Goal: Register for event/course: Register for event/course

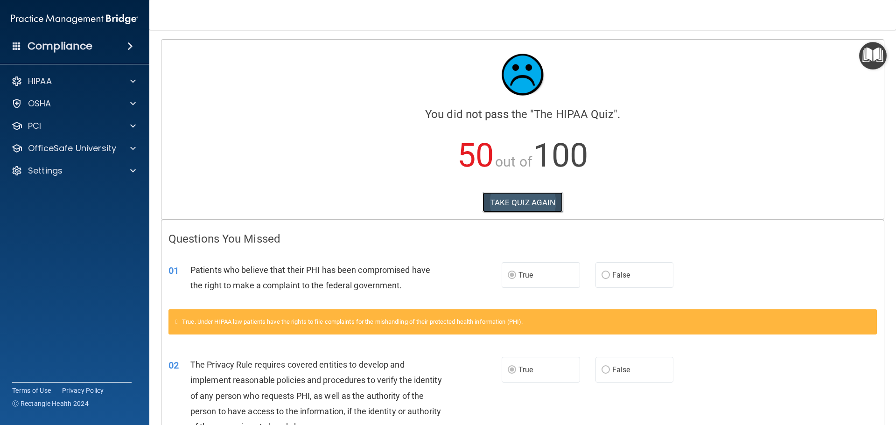
click at [530, 209] on button "TAKE QUIZ AGAIN" at bounding box center [522, 202] width 81 height 21
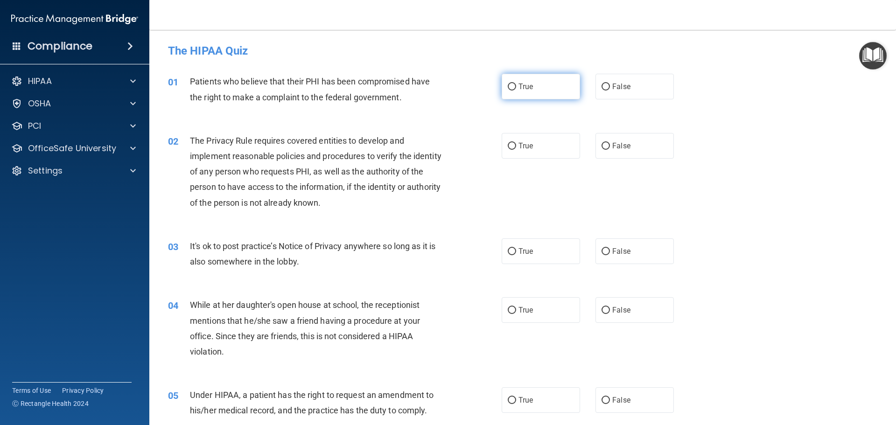
click at [525, 87] on span "True" at bounding box center [525, 86] width 14 height 9
click at [516, 87] on input "True" at bounding box center [511, 86] width 8 height 7
radio input "true"
click at [520, 145] on span "True" at bounding box center [525, 145] width 14 height 9
click at [516, 145] on input "True" at bounding box center [511, 146] width 8 height 7
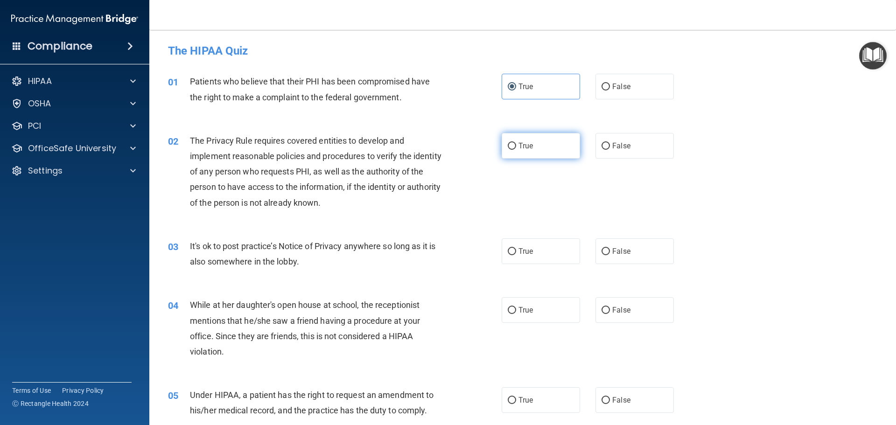
radio input "true"
drag, startPoint x: 622, startPoint y: 246, endPoint x: 613, endPoint y: 275, distance: 30.2
click at [621, 247] on label "False" at bounding box center [634, 251] width 78 height 26
click at [610, 248] on input "False" at bounding box center [605, 251] width 8 height 7
radio input "true"
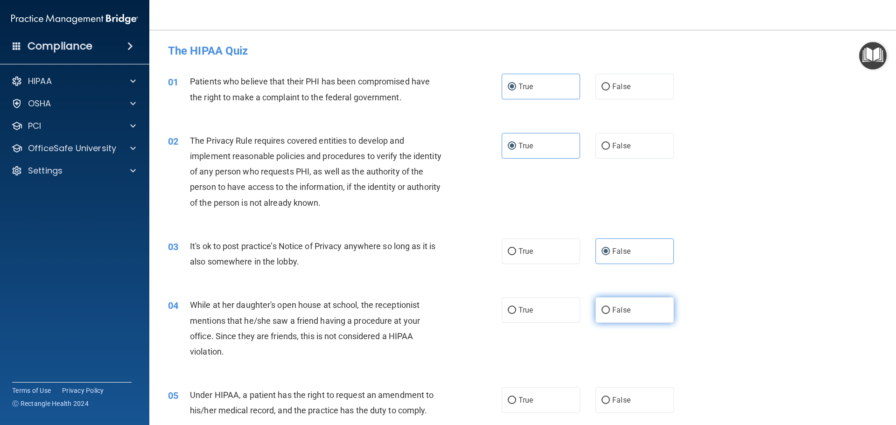
click at [617, 309] on span "False" at bounding box center [621, 309] width 18 height 9
click at [610, 309] on input "False" at bounding box center [605, 310] width 8 height 7
radio input "true"
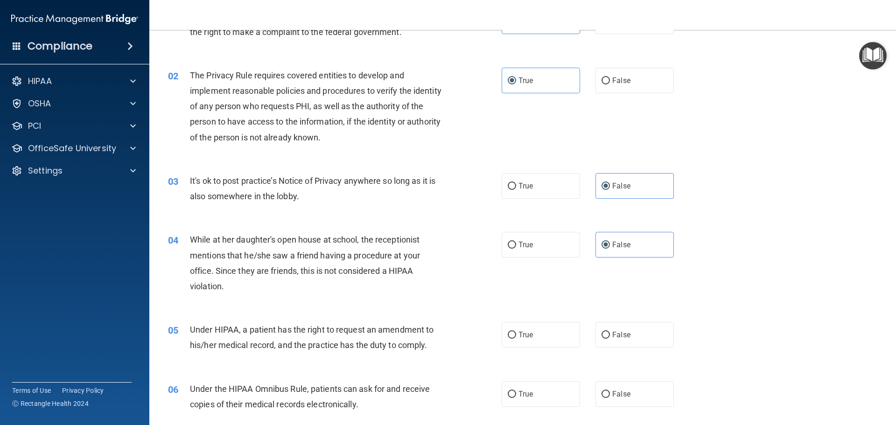
scroll to position [93, 0]
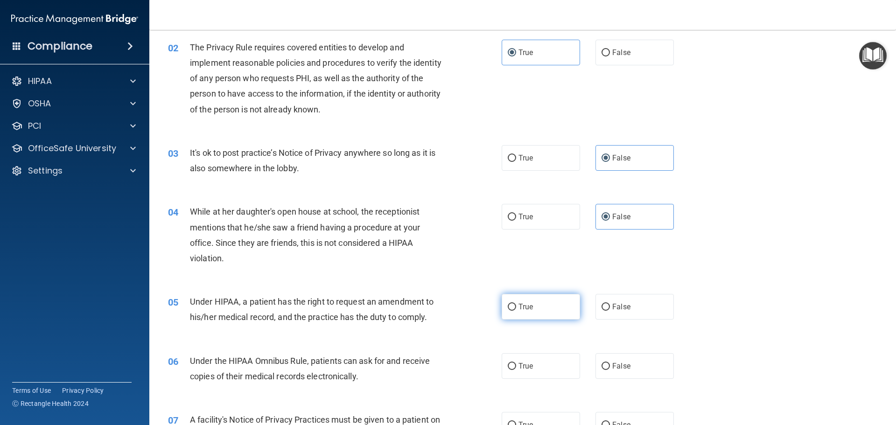
click at [520, 306] on span "True" at bounding box center [525, 306] width 14 height 9
click at [516, 306] on input "True" at bounding box center [511, 307] width 8 height 7
radio input "true"
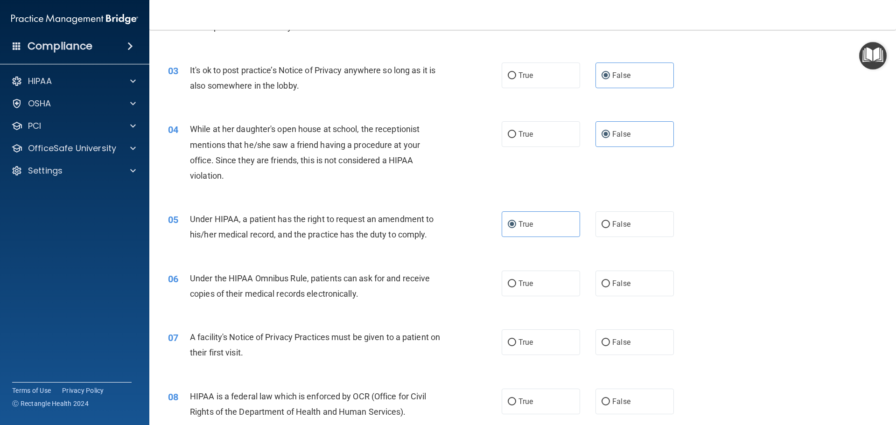
scroll to position [187, 0]
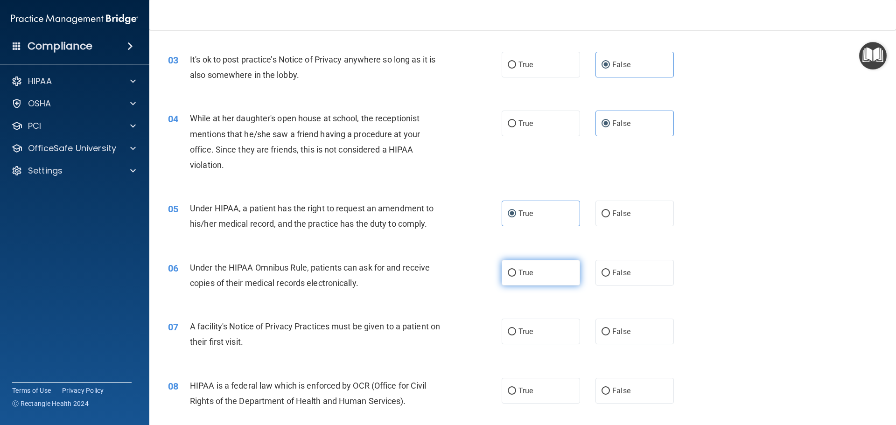
click at [548, 277] on label "True" at bounding box center [540, 273] width 78 height 26
click at [516, 277] on input "True" at bounding box center [511, 273] width 8 height 7
radio input "true"
click at [539, 332] on label "True" at bounding box center [540, 332] width 78 height 26
click at [516, 332] on input "True" at bounding box center [511, 331] width 8 height 7
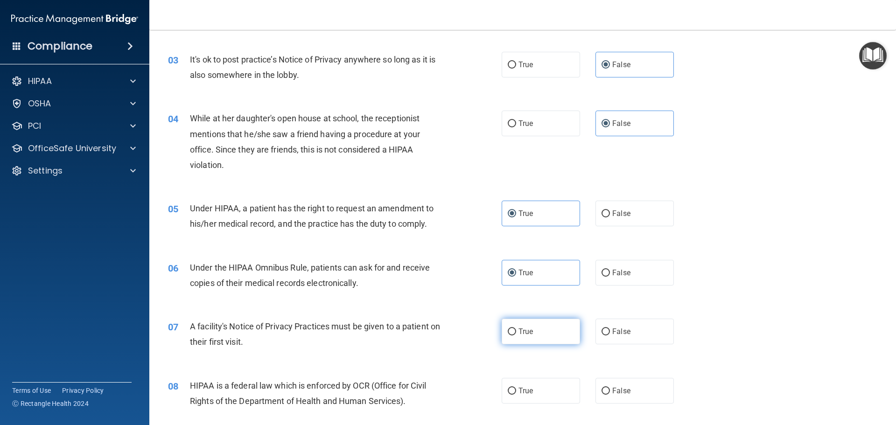
radio input "true"
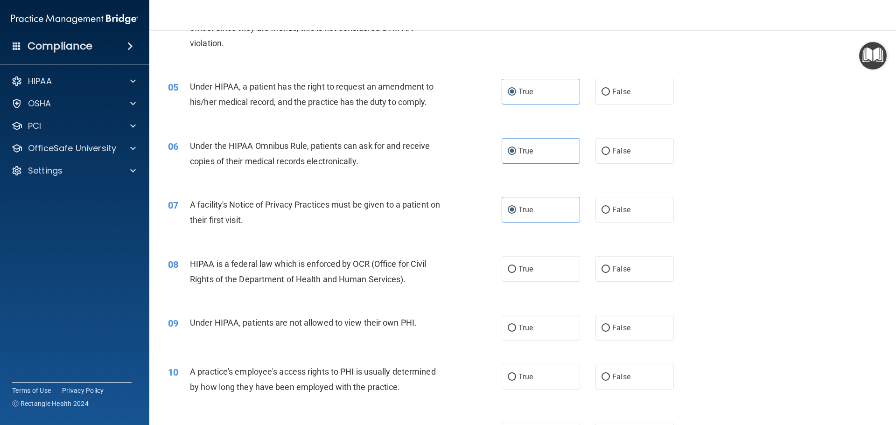
scroll to position [326, 0]
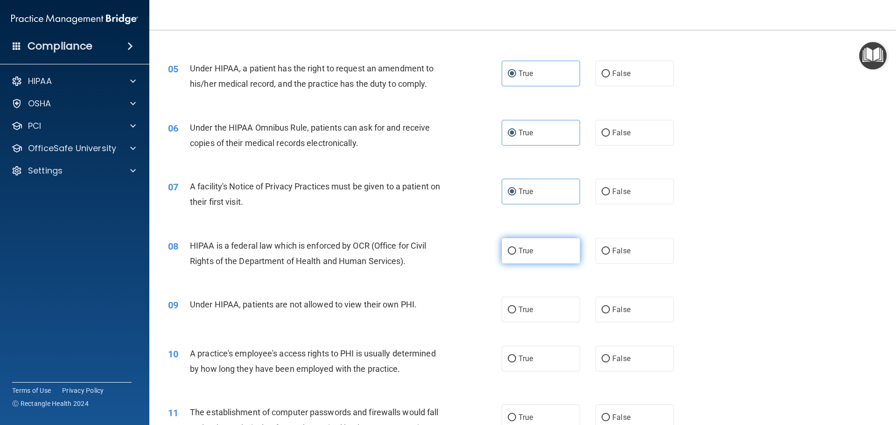
click at [528, 253] on span "True" at bounding box center [525, 250] width 14 height 9
click at [516, 253] on input "True" at bounding box center [511, 251] width 8 height 7
radio input "true"
click at [609, 305] on label "False" at bounding box center [634, 310] width 78 height 26
click at [612, 308] on span "False" at bounding box center [621, 309] width 18 height 9
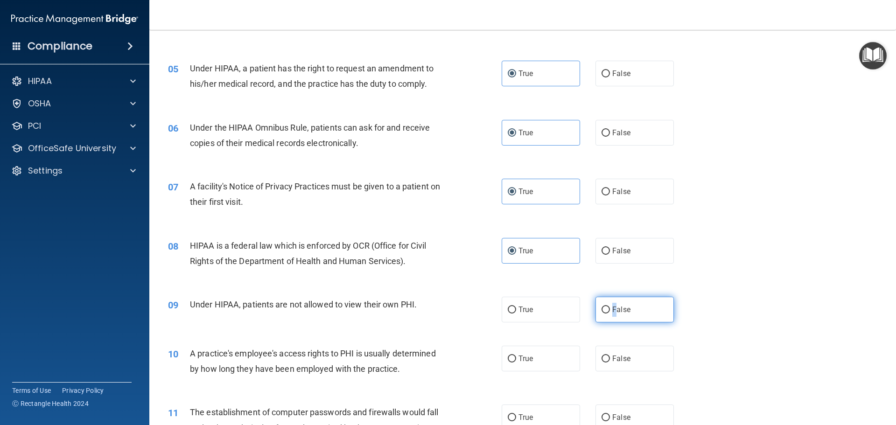
click at [609, 308] on input "False" at bounding box center [605, 309] width 8 height 7
radio input "true"
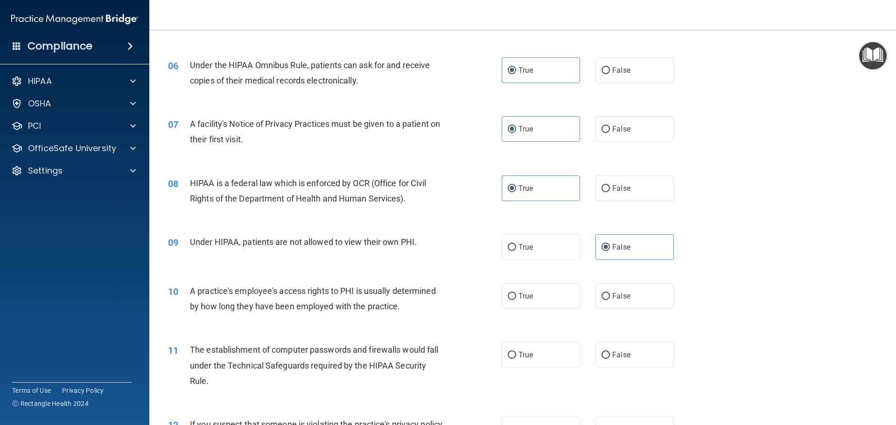
scroll to position [420, 0]
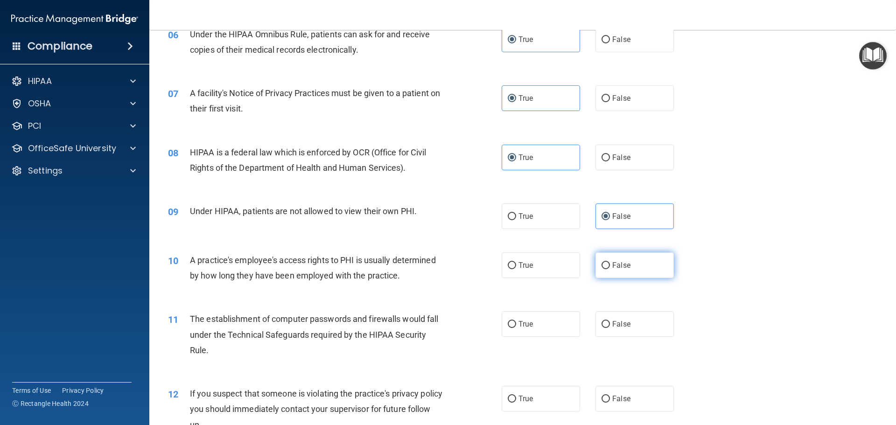
click at [640, 269] on label "False" at bounding box center [634, 265] width 78 height 26
click at [610, 269] on input "False" at bounding box center [605, 265] width 8 height 7
radio input "true"
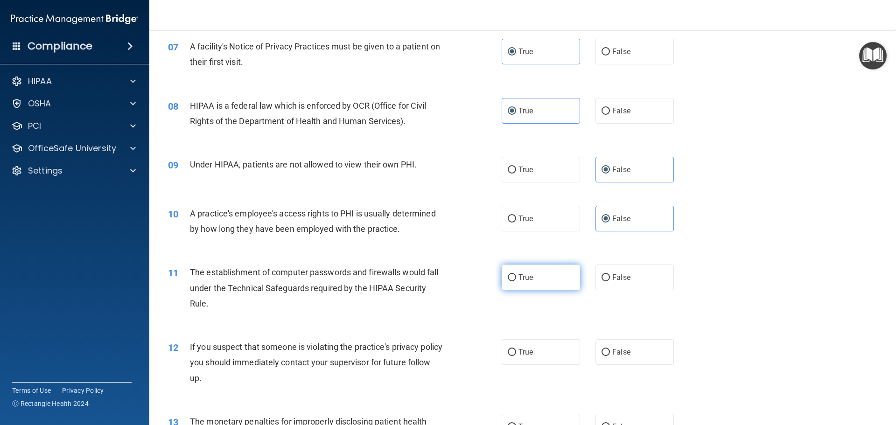
click at [541, 276] on label "True" at bounding box center [540, 277] width 78 height 26
click at [516, 276] on input "True" at bounding box center [511, 277] width 8 height 7
radio input "true"
click at [540, 331] on div "12 If you suspect that someone is violating the practice's privacy policy you s…" at bounding box center [522, 364] width 723 height 75
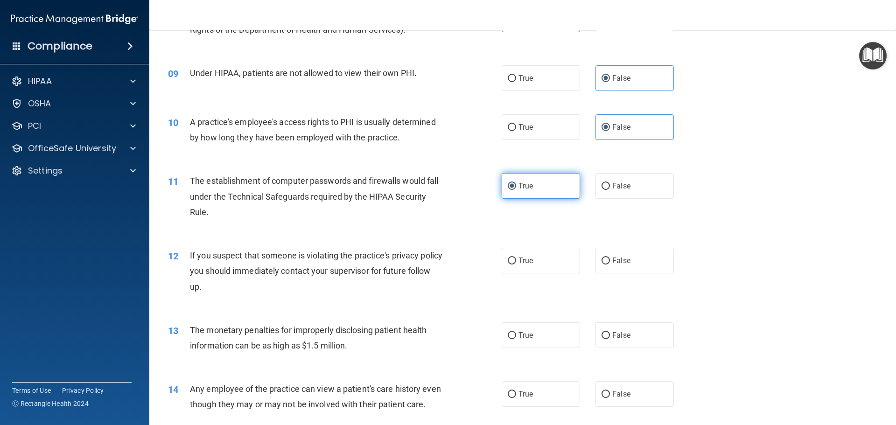
scroll to position [560, 0]
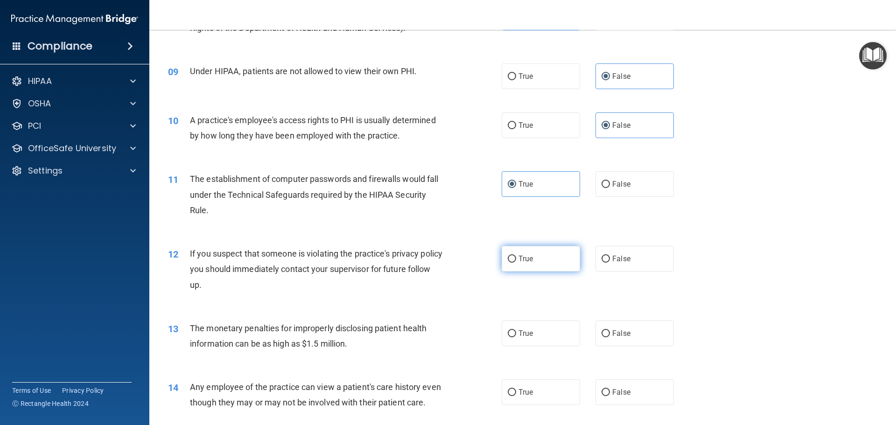
click at [522, 263] on span "True" at bounding box center [525, 258] width 14 height 9
click at [516, 263] on input "True" at bounding box center [511, 259] width 8 height 7
radio input "true"
click at [536, 340] on label "True" at bounding box center [540, 333] width 78 height 26
click at [516, 337] on input "True" at bounding box center [511, 333] width 8 height 7
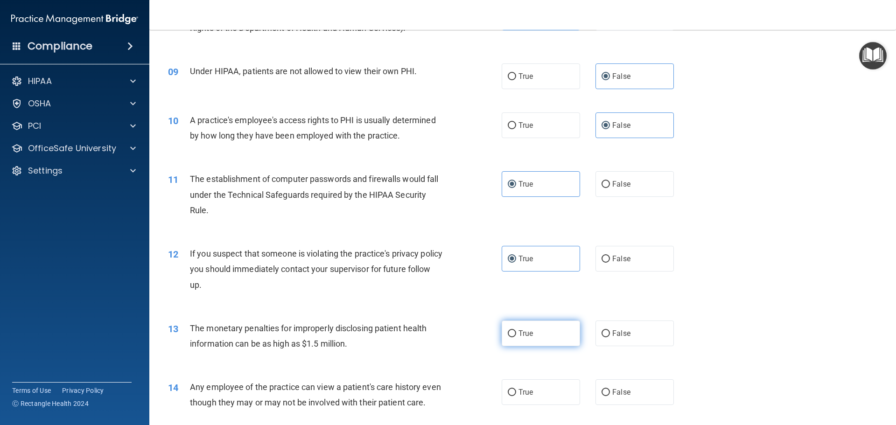
radio input "true"
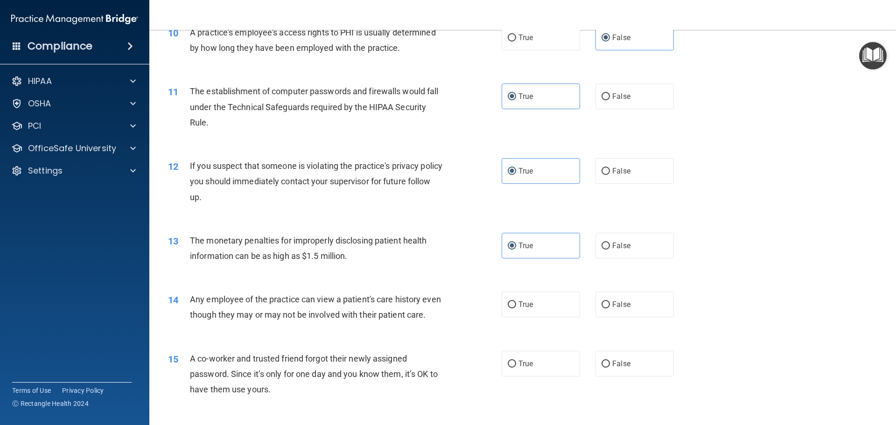
scroll to position [653, 0]
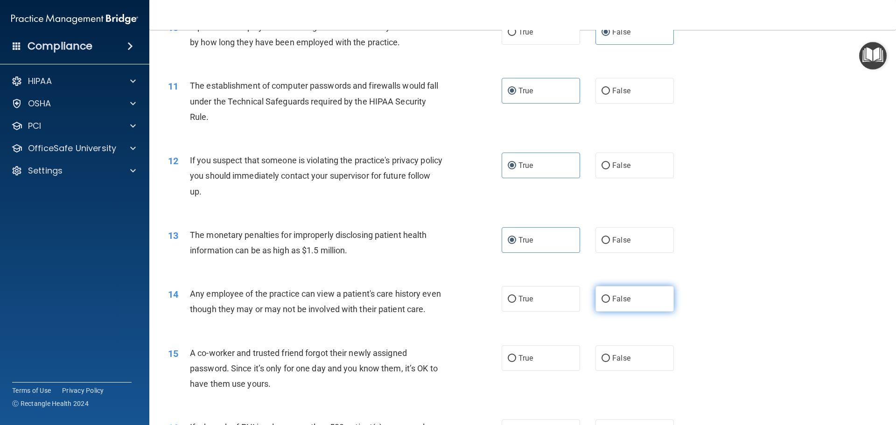
click at [633, 305] on label "False" at bounding box center [634, 299] width 78 height 26
click at [610, 303] on input "False" at bounding box center [605, 299] width 8 height 7
radio input "true"
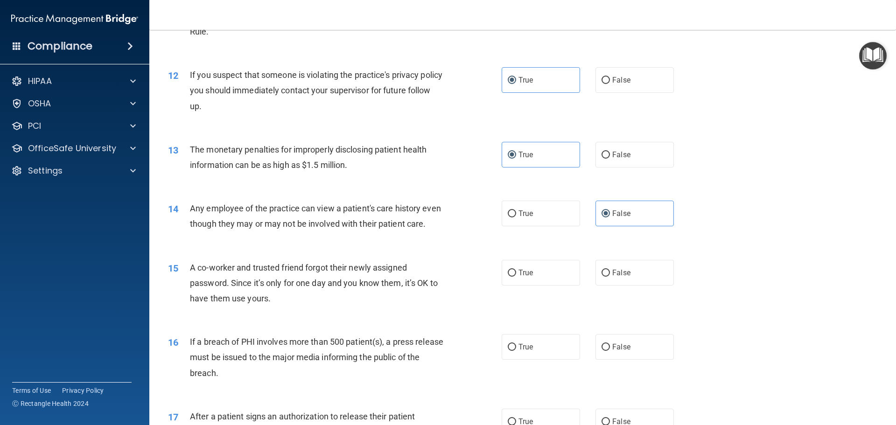
scroll to position [746, 0]
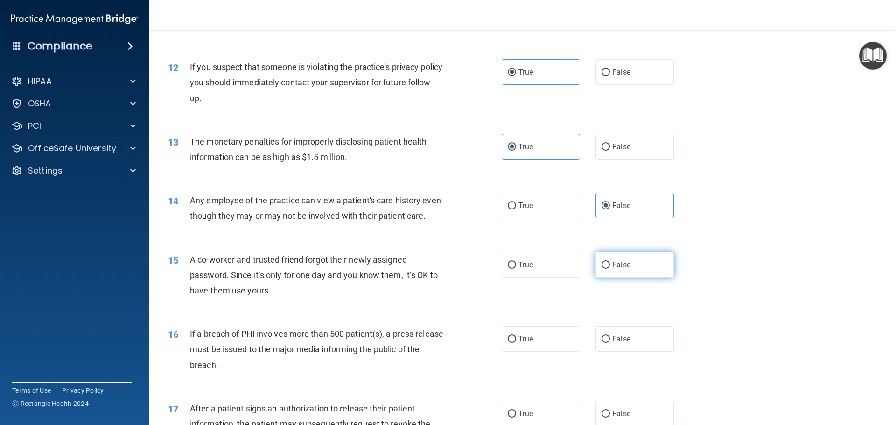
click at [622, 269] on span "False" at bounding box center [621, 264] width 18 height 9
click at [610, 269] on input "False" at bounding box center [605, 265] width 8 height 7
radio input "true"
click at [550, 352] on label "True" at bounding box center [540, 339] width 78 height 26
click at [516, 343] on input "True" at bounding box center [511, 339] width 8 height 7
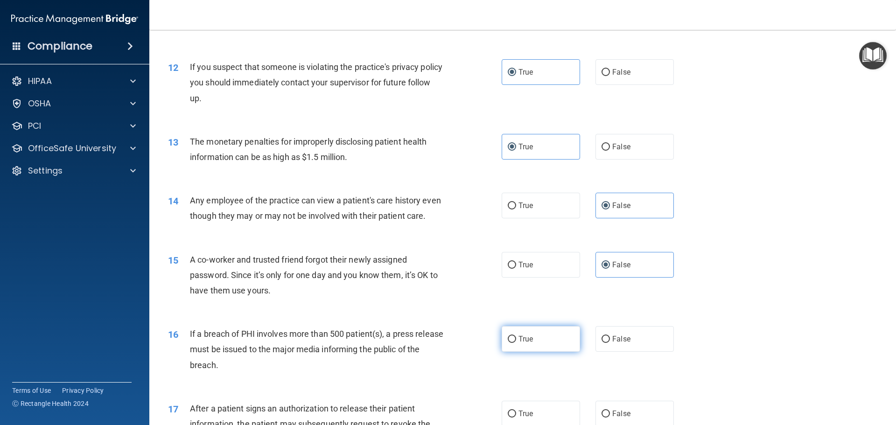
radio input "true"
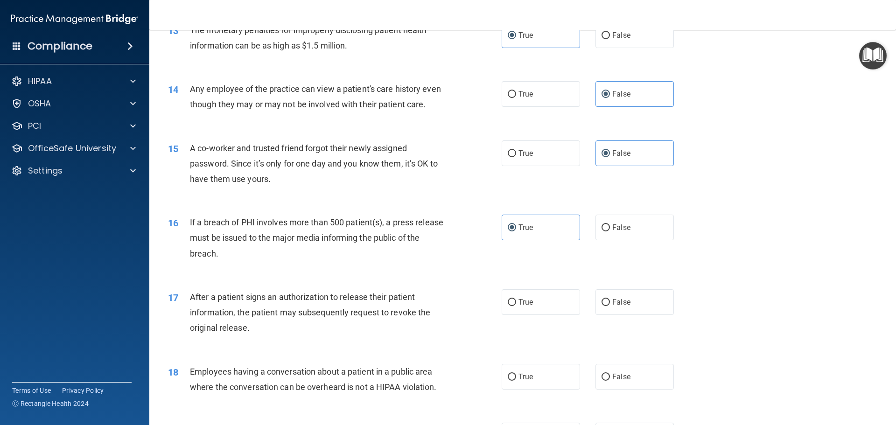
scroll to position [886, 0]
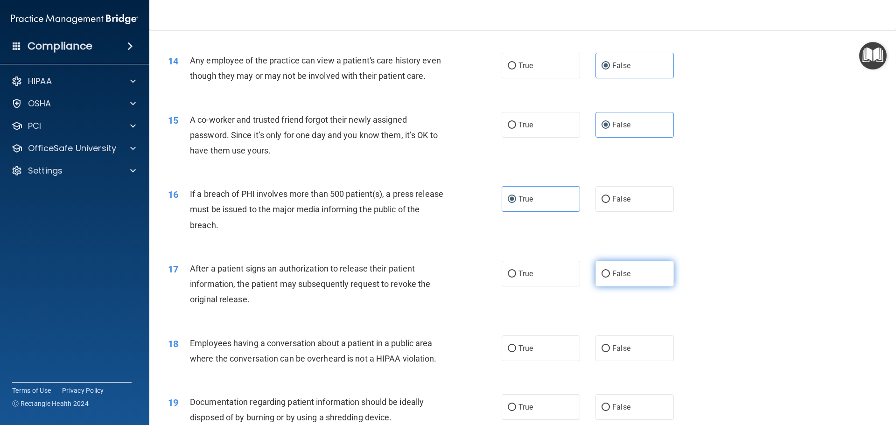
click at [625, 278] on span "False" at bounding box center [621, 273] width 18 height 9
click at [610, 278] on input "False" at bounding box center [605, 274] width 8 height 7
radio input "true"
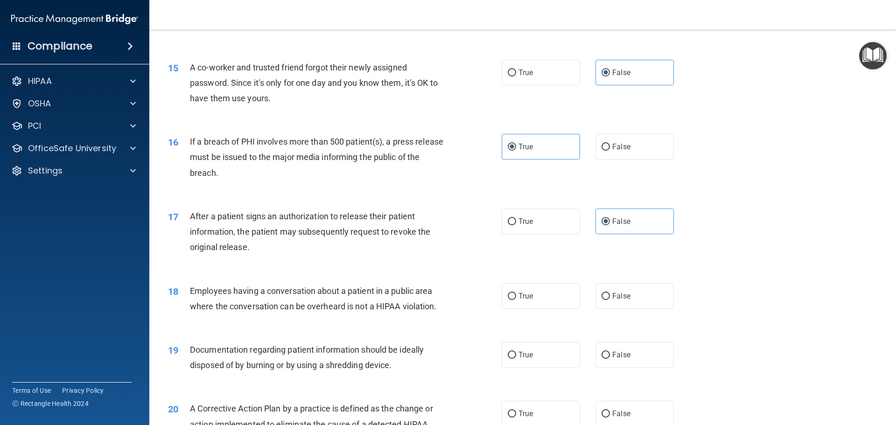
scroll to position [979, 0]
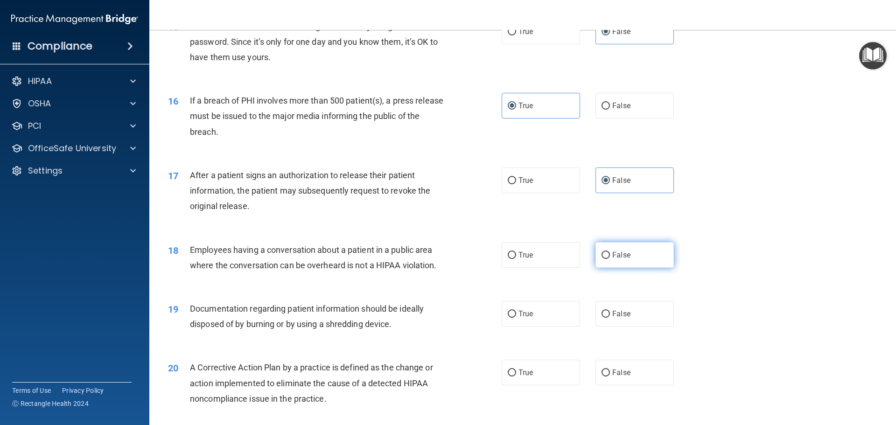
click at [604, 268] on label "False" at bounding box center [634, 255] width 78 height 26
click at [604, 259] on input "False" at bounding box center [605, 255] width 8 height 7
radio input "true"
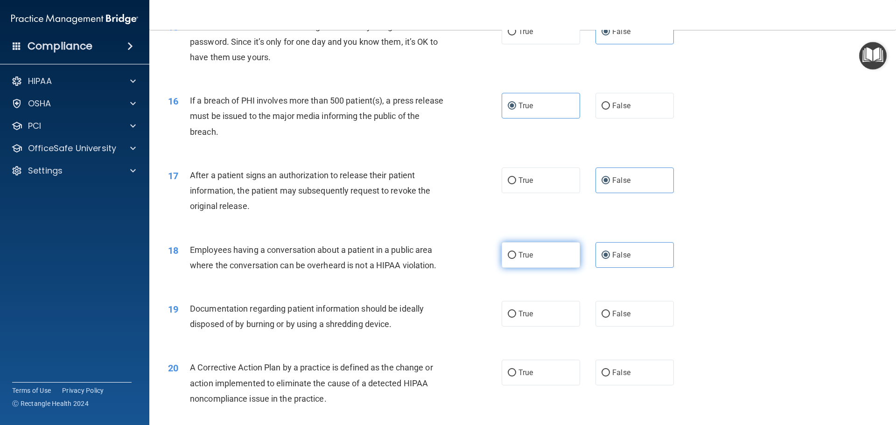
click at [571, 268] on label "True" at bounding box center [540, 255] width 78 height 26
click at [516, 259] on input "True" at bounding box center [511, 255] width 8 height 7
radio input "true"
click at [639, 268] on label "False" at bounding box center [634, 255] width 78 height 26
click at [610, 259] on input "False" at bounding box center [605, 255] width 8 height 7
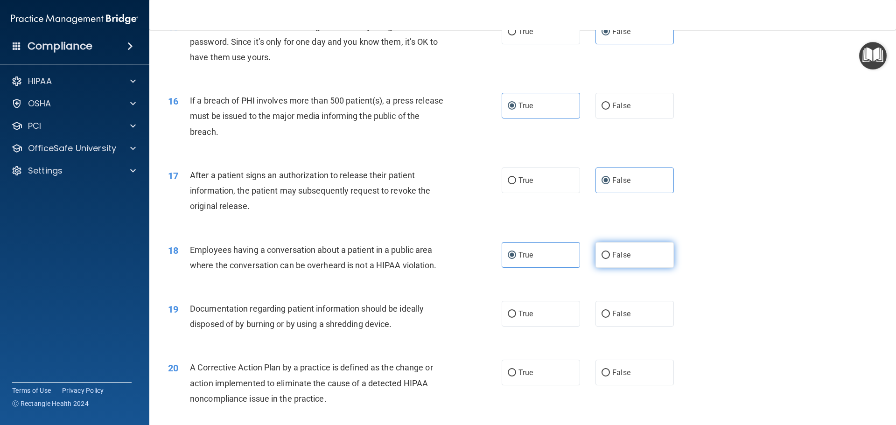
radio input "true"
radio input "false"
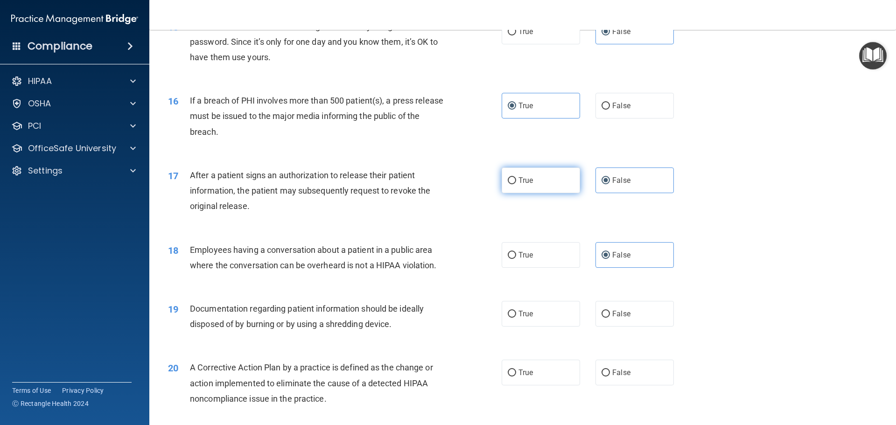
click at [518, 185] on span "True" at bounding box center [525, 180] width 14 height 9
click at [516, 184] on input "True" at bounding box center [511, 180] width 8 height 7
radio input "true"
radio input "false"
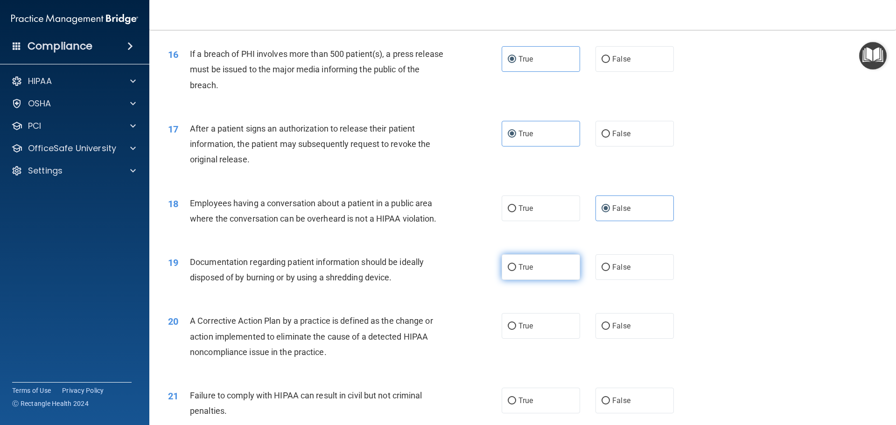
click at [554, 280] on label "True" at bounding box center [540, 267] width 78 height 26
click at [516, 271] on input "True" at bounding box center [511, 267] width 8 height 7
radio input "true"
click at [544, 339] on label "True" at bounding box center [540, 326] width 78 height 26
click at [516, 330] on input "True" at bounding box center [511, 326] width 8 height 7
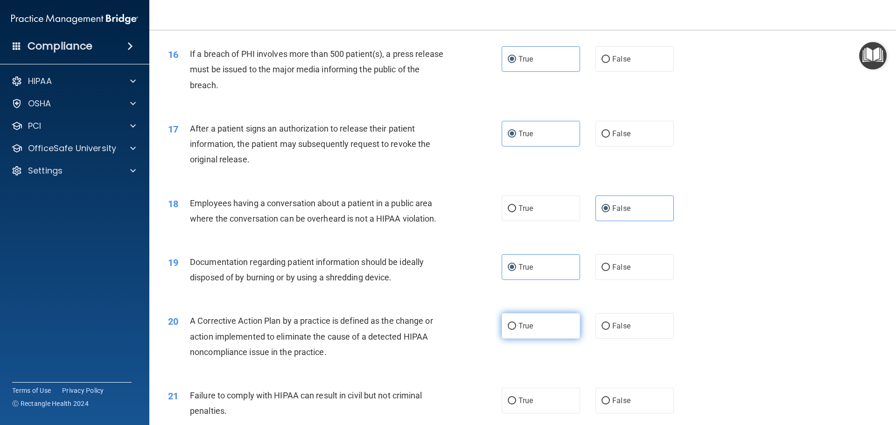
radio input "true"
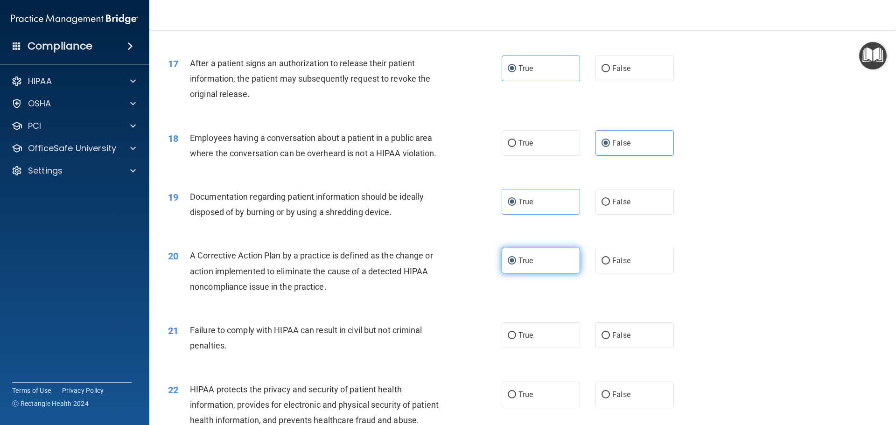
scroll to position [1119, 0]
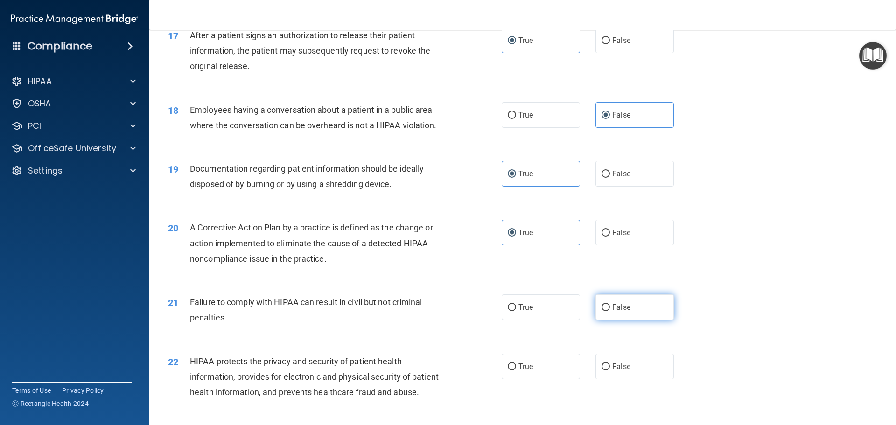
click at [627, 320] on label "False" at bounding box center [634, 307] width 78 height 26
click at [610, 311] on input "False" at bounding box center [605, 307] width 8 height 7
radio input "true"
click at [543, 379] on label "True" at bounding box center [540, 367] width 78 height 26
click at [516, 370] on input "True" at bounding box center [511, 366] width 8 height 7
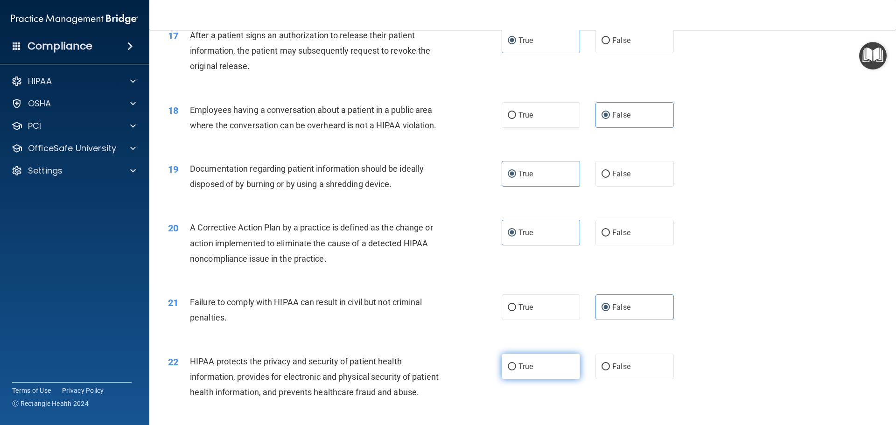
radio input "true"
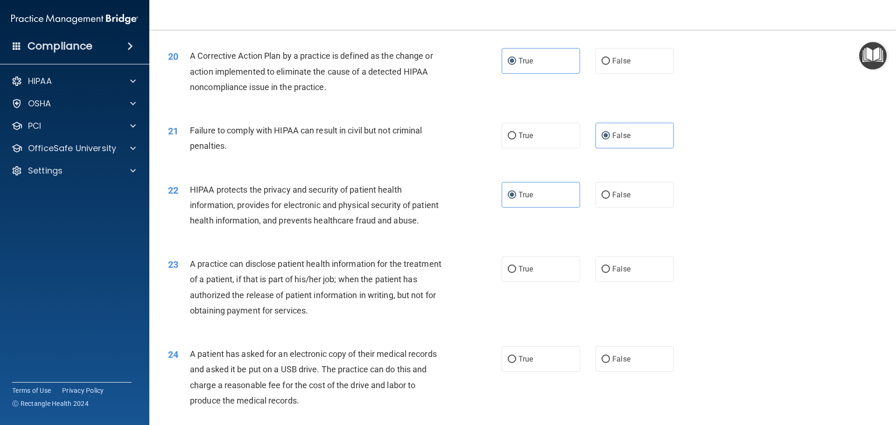
scroll to position [1306, 0]
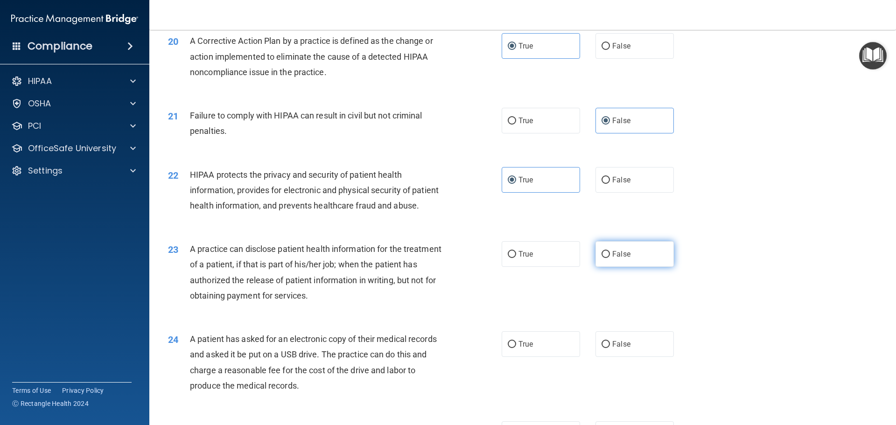
click at [620, 258] on span "False" at bounding box center [621, 254] width 18 height 9
click at [610, 258] on input "False" at bounding box center [605, 254] width 8 height 7
radio input "true"
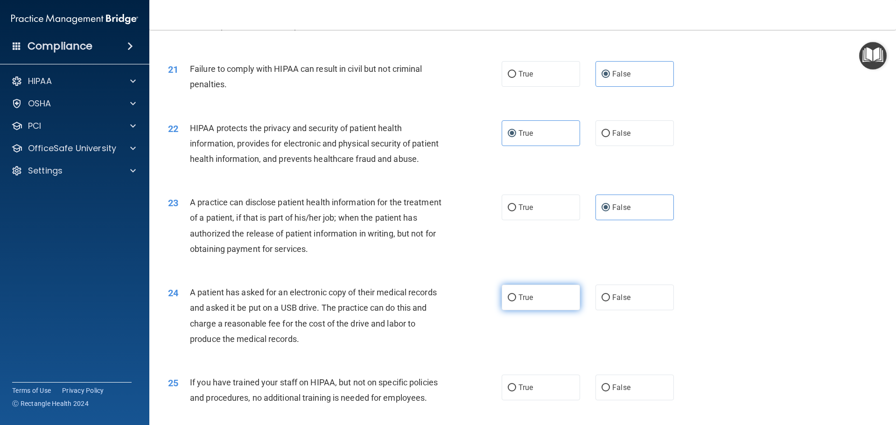
click at [551, 310] on label "True" at bounding box center [540, 298] width 78 height 26
click at [516, 301] on input "True" at bounding box center [511, 297] width 8 height 7
radio input "true"
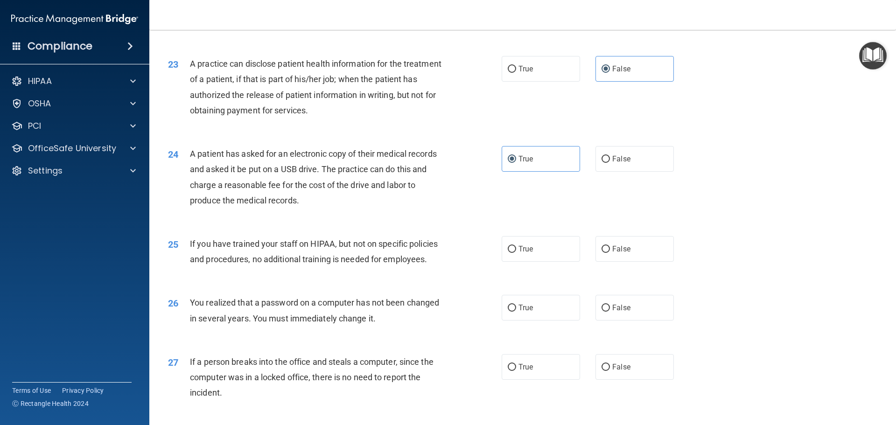
scroll to position [1493, 0]
click at [637, 260] on label "False" at bounding box center [634, 248] width 78 height 26
click at [610, 251] on input "False" at bounding box center [605, 247] width 8 height 7
radio input "true"
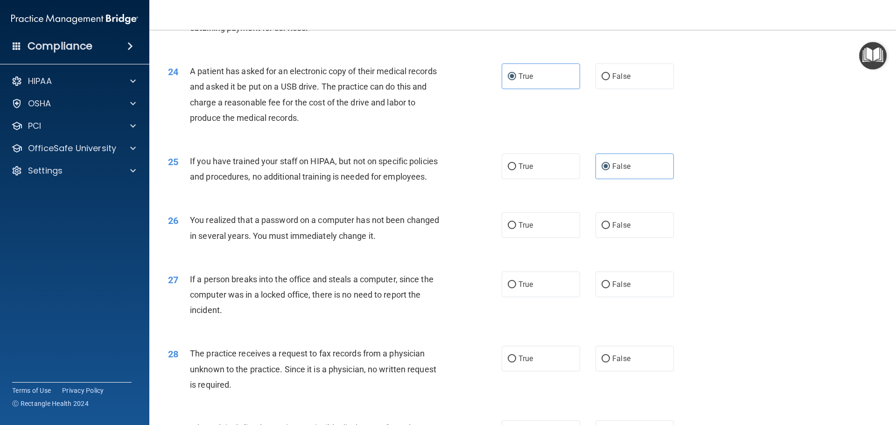
scroll to position [1586, 0]
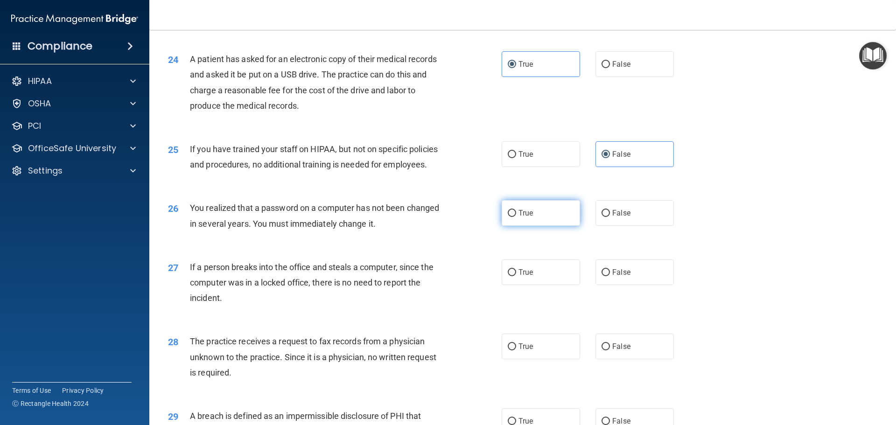
click at [518, 217] on span "True" at bounding box center [525, 212] width 14 height 9
click at [516, 217] on input "True" at bounding box center [511, 213] width 8 height 7
radio input "true"
click at [612, 277] on span "False" at bounding box center [621, 272] width 18 height 9
click at [610, 276] on input "False" at bounding box center [605, 272] width 8 height 7
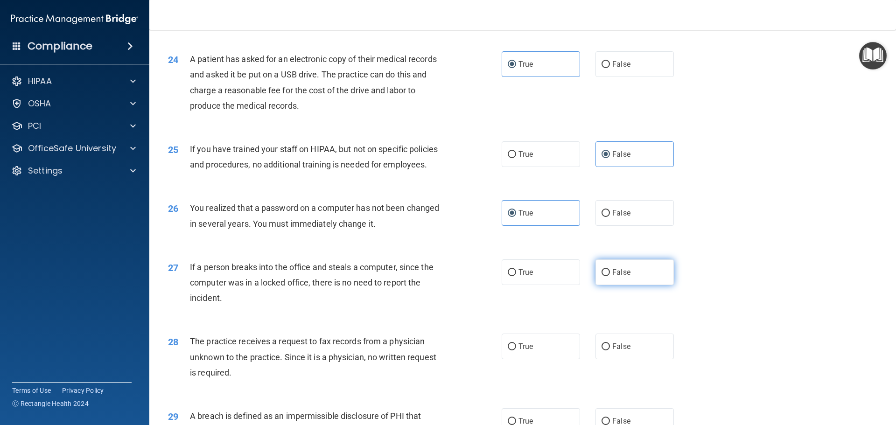
radio input "true"
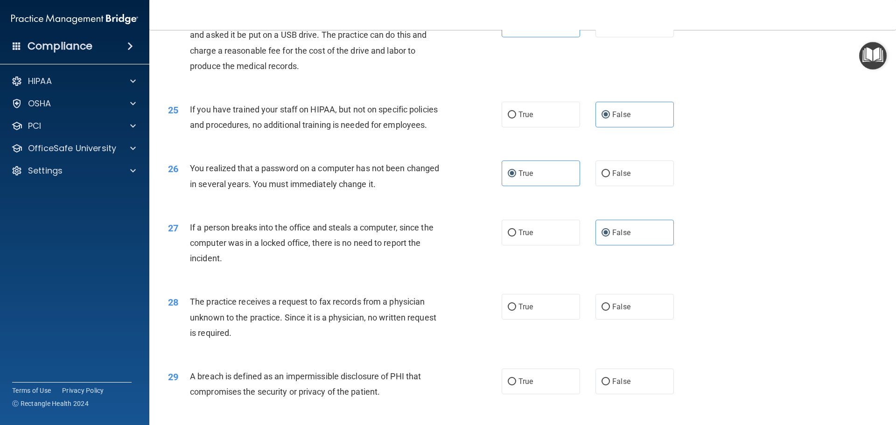
scroll to position [1679, 0]
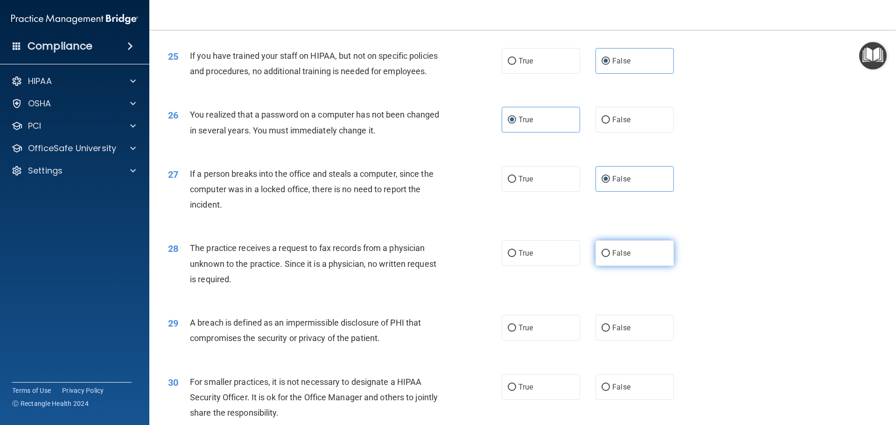
click at [617, 266] on label "False" at bounding box center [634, 253] width 78 height 26
click at [610, 257] on input "False" at bounding box center [605, 253] width 8 height 7
radio input "true"
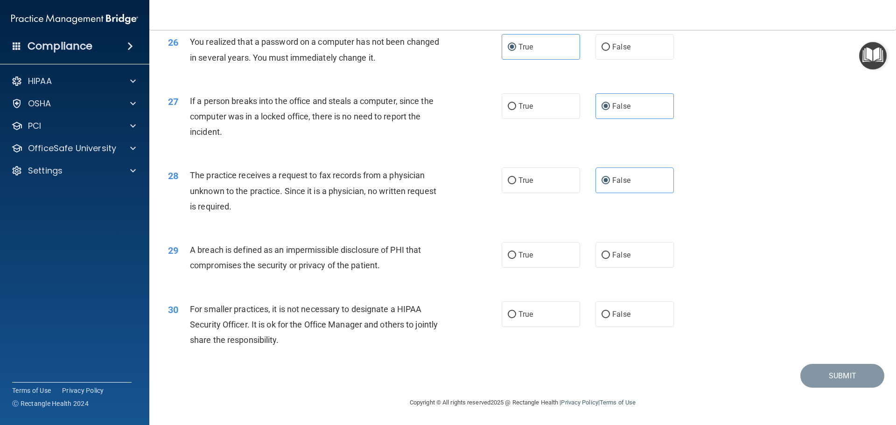
scroll to position [1772, 0]
click at [537, 268] on label "True" at bounding box center [540, 255] width 78 height 26
click at [516, 259] on input "True" at bounding box center [511, 255] width 8 height 7
radio input "true"
drag, startPoint x: 609, startPoint y: 314, endPoint x: 627, endPoint y: 331, distance: 24.1
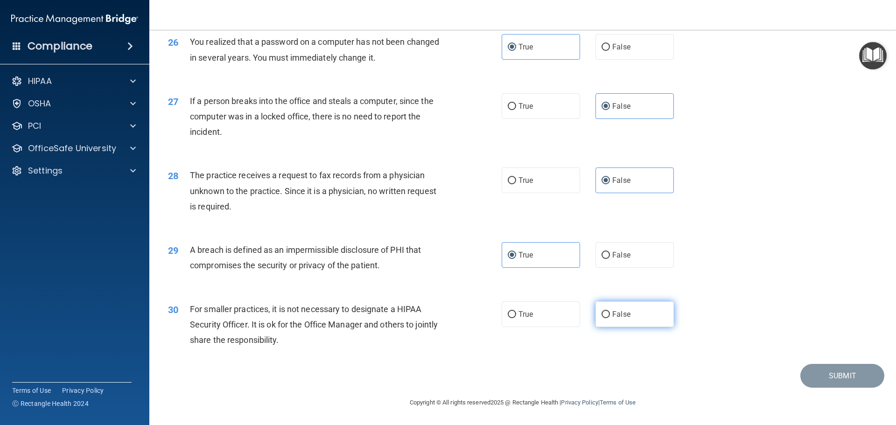
click at [610, 316] on label "False" at bounding box center [634, 314] width 78 height 26
click at [639, 322] on label "False" at bounding box center [634, 314] width 78 height 26
click at [610, 318] on input "False" at bounding box center [605, 314] width 8 height 7
radio input "true"
click at [835, 378] on button "Submit" at bounding box center [842, 376] width 84 height 24
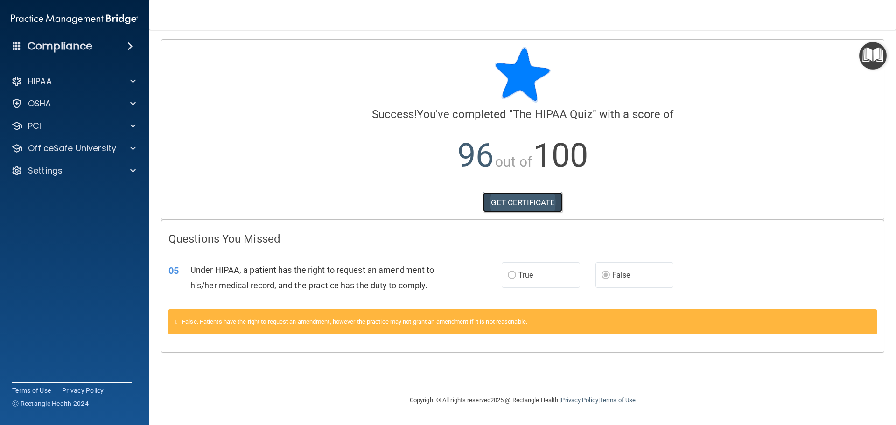
click at [546, 206] on link "GET CERTIFICATE" at bounding box center [523, 202] width 80 height 21
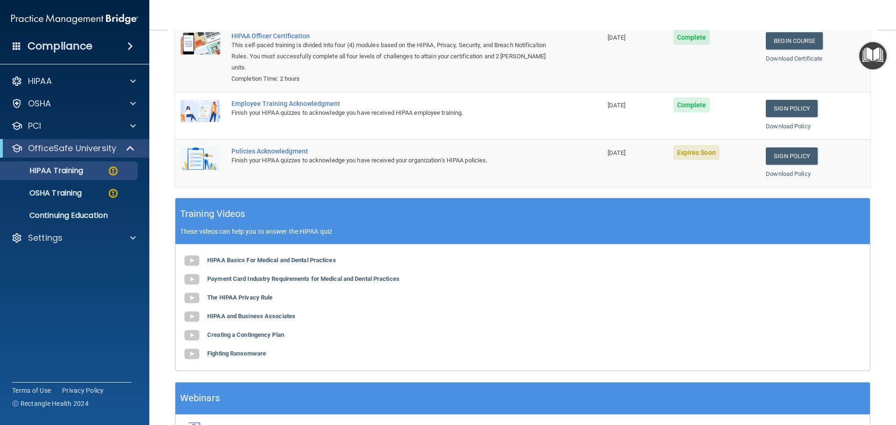
scroll to position [93, 0]
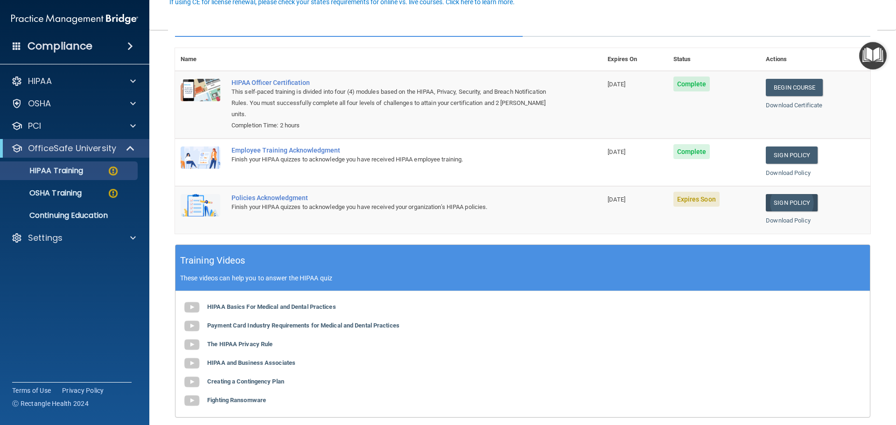
click at [779, 206] on link "Sign Policy" at bounding box center [791, 202] width 52 height 17
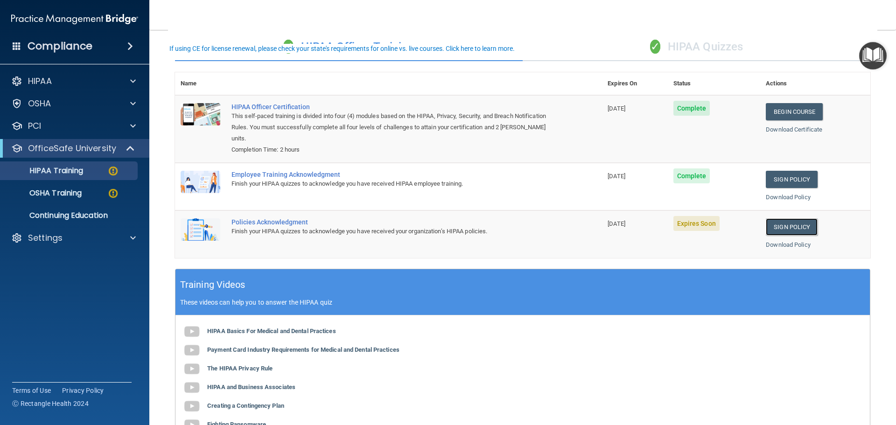
scroll to position [47, 0]
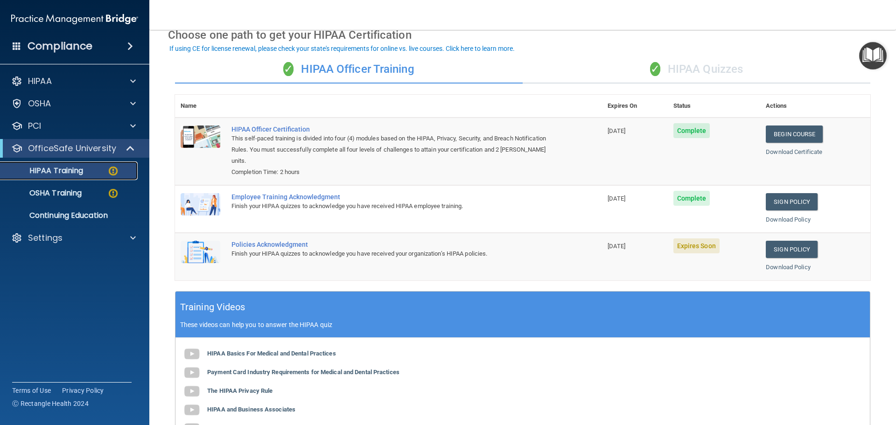
click at [39, 168] on p "HIPAA Training" at bounding box center [44, 170] width 77 height 9
click at [73, 153] on p "OfficeSafe University" at bounding box center [72, 148] width 88 height 11
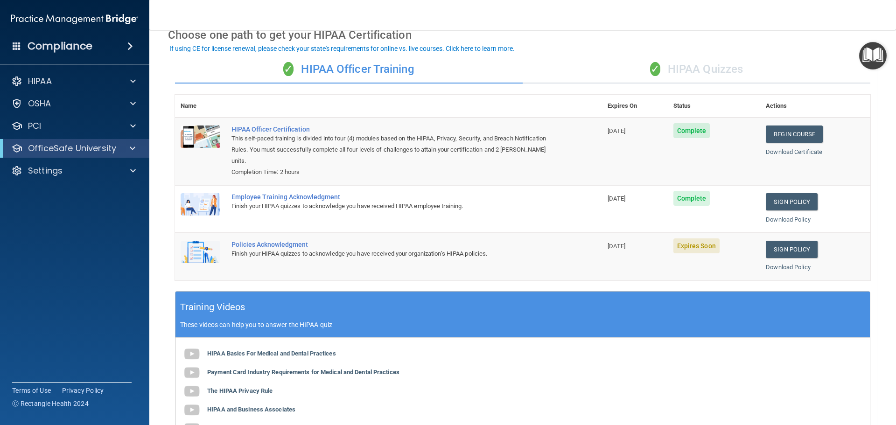
click at [79, 157] on div "OfficeSafe University" at bounding box center [74, 148] width 149 height 19
click at [132, 149] on span at bounding box center [133, 148] width 6 height 11
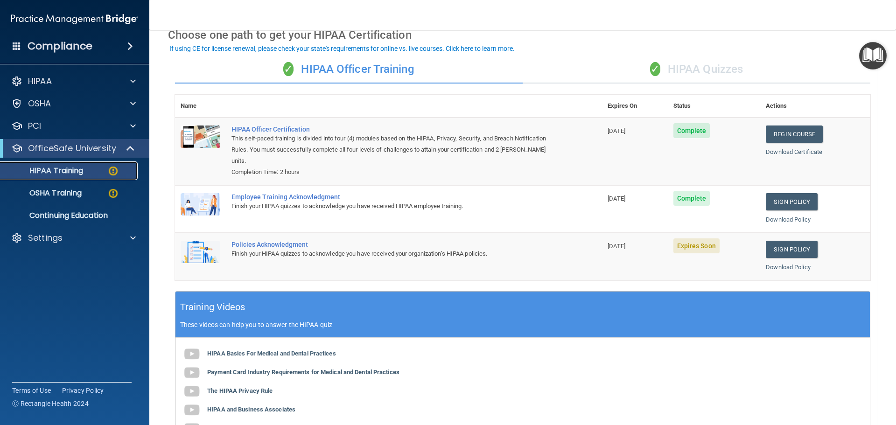
click at [115, 170] on img at bounding box center [113, 171] width 12 height 12
click at [108, 170] on img at bounding box center [113, 171] width 12 height 12
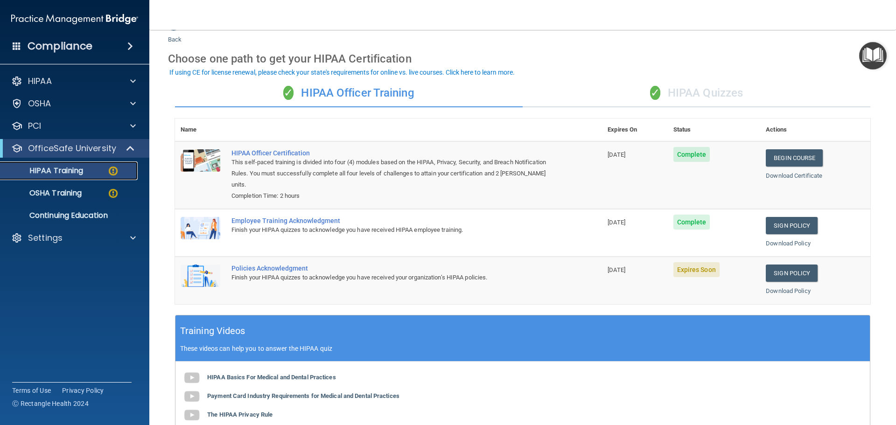
scroll to position [0, 0]
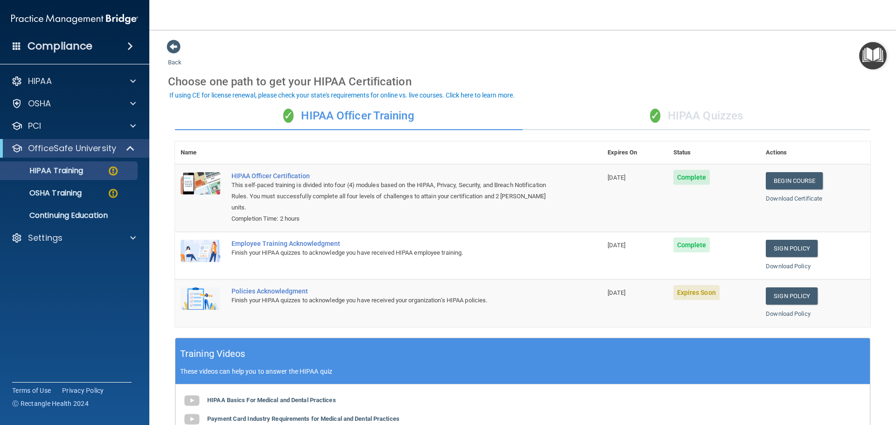
click at [702, 116] on div "✓ HIPAA Quizzes" at bounding box center [695, 116] width 347 height 28
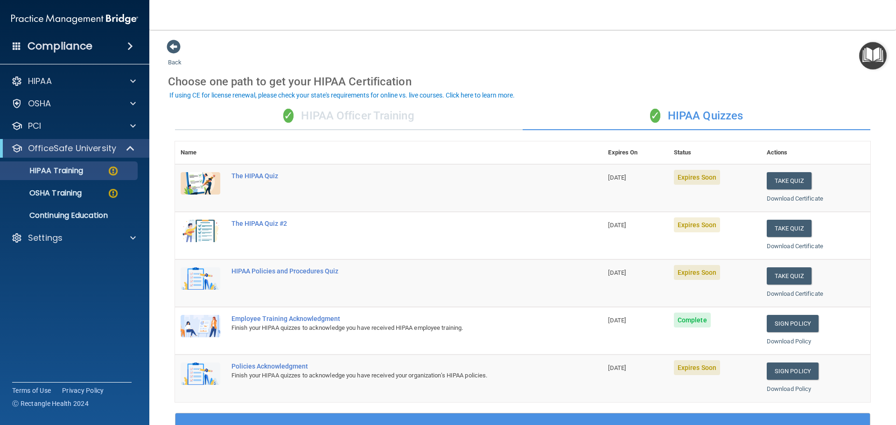
click at [368, 119] on div "✓ HIPAA Officer Training" at bounding box center [348, 116] width 347 height 28
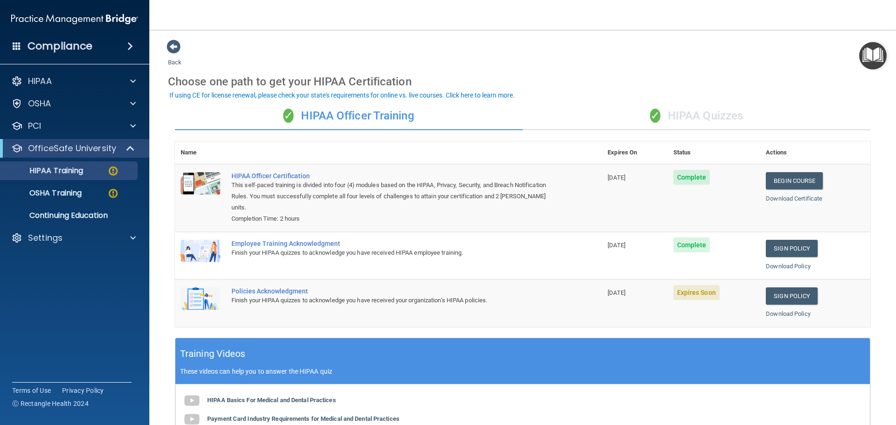
click at [699, 114] on div "✓ HIPAA Quizzes" at bounding box center [695, 116] width 347 height 28
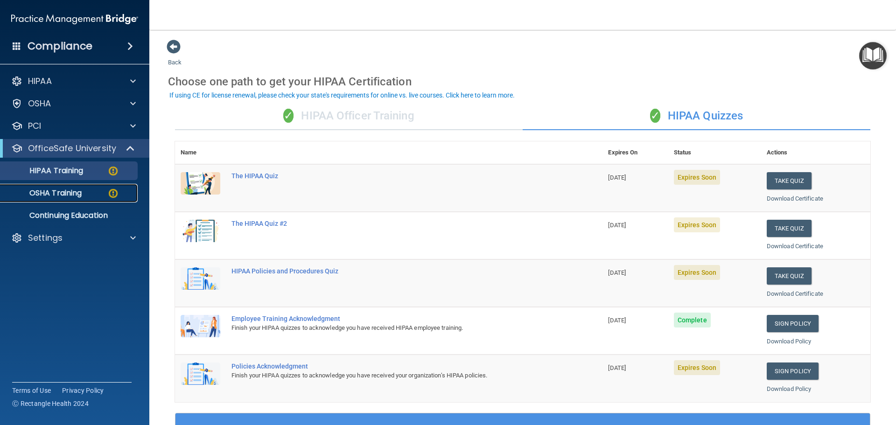
click at [81, 195] on p "OSHA Training" at bounding box center [44, 192] width 76 height 9
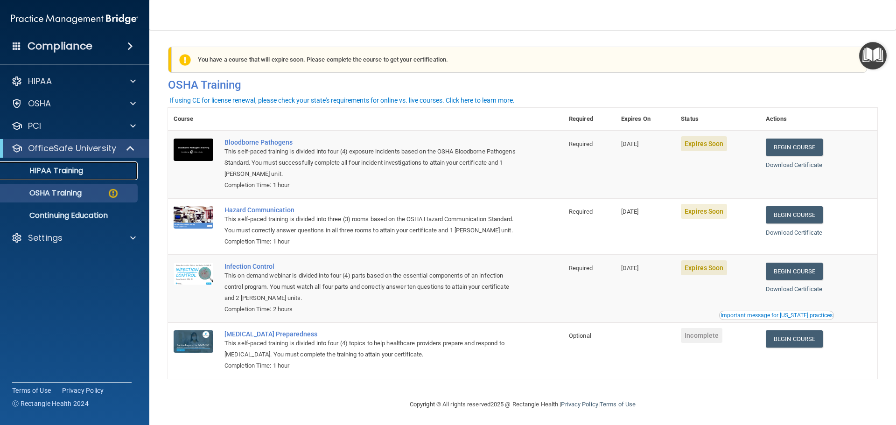
click at [54, 168] on p "HIPAA Training" at bounding box center [44, 170] width 77 height 9
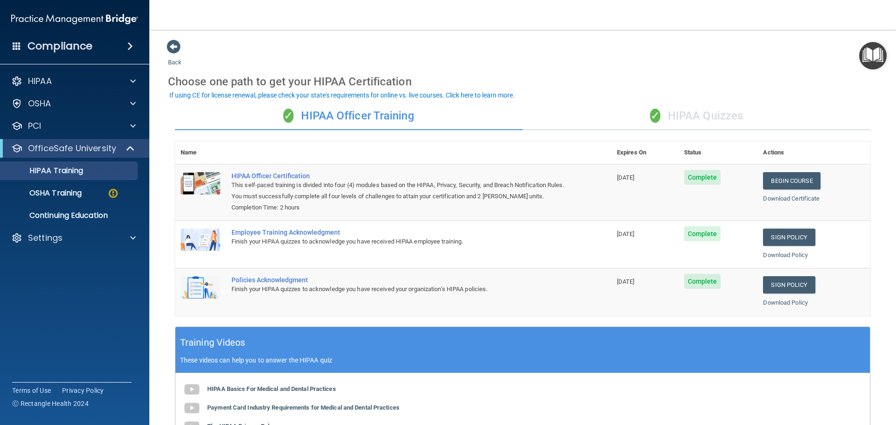
click at [693, 120] on div "✓ HIPAA Quizzes" at bounding box center [695, 116] width 347 height 28
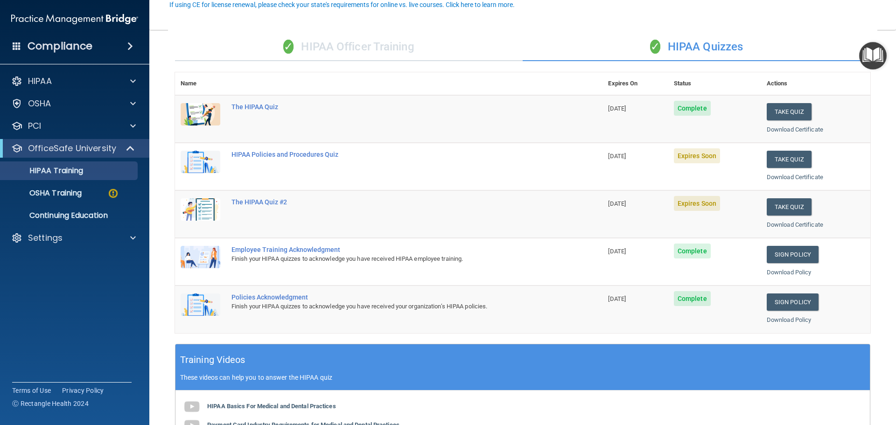
scroll to position [93, 0]
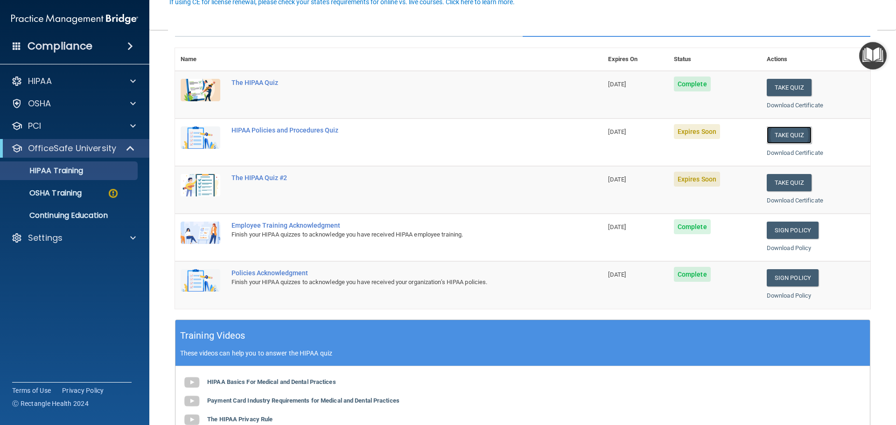
click at [785, 138] on button "Take Quiz" at bounding box center [788, 134] width 45 height 17
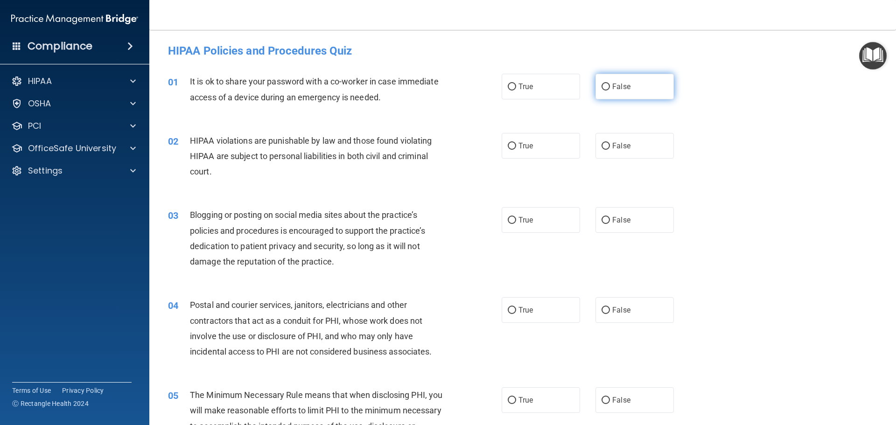
click at [628, 91] on label "False" at bounding box center [634, 87] width 78 height 26
click at [610, 90] on input "False" at bounding box center [605, 86] width 8 height 7
radio input "true"
click at [520, 150] on label "True" at bounding box center [540, 146] width 78 height 26
click at [516, 150] on input "True" at bounding box center [511, 146] width 8 height 7
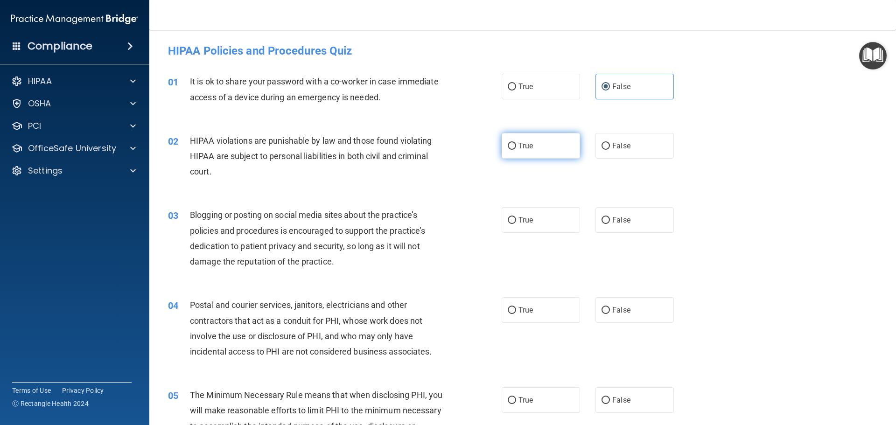
radio input "true"
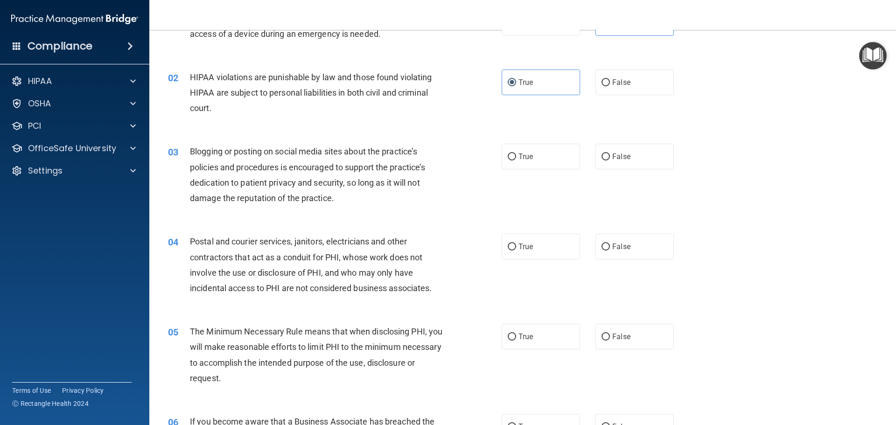
scroll to position [93, 0]
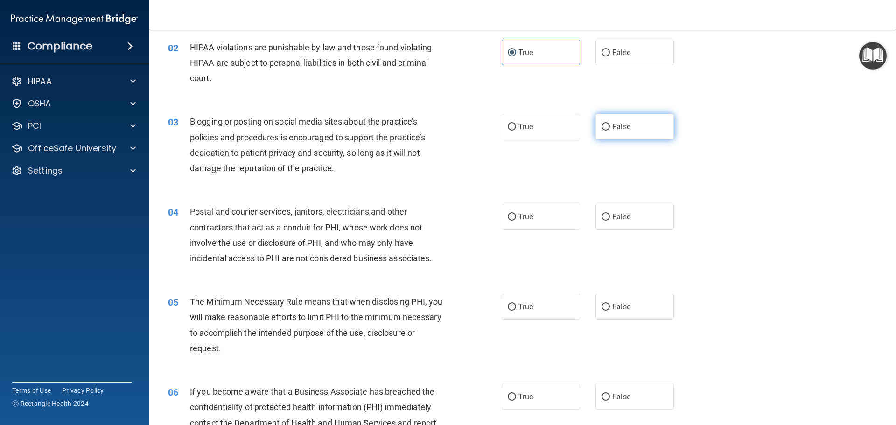
click at [612, 130] on span "False" at bounding box center [621, 126] width 18 height 9
click at [610, 130] on input "False" at bounding box center [605, 127] width 8 height 7
radio input "true"
click at [542, 221] on label "True" at bounding box center [540, 217] width 78 height 26
click at [516, 221] on input "True" at bounding box center [511, 217] width 8 height 7
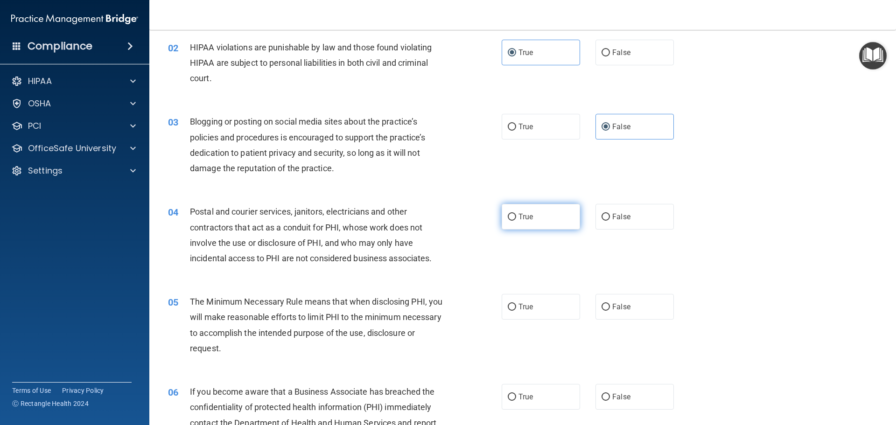
radio input "true"
click at [520, 304] on span "True" at bounding box center [525, 306] width 14 height 9
click at [516, 304] on input "True" at bounding box center [511, 307] width 8 height 7
radio input "true"
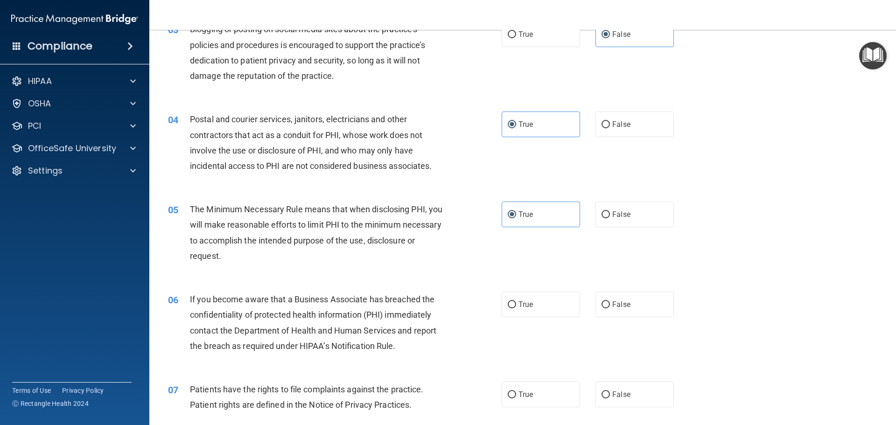
scroll to position [187, 0]
click at [628, 300] on label "False" at bounding box center [634, 304] width 78 height 26
click at [610, 300] on input "False" at bounding box center [605, 303] width 8 height 7
radio input "true"
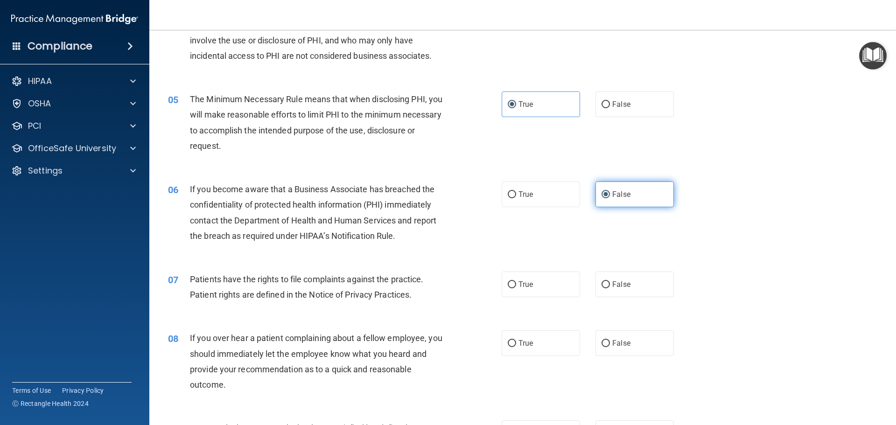
scroll to position [326, 0]
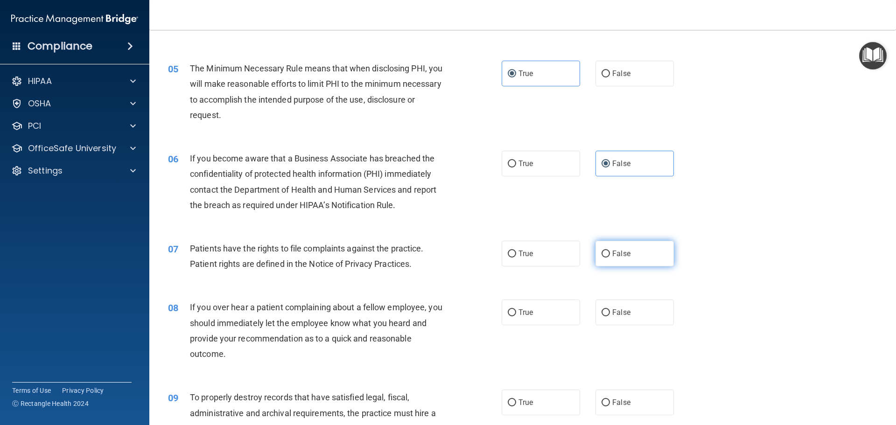
click at [629, 259] on label "False" at bounding box center [634, 254] width 78 height 26
click at [610, 257] on input "False" at bounding box center [605, 253] width 8 height 7
radio input "true"
click at [543, 257] on label "True" at bounding box center [540, 254] width 78 height 26
click at [516, 257] on input "True" at bounding box center [511, 253] width 8 height 7
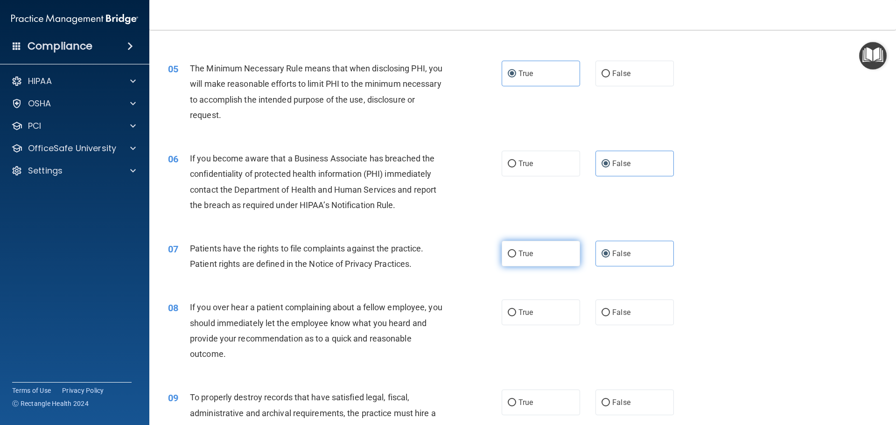
radio input "true"
radio input "false"
click at [630, 305] on label "False" at bounding box center [634, 312] width 78 height 26
click at [610, 309] on input "False" at bounding box center [605, 312] width 8 height 7
radio input "true"
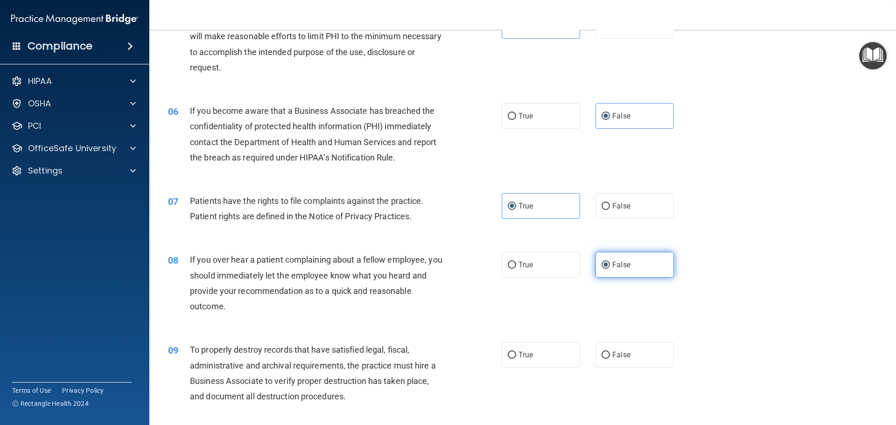
scroll to position [420, 0]
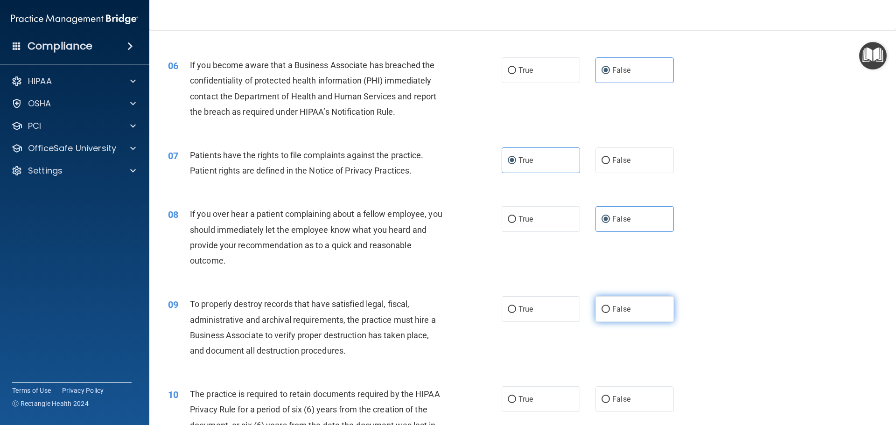
click at [624, 311] on span "False" at bounding box center [621, 309] width 18 height 9
click at [610, 311] on input "False" at bounding box center [605, 309] width 8 height 7
radio input "true"
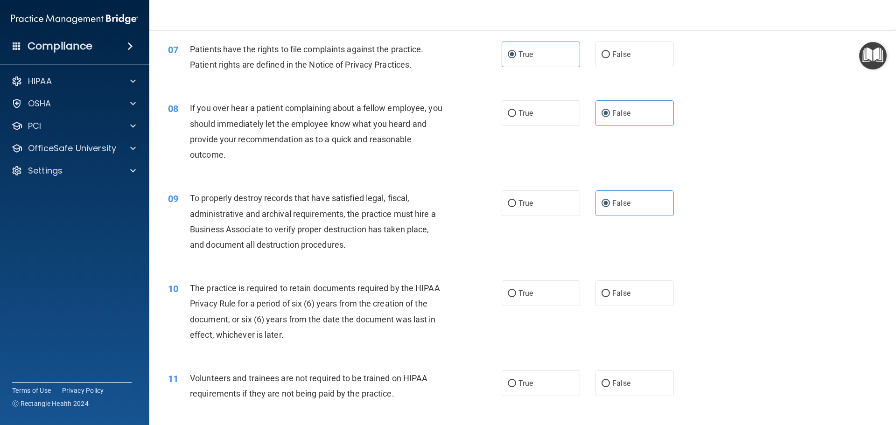
scroll to position [560, 0]
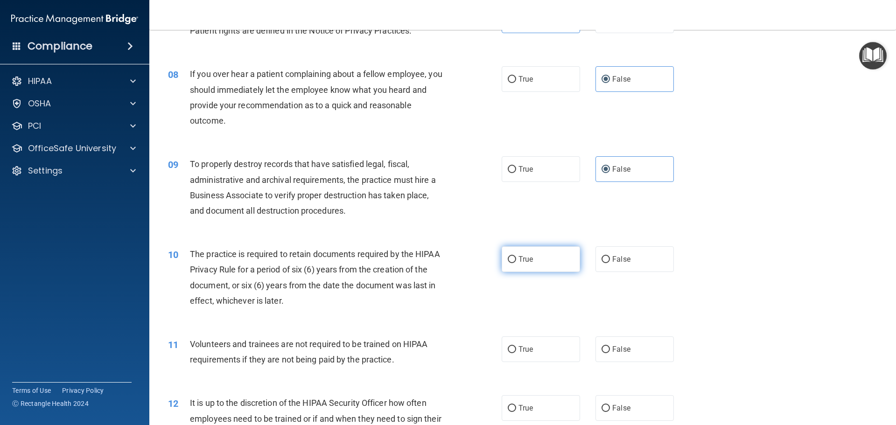
click at [546, 264] on label "True" at bounding box center [540, 259] width 78 height 26
click at [516, 263] on input "True" at bounding box center [511, 259] width 8 height 7
radio input "true"
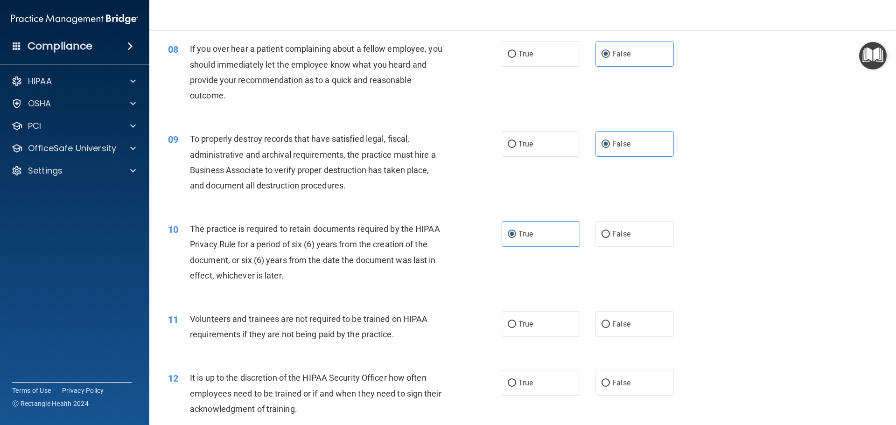
scroll to position [606, 0]
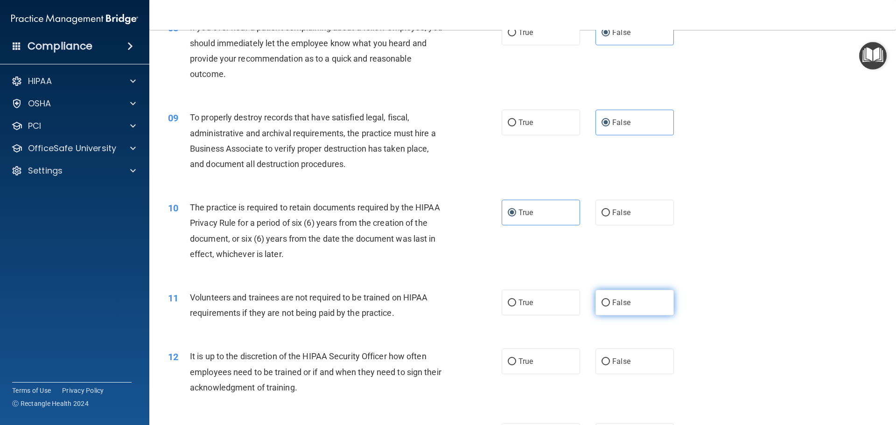
click at [629, 303] on label "False" at bounding box center [634, 303] width 78 height 26
click at [610, 303] on input "False" at bounding box center [605, 302] width 8 height 7
radio input "true"
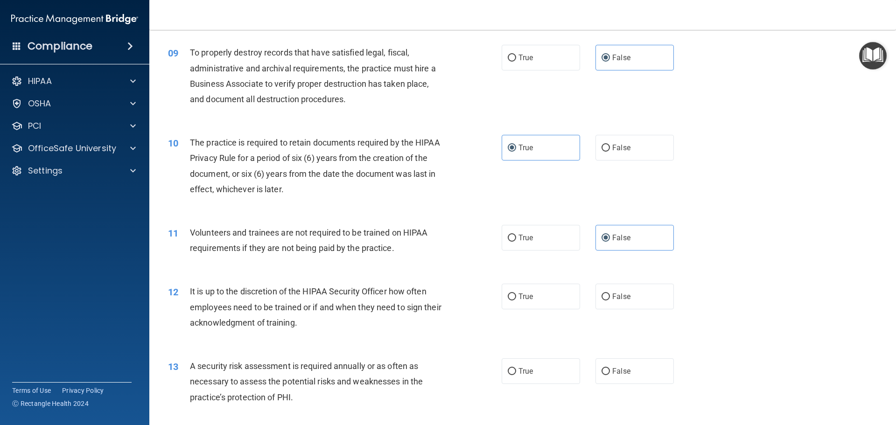
scroll to position [700, 0]
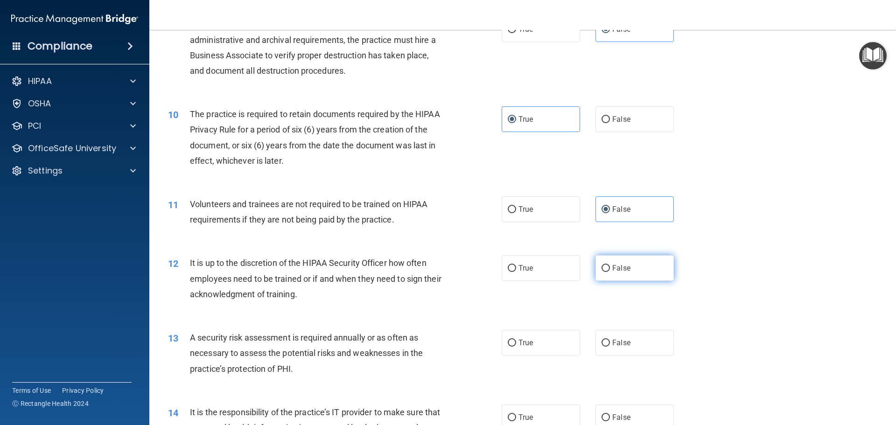
click at [615, 268] on span "False" at bounding box center [621, 268] width 18 height 9
click at [610, 268] on input "False" at bounding box center [605, 268] width 8 height 7
radio input "true"
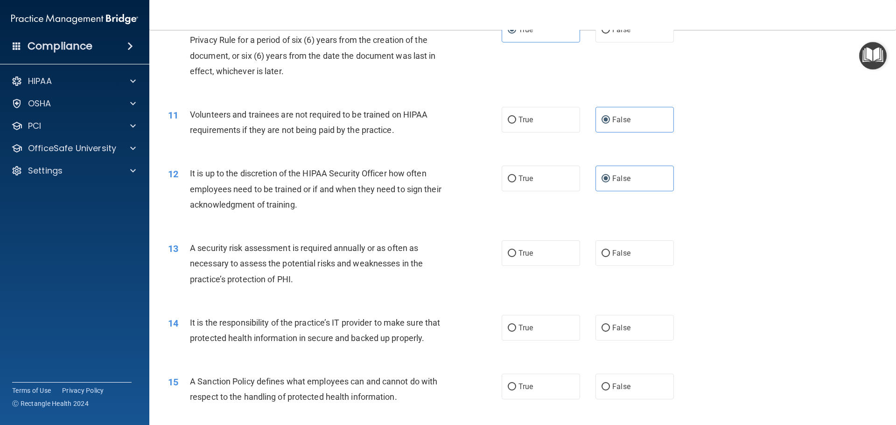
scroll to position [793, 0]
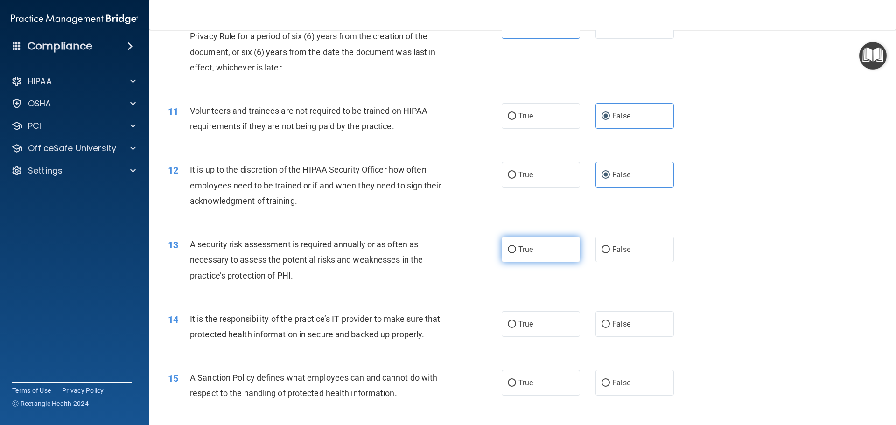
click at [543, 256] on label "True" at bounding box center [540, 249] width 78 height 26
click at [516, 253] on input "True" at bounding box center [511, 249] width 8 height 7
radio input "true"
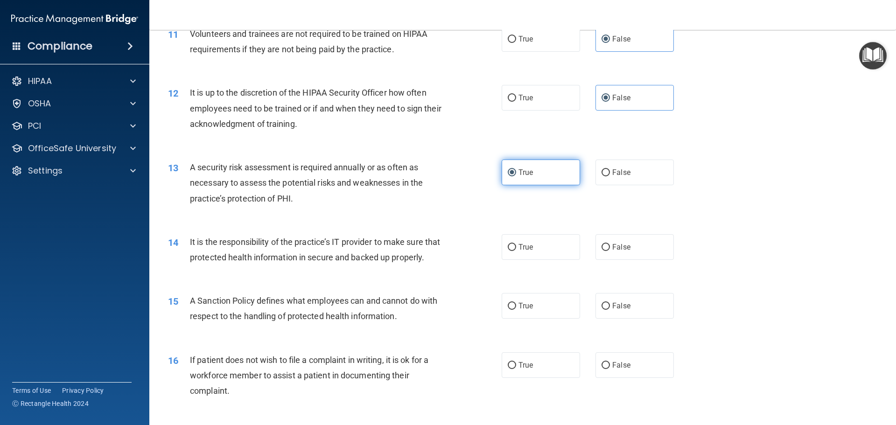
scroll to position [886, 0]
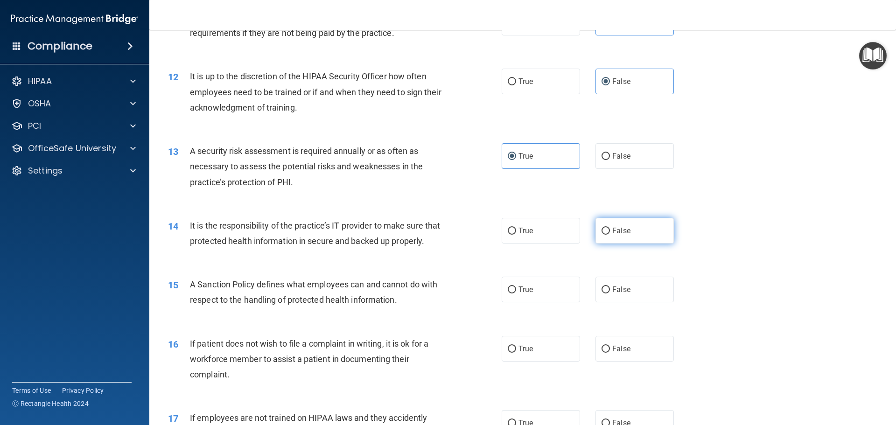
click at [622, 240] on label "False" at bounding box center [634, 231] width 78 height 26
click at [610, 235] on input "False" at bounding box center [605, 231] width 8 height 7
radio input "true"
click at [617, 294] on span "False" at bounding box center [621, 289] width 18 height 9
click at [610, 293] on input "False" at bounding box center [605, 289] width 8 height 7
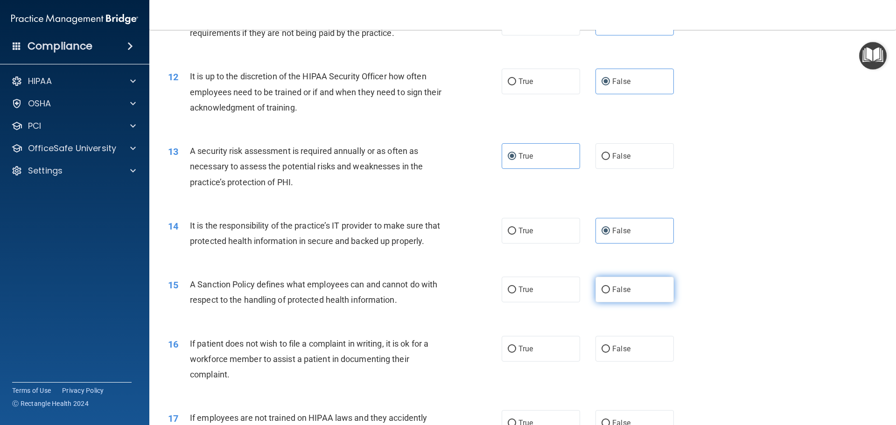
radio input "true"
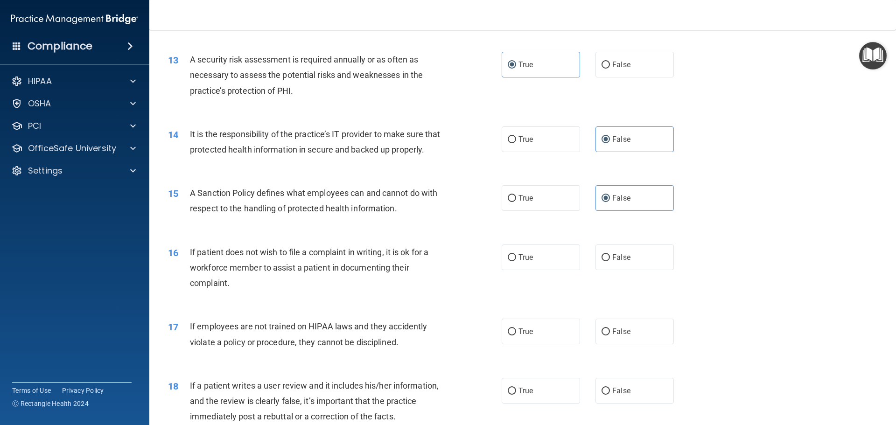
scroll to position [979, 0]
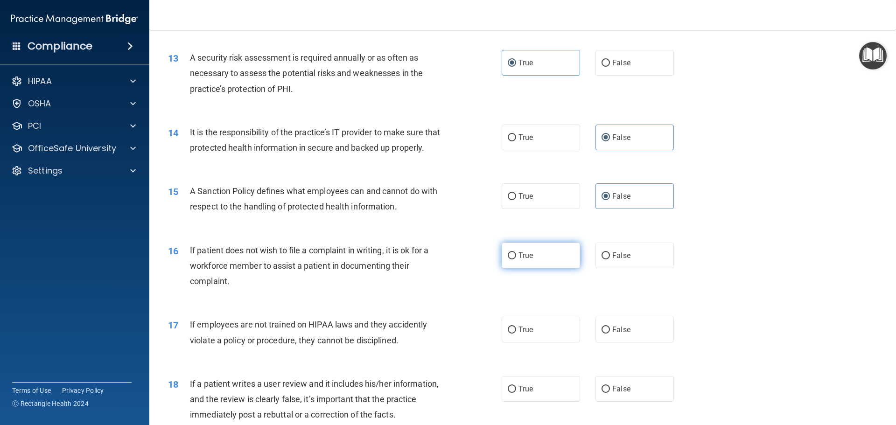
click at [548, 268] on label "True" at bounding box center [540, 256] width 78 height 26
click at [516, 259] on input "True" at bounding box center [511, 255] width 8 height 7
radio input "true"
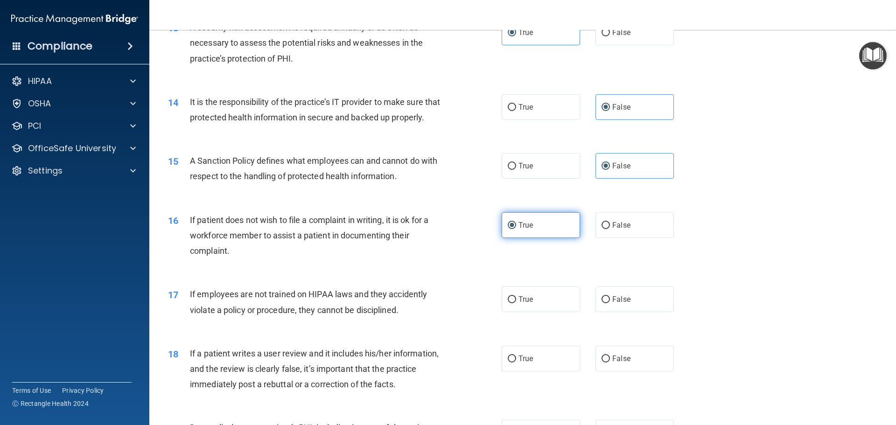
scroll to position [1026, 0]
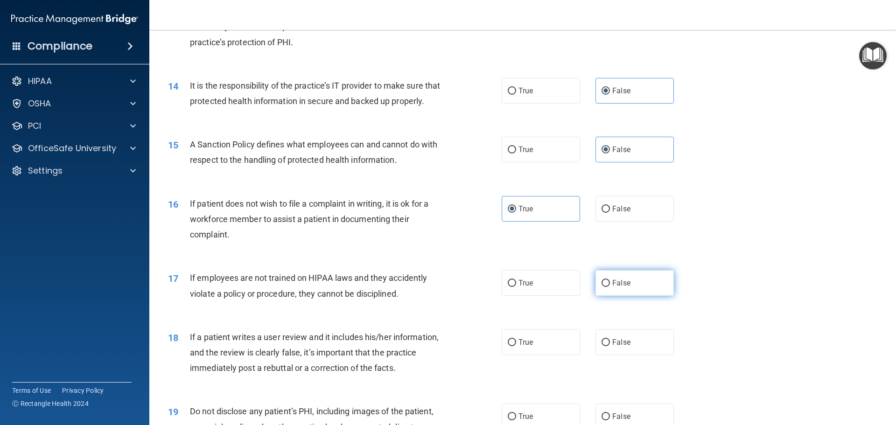
click at [612, 287] on span "False" at bounding box center [621, 282] width 18 height 9
click at [610, 287] on input "False" at bounding box center [605, 283] width 8 height 7
radio input "true"
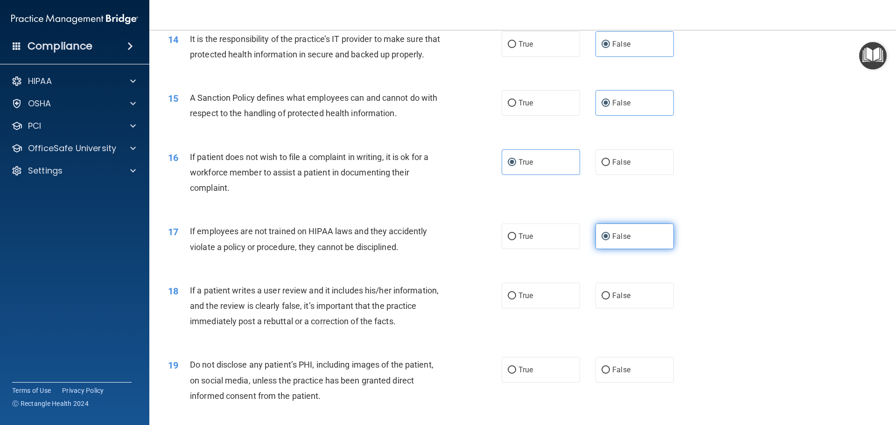
scroll to position [1119, 0]
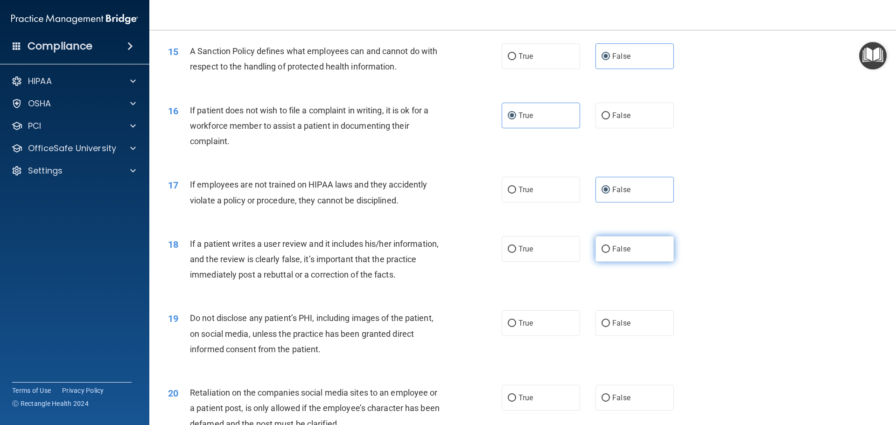
click at [624, 262] on label "False" at bounding box center [634, 249] width 78 height 26
click at [610, 253] on input "False" at bounding box center [605, 249] width 8 height 7
radio input "true"
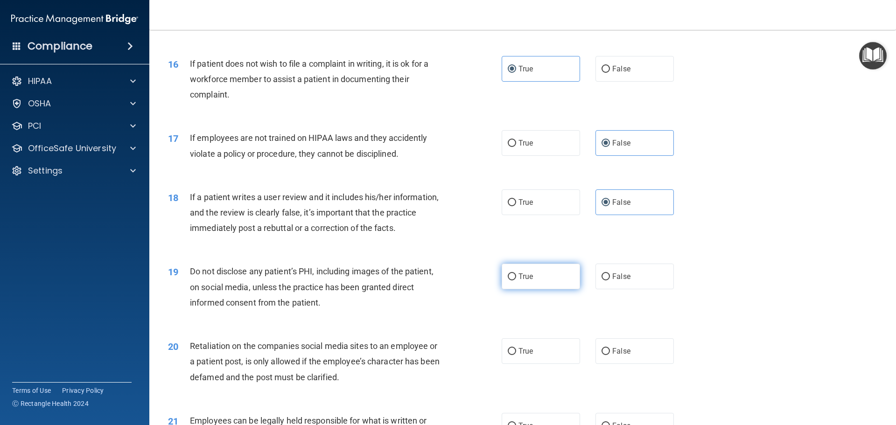
click at [533, 289] on label "True" at bounding box center [540, 277] width 78 height 26
click at [516, 280] on input "True" at bounding box center [511, 276] width 8 height 7
radio input "true"
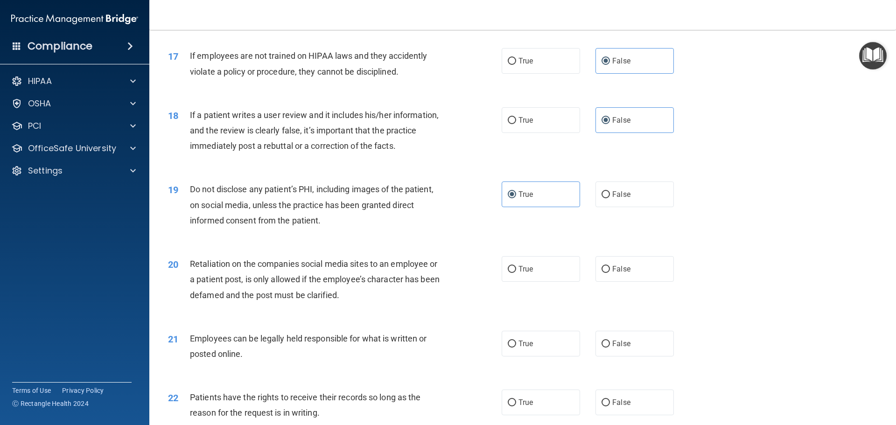
scroll to position [1259, 0]
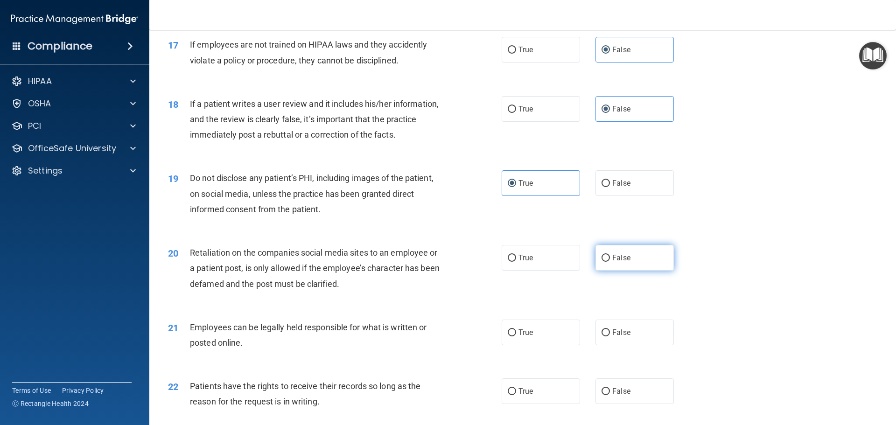
click at [613, 262] on span "False" at bounding box center [621, 257] width 18 height 9
click at [610, 262] on input "False" at bounding box center [605, 258] width 8 height 7
radio input "true"
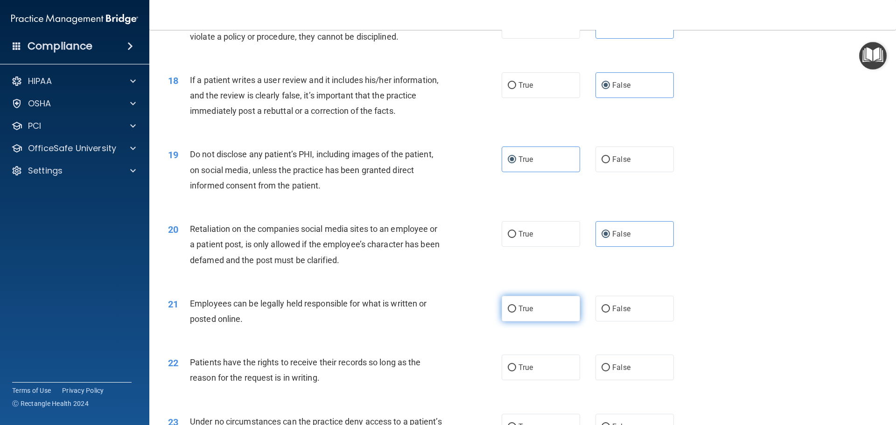
scroll to position [1306, 0]
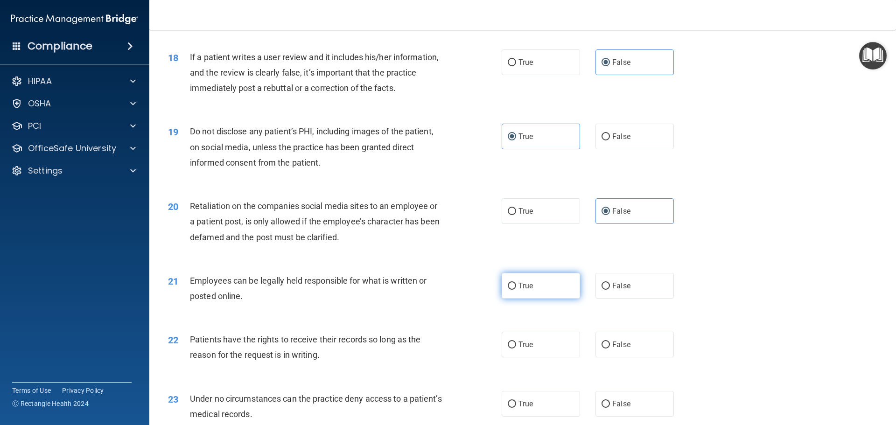
click at [547, 296] on label "True" at bounding box center [540, 286] width 78 height 26
click at [516, 290] on input "True" at bounding box center [511, 286] width 8 height 7
radio input "true"
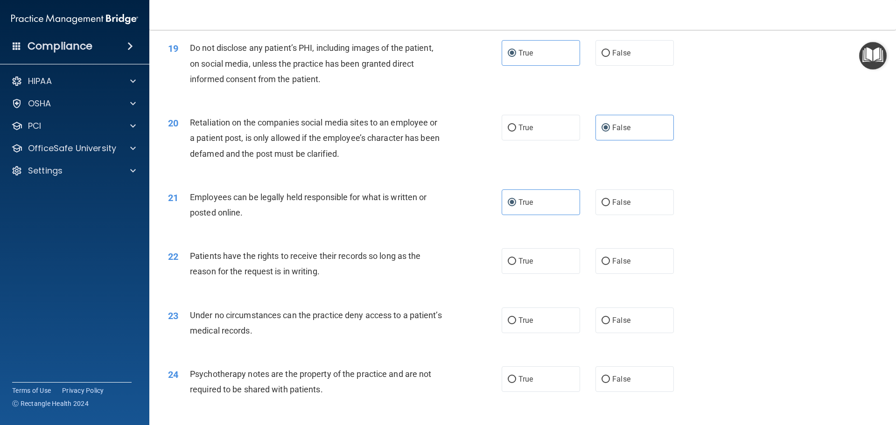
scroll to position [1399, 0]
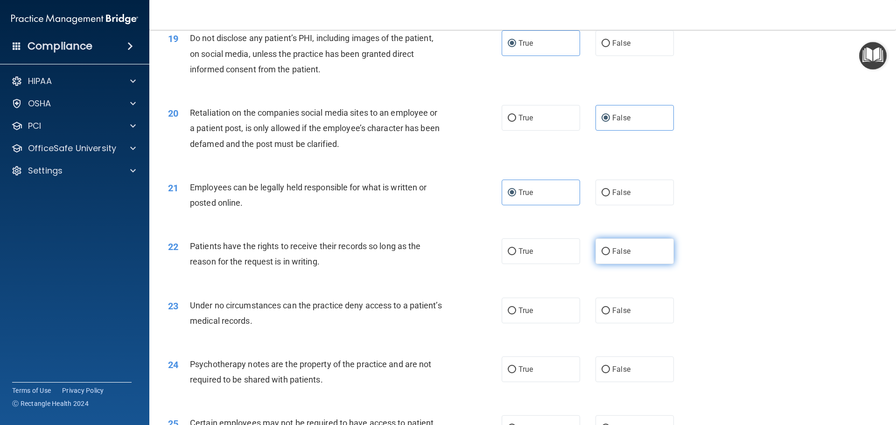
click at [612, 264] on label "False" at bounding box center [634, 251] width 78 height 26
click at [610, 255] on input "False" at bounding box center [605, 251] width 8 height 7
radio input "true"
click at [617, 315] on span "False" at bounding box center [621, 310] width 18 height 9
click at [610, 314] on input "False" at bounding box center [605, 310] width 8 height 7
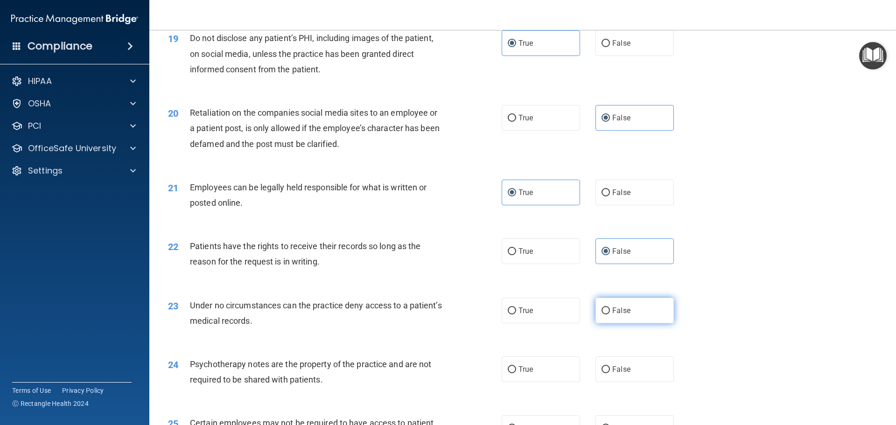
radio input "true"
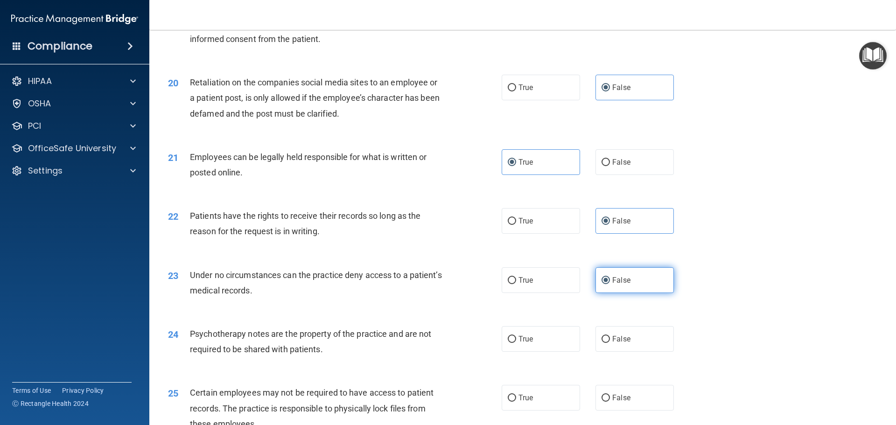
scroll to position [1446, 0]
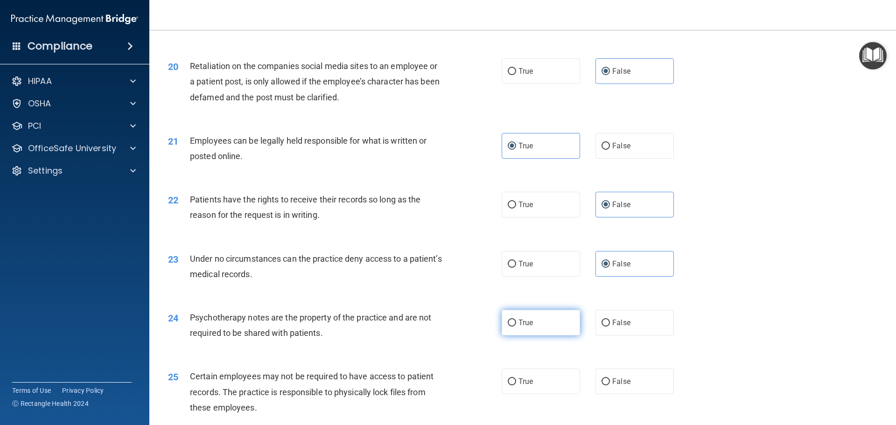
click at [531, 330] on label "True" at bounding box center [540, 323] width 78 height 26
click at [516, 326] on input "True" at bounding box center [511, 322] width 8 height 7
radio input "true"
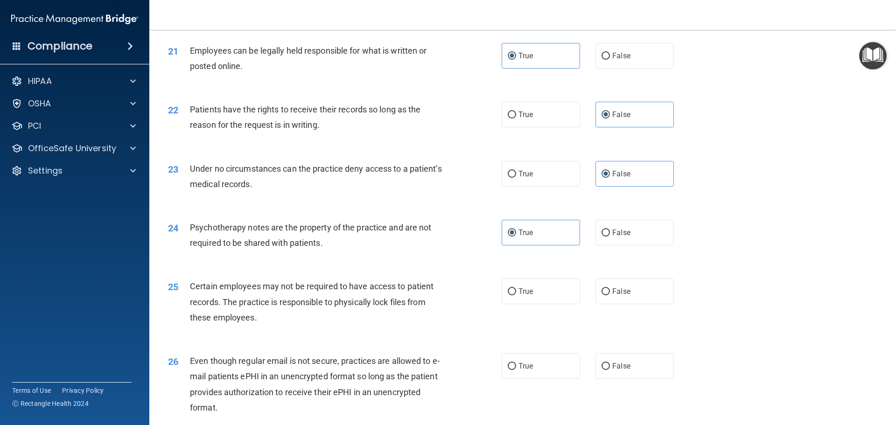
scroll to position [1539, 0]
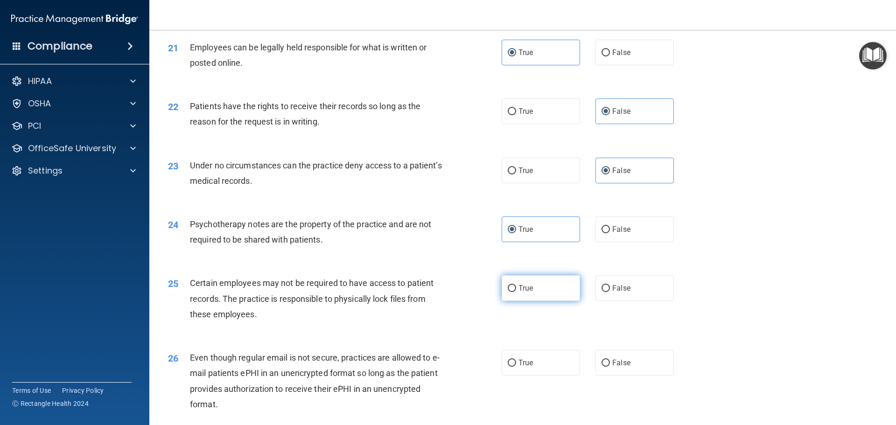
click at [526, 297] on label "True" at bounding box center [540, 288] width 78 height 26
click at [516, 292] on input "True" at bounding box center [511, 288] width 8 height 7
radio input "true"
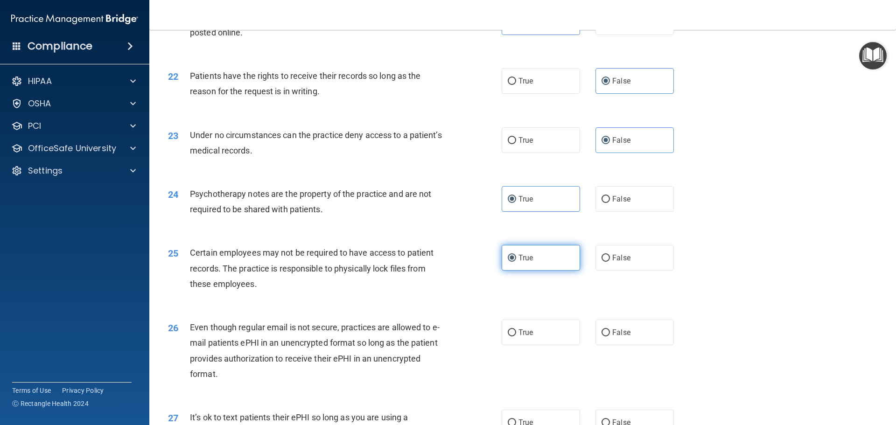
scroll to position [1586, 0]
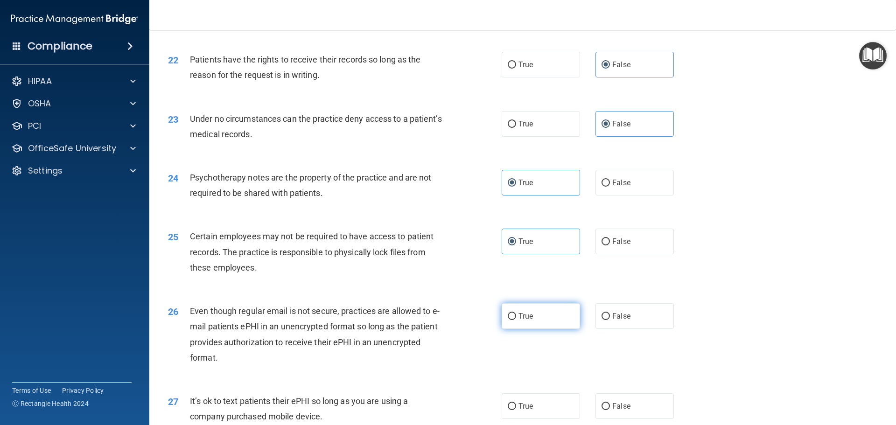
click at [535, 329] on label "True" at bounding box center [540, 316] width 78 height 26
click at [516, 320] on input "True" at bounding box center [511, 316] width 8 height 7
radio input "true"
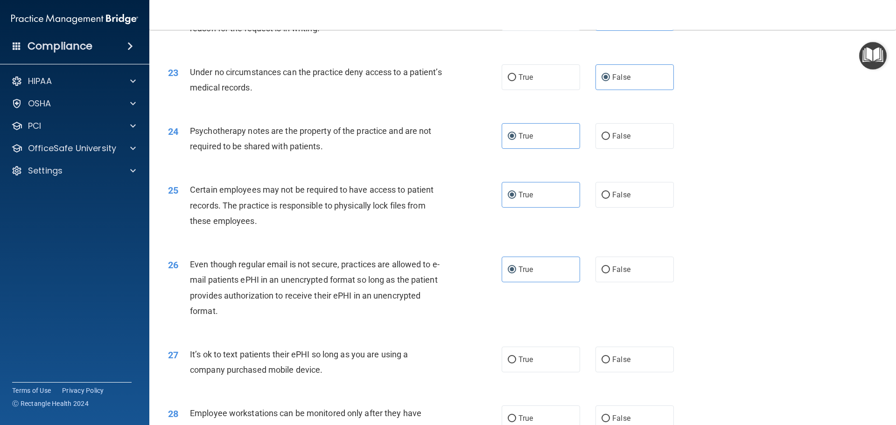
click at [619, 359] on div "27 It’s ok to text patients their ePHI so long as you are using a company purch…" at bounding box center [522, 364] width 723 height 59
click at [618, 364] on span "False" at bounding box center [621, 359] width 18 height 9
click at [610, 363] on input "False" at bounding box center [605, 359] width 8 height 7
radio input "true"
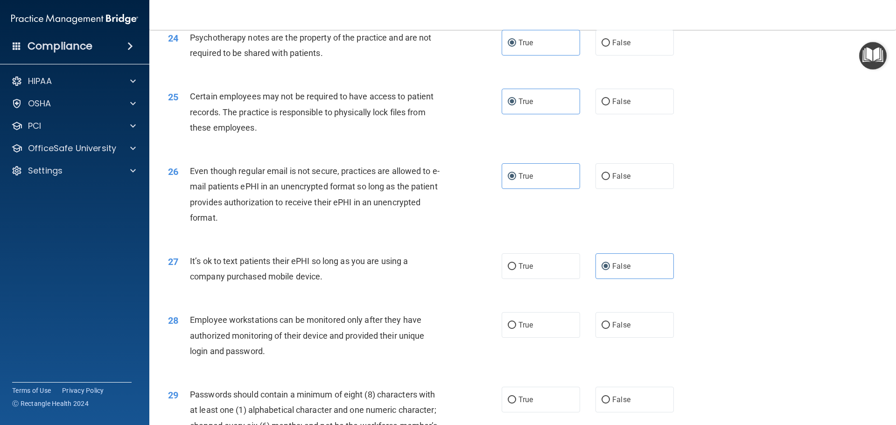
scroll to position [1772, 0]
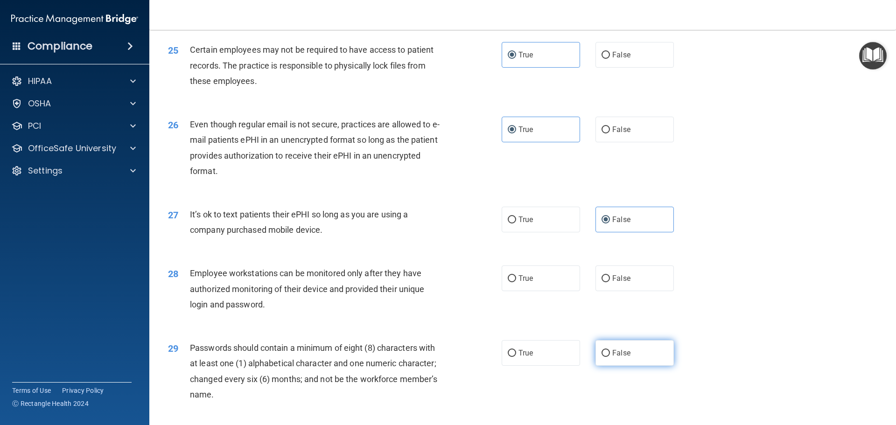
click at [638, 366] on label "False" at bounding box center [634, 353] width 78 height 26
click at [610, 357] on input "False" at bounding box center [605, 353] width 8 height 7
radio input "true"
click at [615, 291] on label "False" at bounding box center [634, 278] width 78 height 26
click at [610, 282] on input "False" at bounding box center [605, 278] width 8 height 7
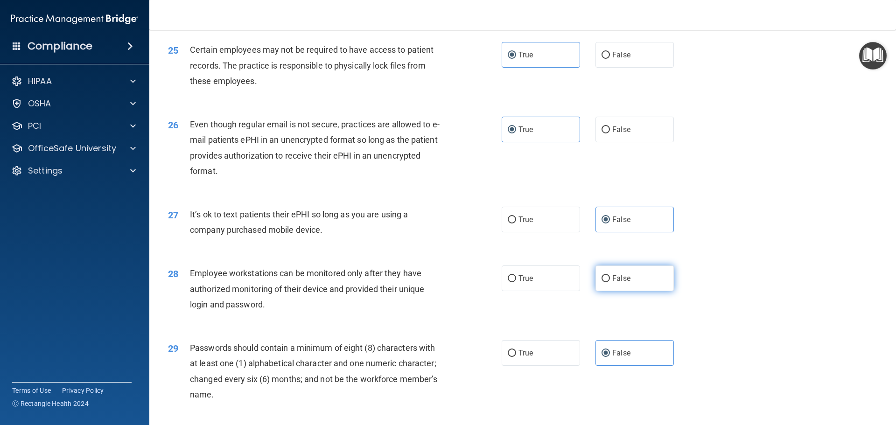
radio input "true"
click at [531, 366] on label "True" at bounding box center [540, 353] width 78 height 26
click at [516, 357] on input "True" at bounding box center [511, 353] width 8 height 7
radio input "true"
radio input "false"
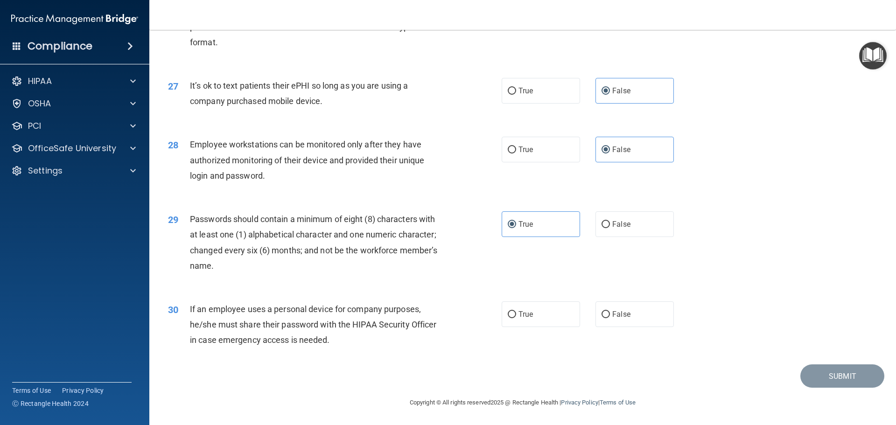
scroll to position [1912, 0]
click at [635, 318] on label "False" at bounding box center [634, 314] width 78 height 26
click at [610, 318] on input "False" at bounding box center [605, 314] width 8 height 7
radio input "true"
click at [828, 371] on button "Submit" at bounding box center [842, 376] width 84 height 24
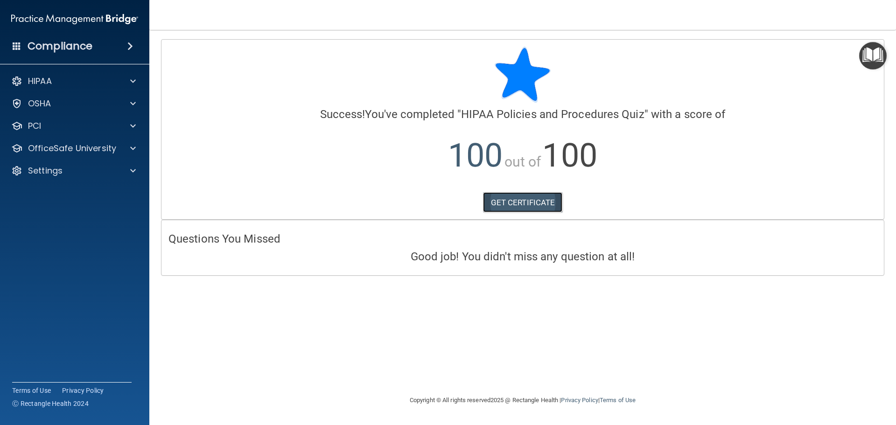
click at [530, 197] on link "GET CERTIFICATE" at bounding box center [523, 202] width 80 height 21
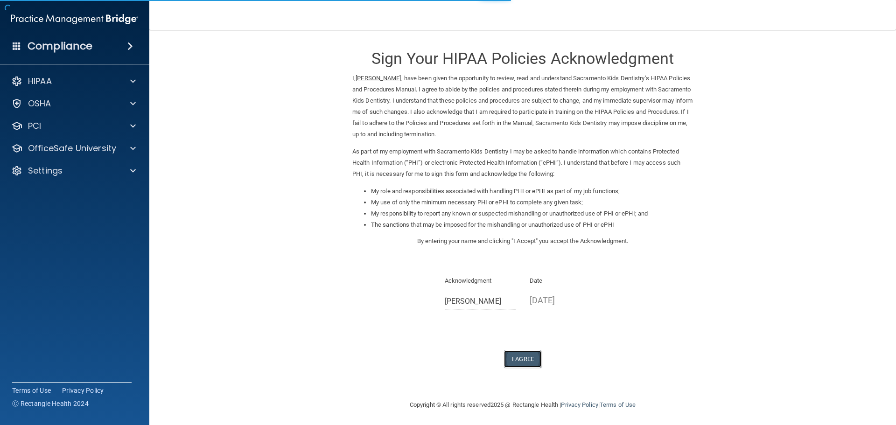
click at [523, 361] on button "I Agree" at bounding box center [522, 358] width 37 height 17
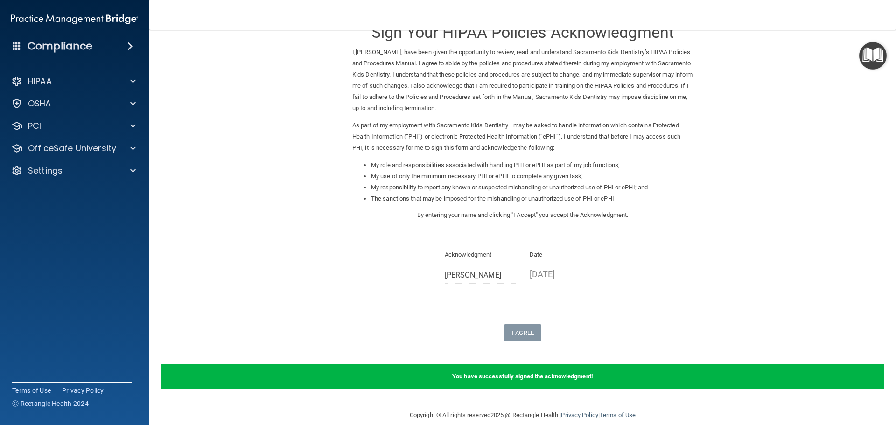
scroll to position [39, 0]
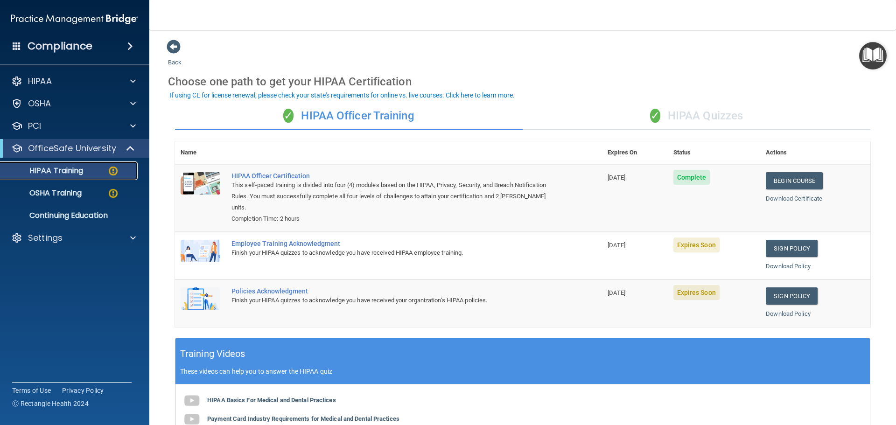
click at [64, 174] on p "HIPAA Training" at bounding box center [44, 170] width 77 height 9
click at [104, 170] on div "HIPAA Training" at bounding box center [69, 170] width 127 height 9
click at [90, 186] on link "OSHA Training" at bounding box center [64, 193] width 147 height 19
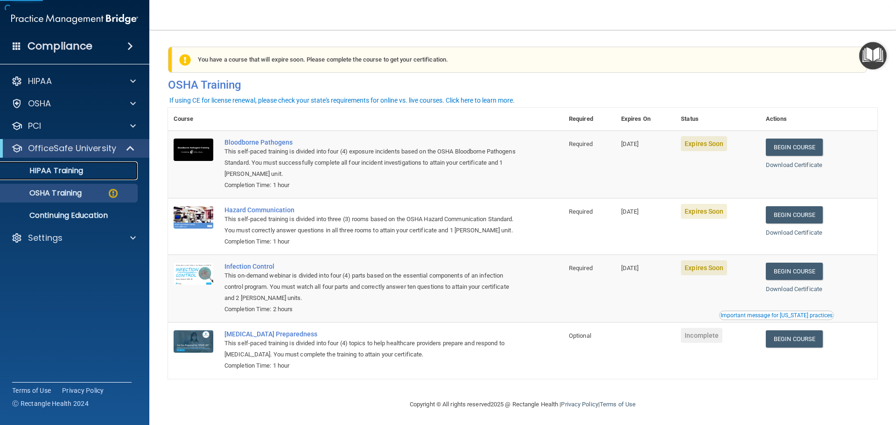
click at [86, 174] on div "HIPAA Training" at bounding box center [69, 170] width 127 height 9
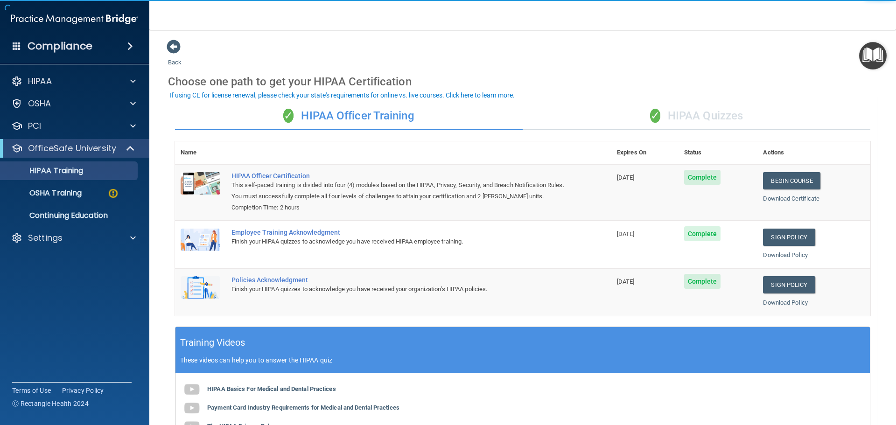
click at [715, 119] on div "✓ HIPAA Quizzes" at bounding box center [695, 116] width 347 height 28
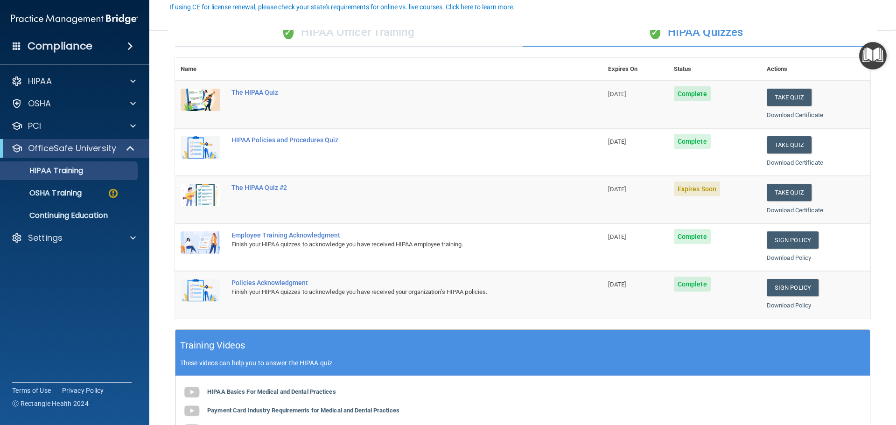
scroll to position [93, 0]
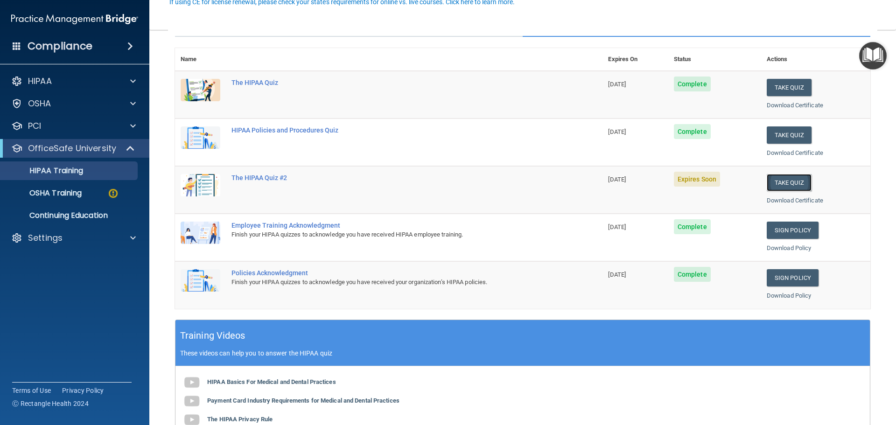
click at [771, 185] on button "Take Quiz" at bounding box center [788, 182] width 45 height 17
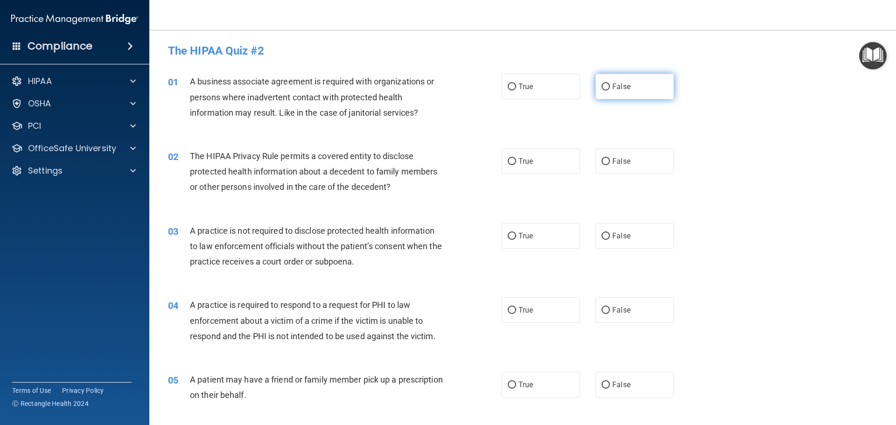
click at [625, 92] on label "False" at bounding box center [634, 87] width 78 height 26
click at [610, 90] on input "False" at bounding box center [605, 86] width 8 height 7
radio input "true"
click at [521, 165] on span "True" at bounding box center [525, 161] width 14 height 9
click at [516, 165] on input "True" at bounding box center [511, 161] width 8 height 7
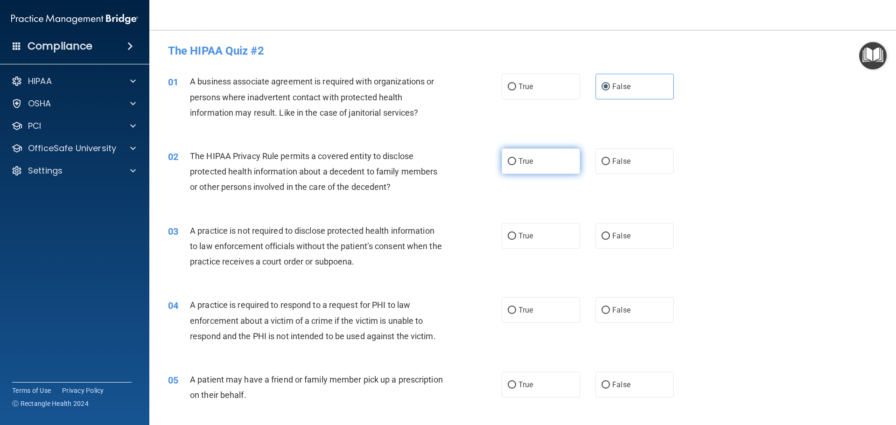
radio input "true"
click at [618, 240] on label "False" at bounding box center [634, 236] width 78 height 26
click at [610, 240] on input "False" at bounding box center [605, 236] width 8 height 7
radio input "true"
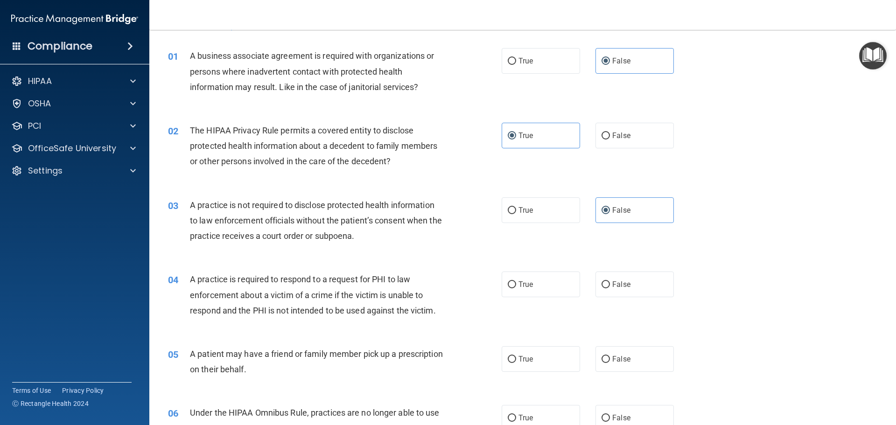
scroll to position [47, 0]
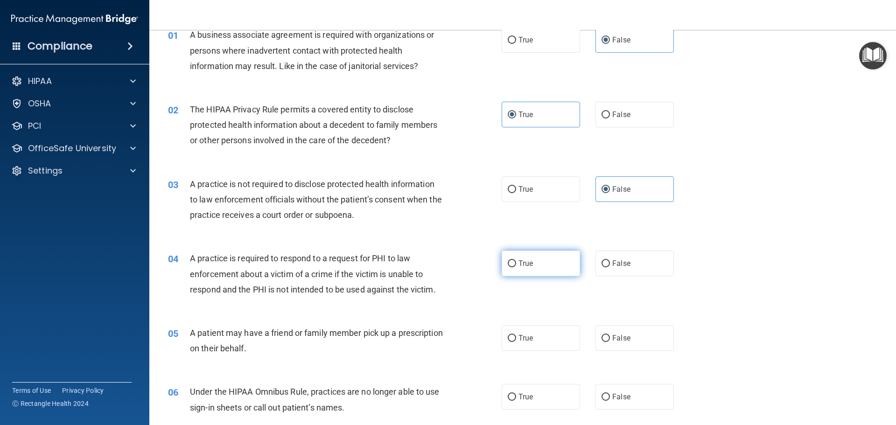
click at [521, 273] on label "True" at bounding box center [540, 263] width 78 height 26
click at [516, 267] on input "True" at bounding box center [511, 263] width 8 height 7
radio input "true"
click at [529, 339] on span "True" at bounding box center [525, 337] width 14 height 9
click at [516, 339] on input "True" at bounding box center [511, 338] width 8 height 7
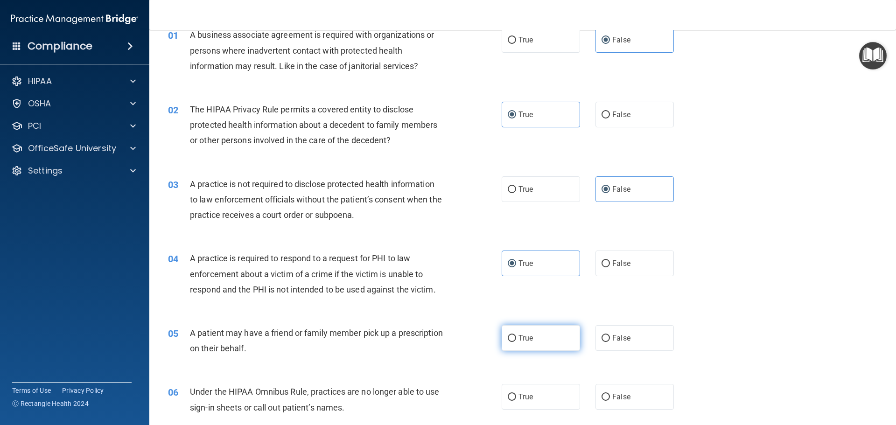
radio input "true"
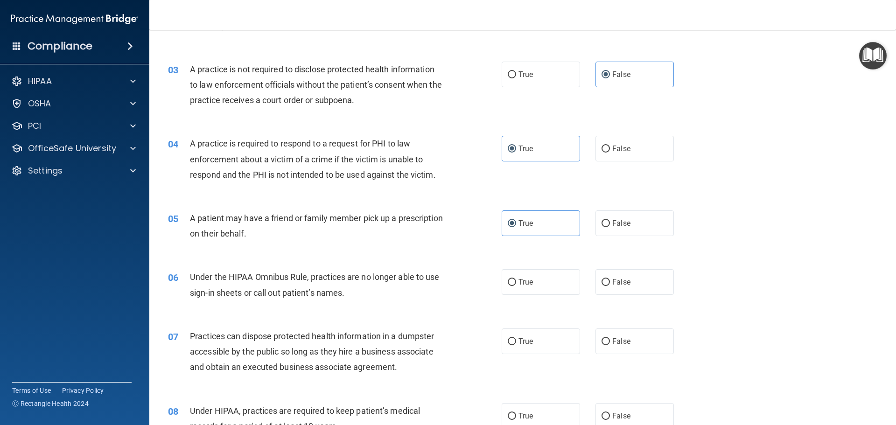
scroll to position [187, 0]
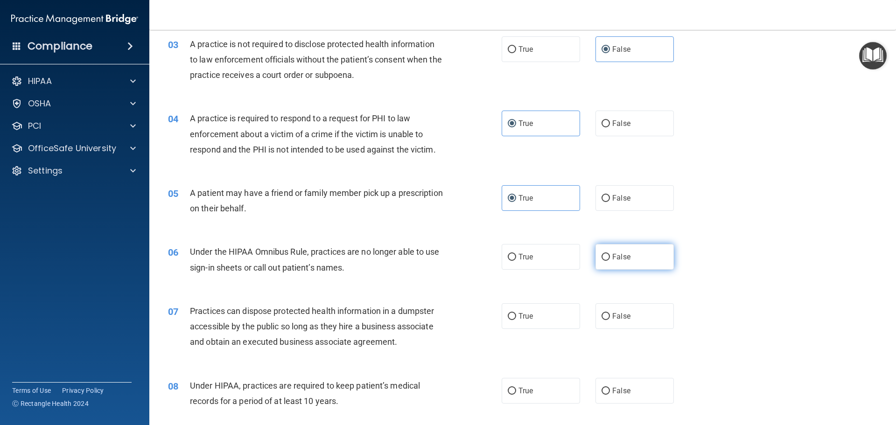
click at [639, 258] on label "False" at bounding box center [634, 257] width 78 height 26
click at [610, 258] on input "False" at bounding box center [605, 257] width 8 height 7
radio input "true"
click at [621, 324] on label "False" at bounding box center [634, 316] width 78 height 26
click at [610, 320] on input "False" at bounding box center [605, 316] width 8 height 7
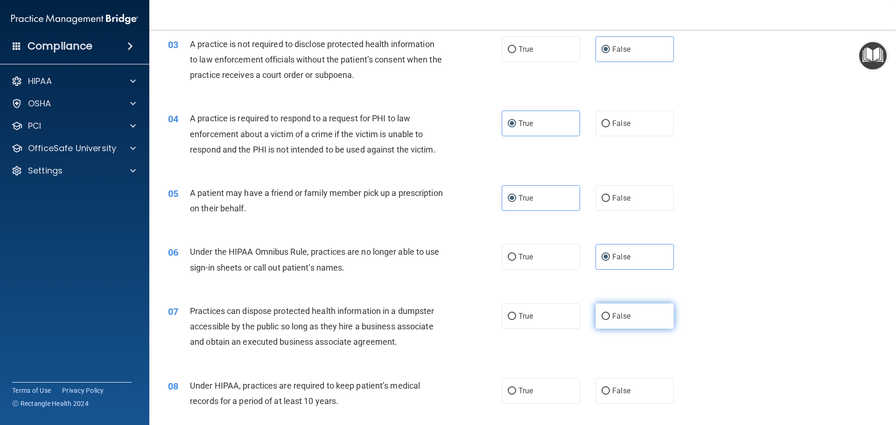
radio input "true"
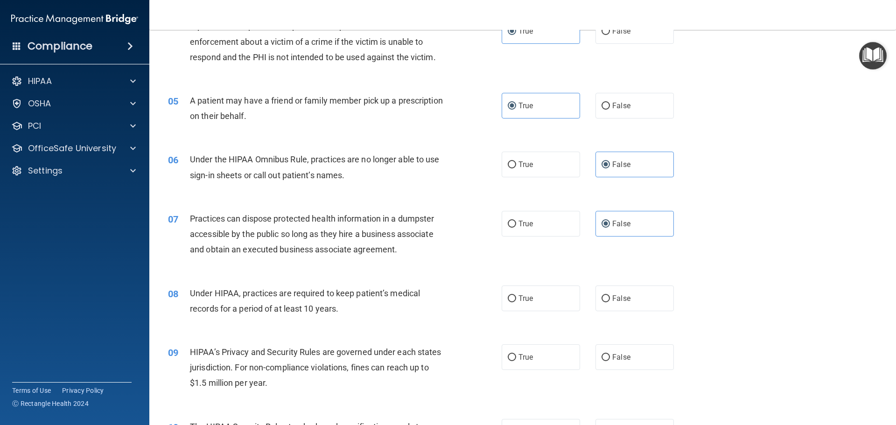
scroll to position [280, 0]
click at [623, 303] on label "False" at bounding box center [634, 298] width 78 height 26
click at [610, 301] on input "False" at bounding box center [605, 297] width 8 height 7
radio input "true"
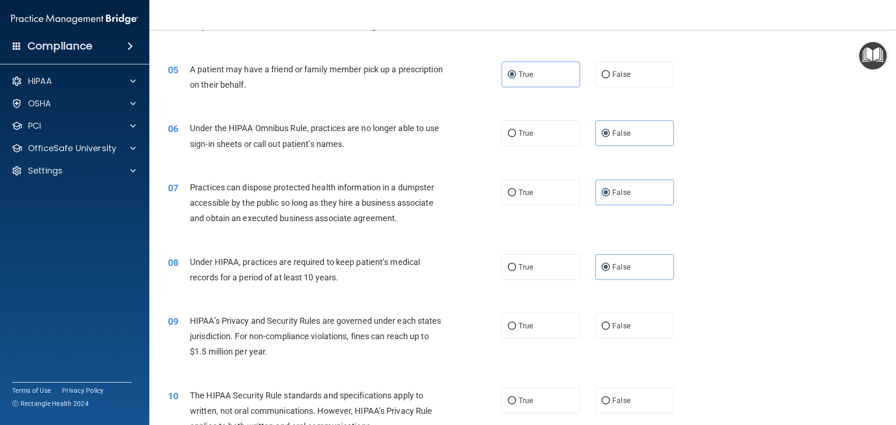
scroll to position [326, 0]
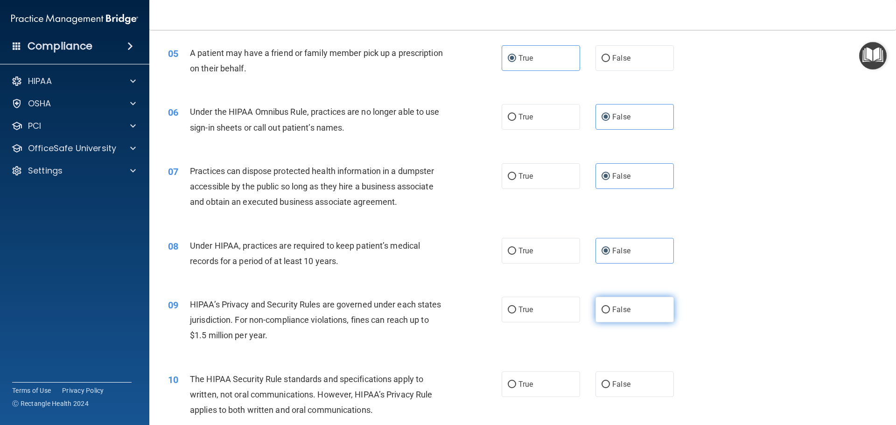
click at [612, 308] on span "False" at bounding box center [621, 309] width 18 height 9
click at [610, 308] on input "False" at bounding box center [605, 309] width 8 height 7
radio input "true"
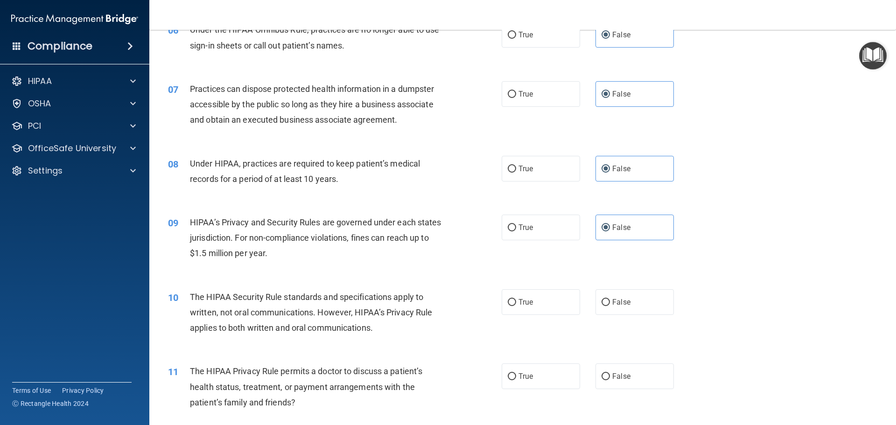
scroll to position [420, 0]
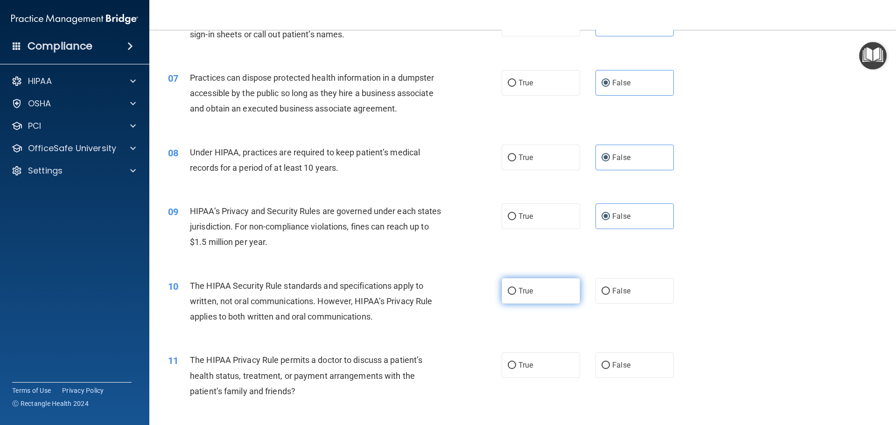
click at [531, 292] on label "True" at bounding box center [540, 291] width 78 height 26
click at [516, 292] on input "True" at bounding box center [511, 291] width 8 height 7
radio input "true"
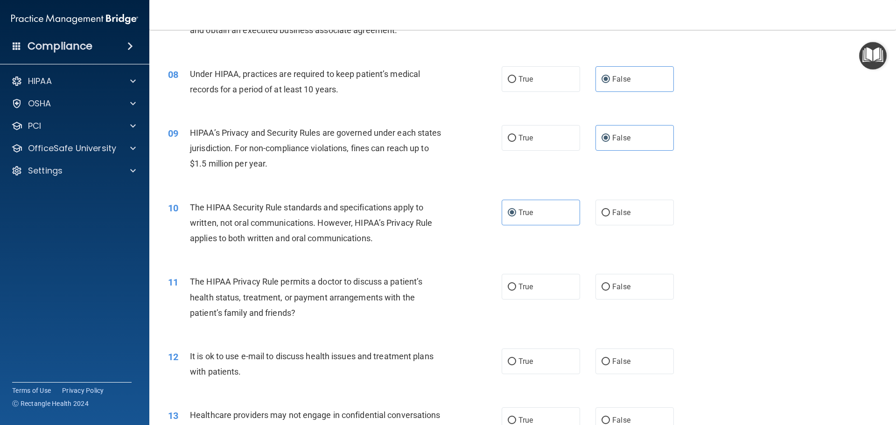
scroll to position [513, 0]
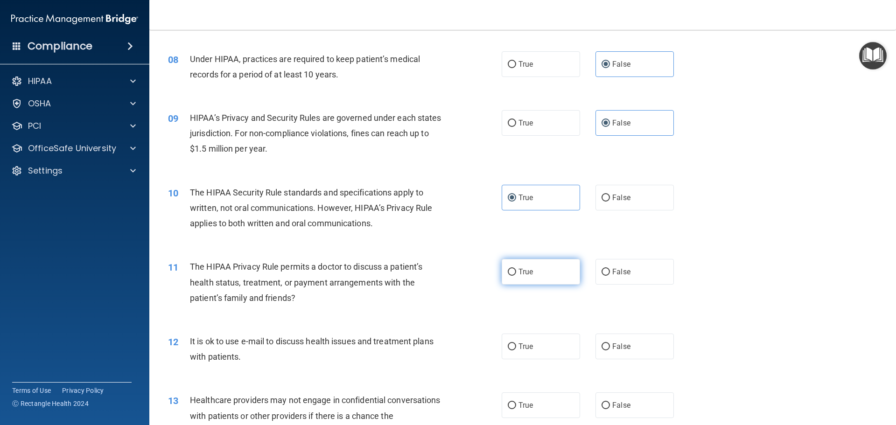
click at [534, 284] on label "True" at bounding box center [540, 272] width 78 height 26
click at [516, 276] on input "True" at bounding box center [511, 272] width 8 height 7
radio input "true"
click at [538, 341] on label "True" at bounding box center [540, 346] width 78 height 26
click at [516, 343] on input "True" at bounding box center [511, 346] width 8 height 7
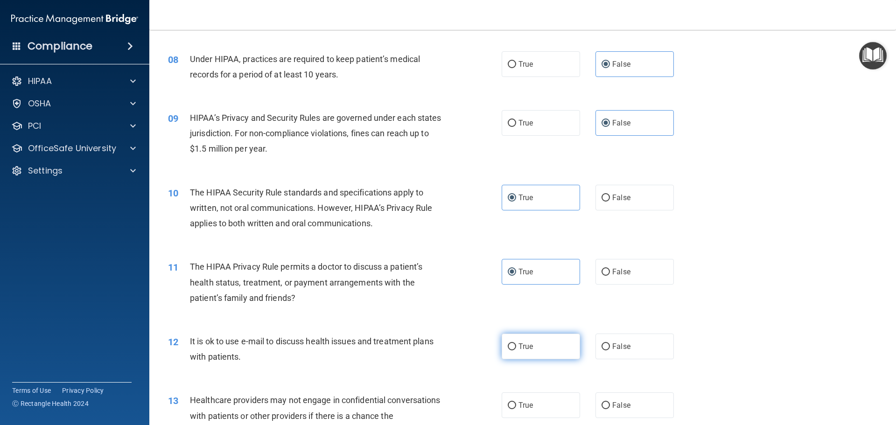
radio input "true"
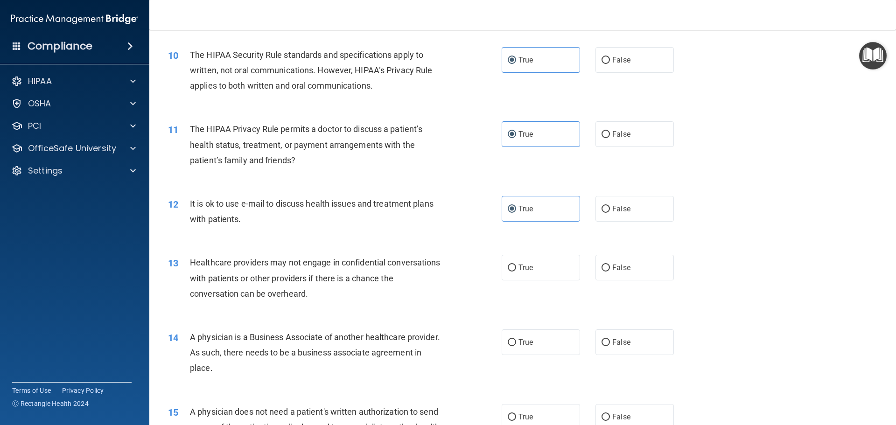
scroll to position [653, 0]
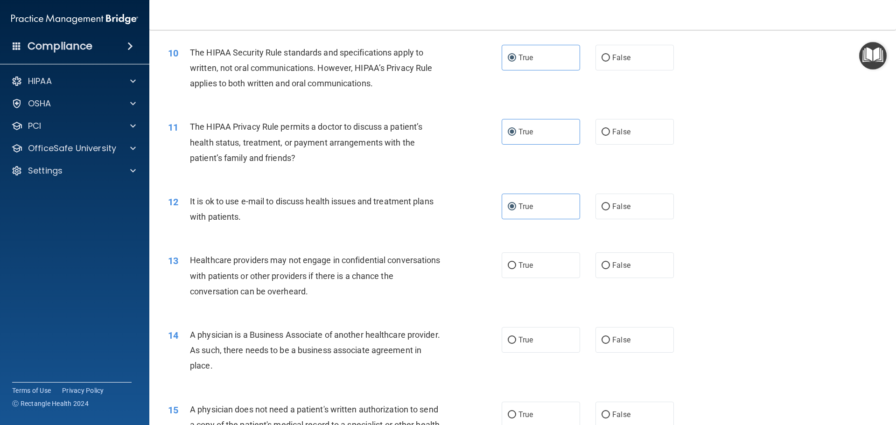
click at [619, 279] on div "13 Healthcare providers may not engage in confidential conversations with patie…" at bounding box center [522, 278] width 723 height 75
click at [624, 267] on span "False" at bounding box center [621, 265] width 18 height 9
click at [610, 267] on input "False" at bounding box center [605, 265] width 8 height 7
radio input "true"
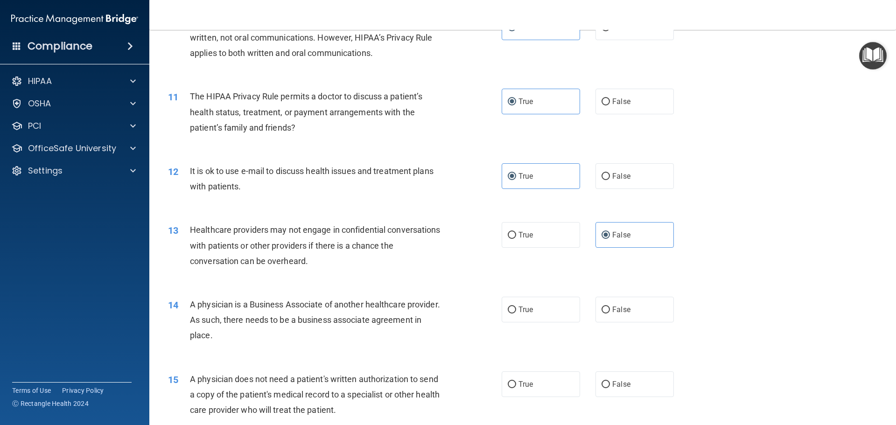
scroll to position [700, 0]
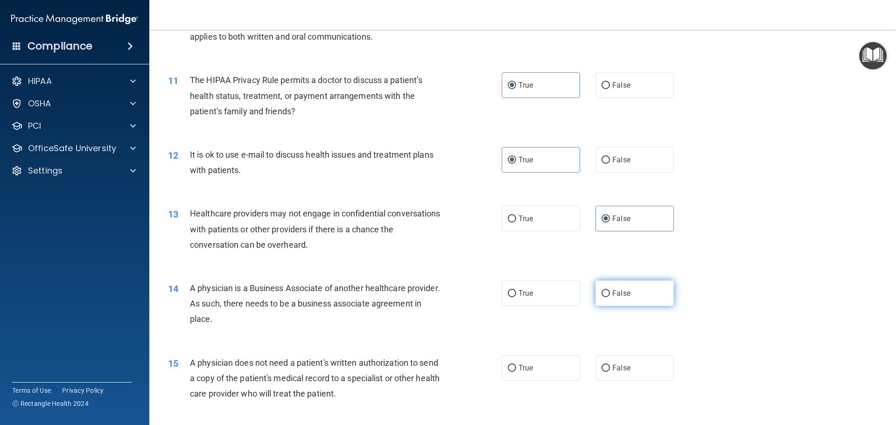
click at [627, 289] on label "False" at bounding box center [634, 293] width 78 height 26
click at [610, 290] on input "False" at bounding box center [605, 293] width 8 height 7
radio input "true"
click at [532, 359] on label "True" at bounding box center [540, 368] width 78 height 26
click at [516, 365] on input "True" at bounding box center [511, 368] width 8 height 7
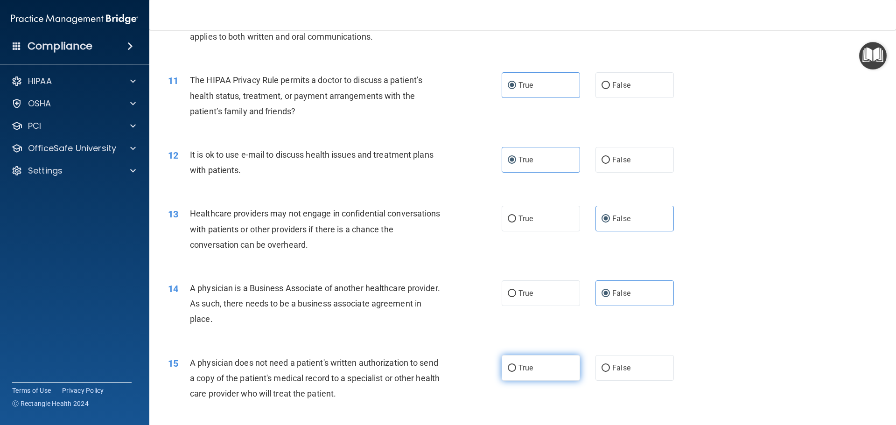
radio input "true"
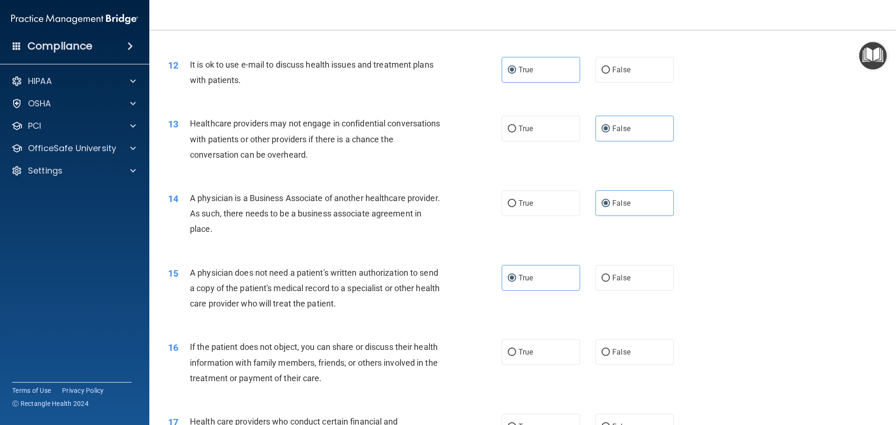
scroll to position [840, 0]
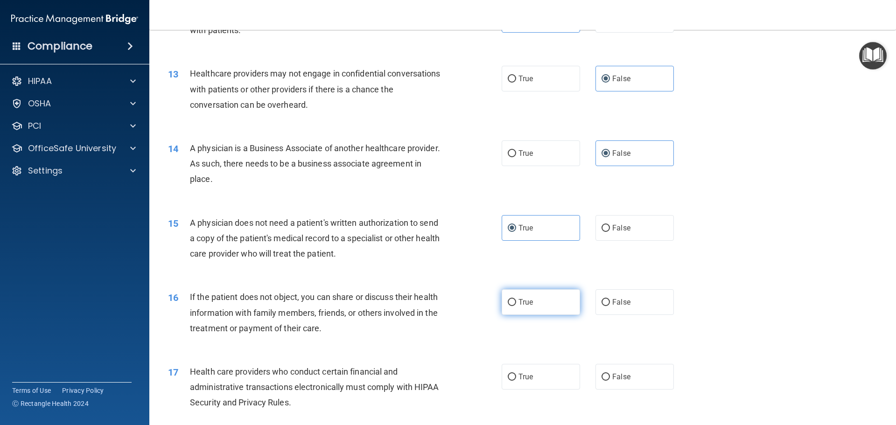
click at [527, 300] on span "True" at bounding box center [525, 302] width 14 height 9
click at [516, 300] on input "True" at bounding box center [511, 302] width 8 height 7
radio input "true"
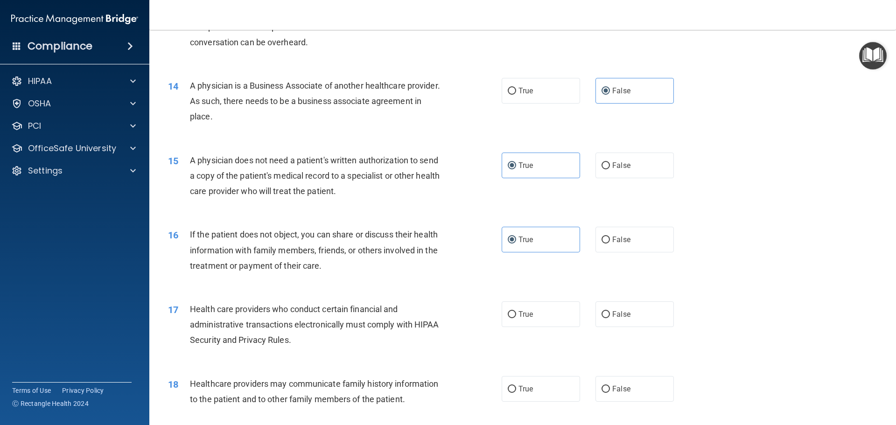
scroll to position [933, 0]
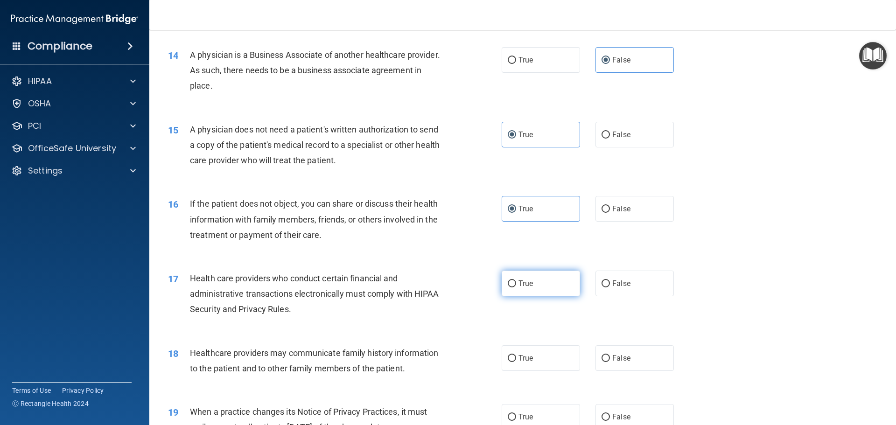
click at [544, 292] on label "True" at bounding box center [540, 284] width 78 height 26
click at [516, 287] on input "True" at bounding box center [511, 283] width 8 height 7
radio input "true"
click at [616, 353] on label "False" at bounding box center [634, 358] width 78 height 26
click at [610, 355] on input "False" at bounding box center [605, 358] width 8 height 7
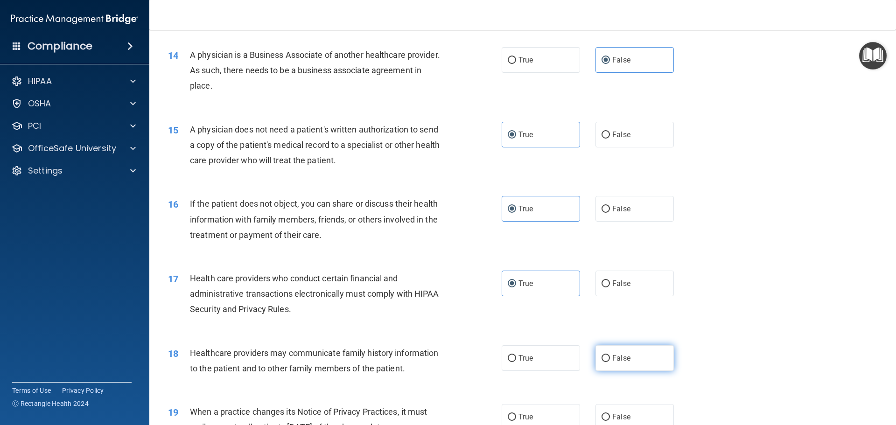
radio input "true"
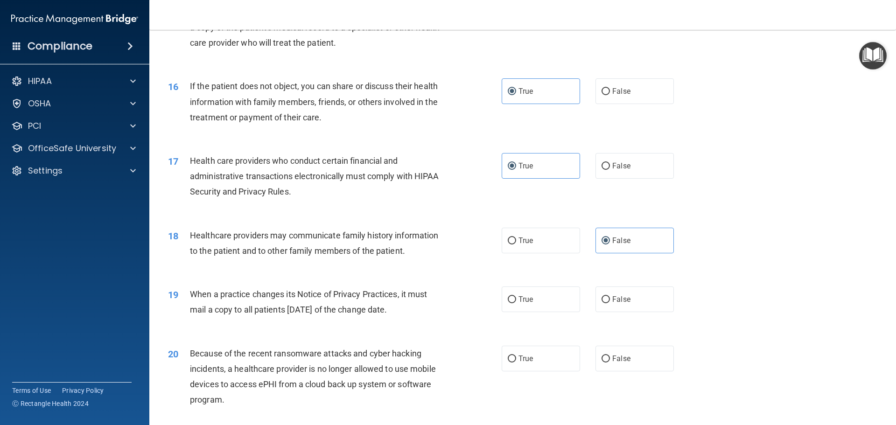
scroll to position [1073, 0]
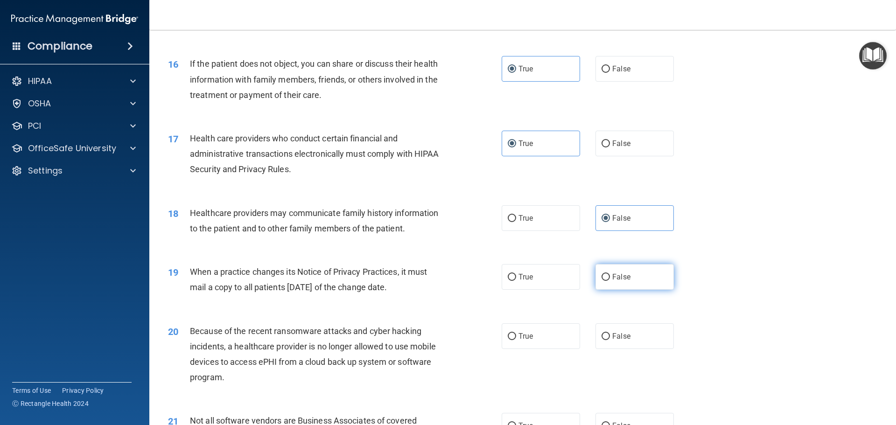
click at [627, 278] on label "False" at bounding box center [634, 277] width 78 height 26
click at [610, 278] on input "False" at bounding box center [605, 277] width 8 height 7
radio input "true"
click at [632, 336] on label "False" at bounding box center [634, 336] width 78 height 26
click at [610, 336] on input "False" at bounding box center [605, 336] width 8 height 7
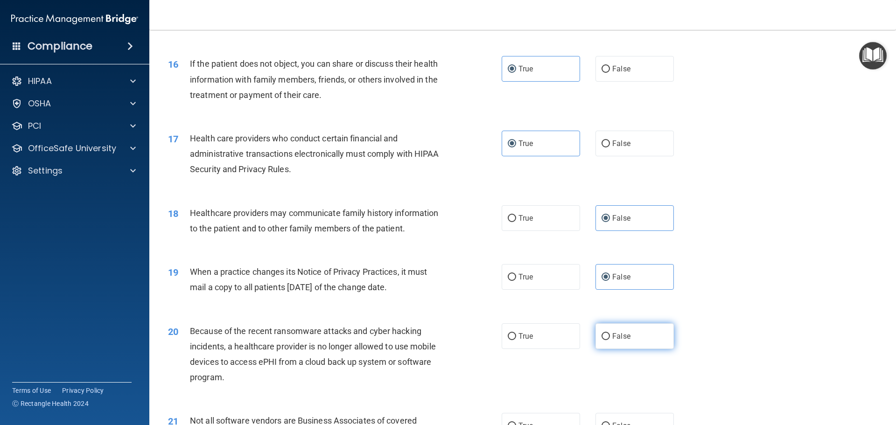
radio input "true"
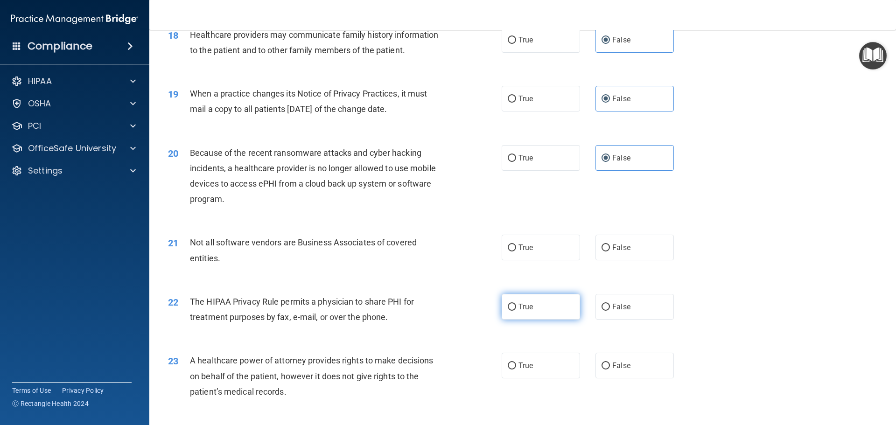
scroll to position [1259, 0]
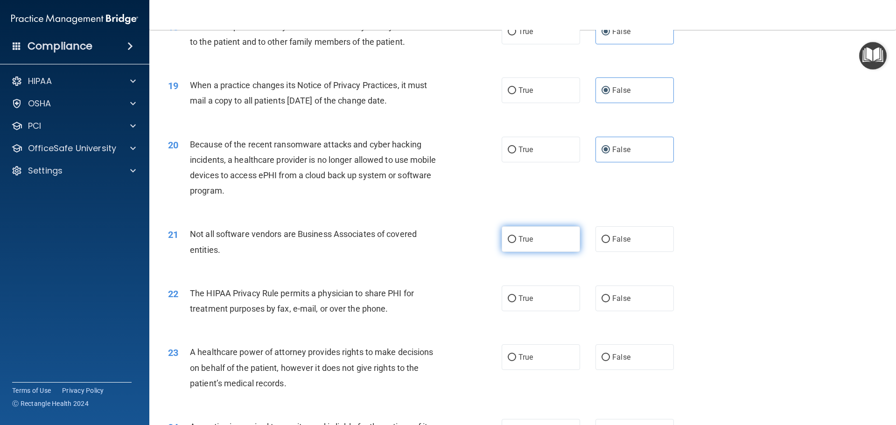
click at [541, 241] on label "True" at bounding box center [540, 239] width 78 height 26
click at [516, 241] on input "True" at bounding box center [511, 239] width 8 height 7
radio input "true"
click at [523, 301] on span "True" at bounding box center [525, 298] width 14 height 9
click at [516, 301] on input "True" at bounding box center [511, 298] width 8 height 7
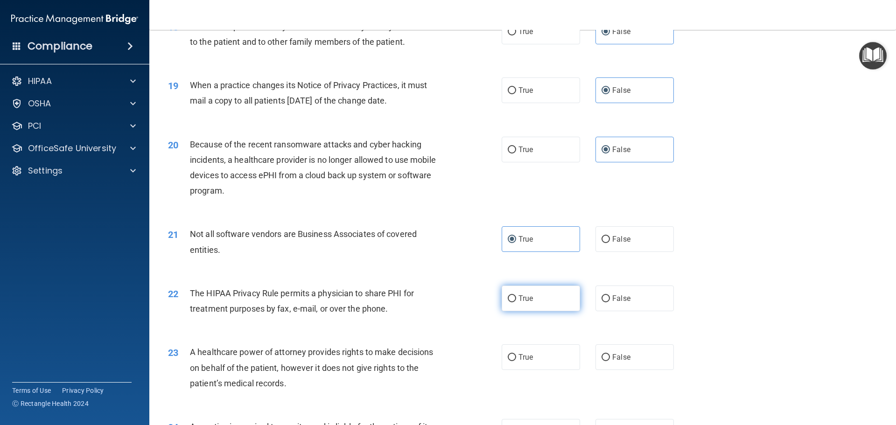
radio input "true"
click at [623, 353] on span "False" at bounding box center [621, 357] width 18 height 9
click at [610, 354] on input "False" at bounding box center [605, 357] width 8 height 7
radio input "true"
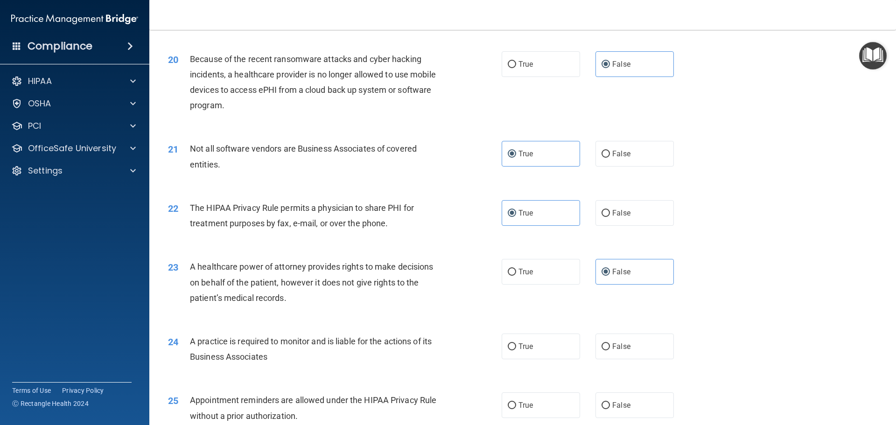
scroll to position [1353, 0]
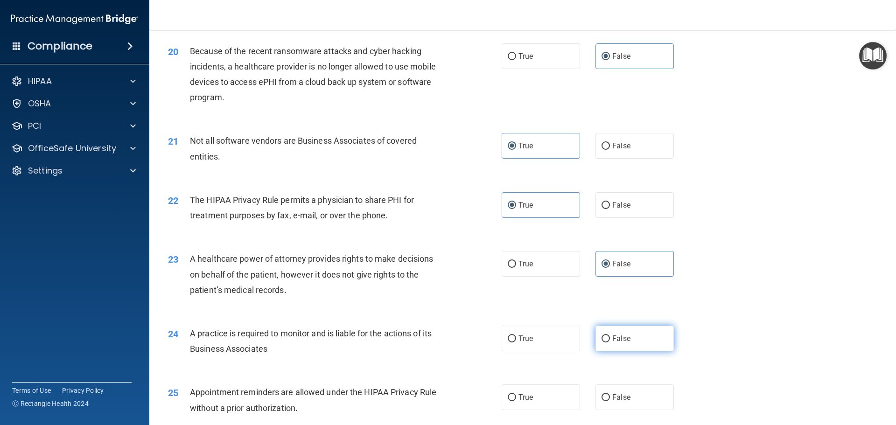
click at [618, 339] on span "False" at bounding box center [621, 338] width 18 height 9
click at [610, 339] on input "False" at bounding box center [605, 338] width 8 height 7
radio input "true"
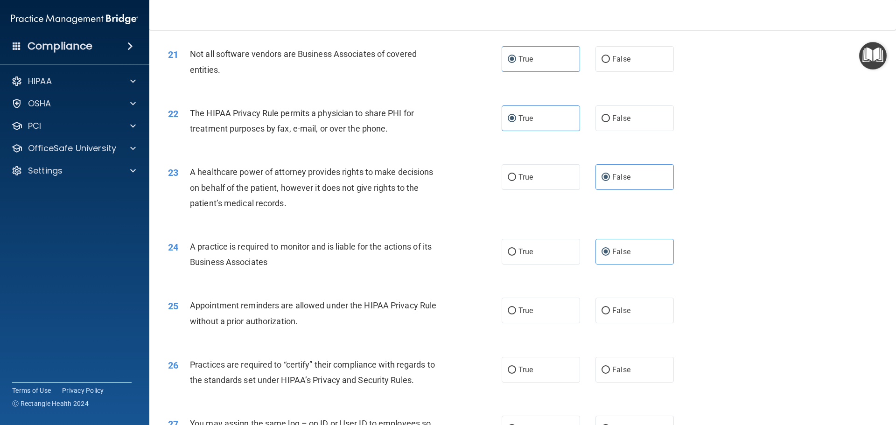
scroll to position [1446, 0]
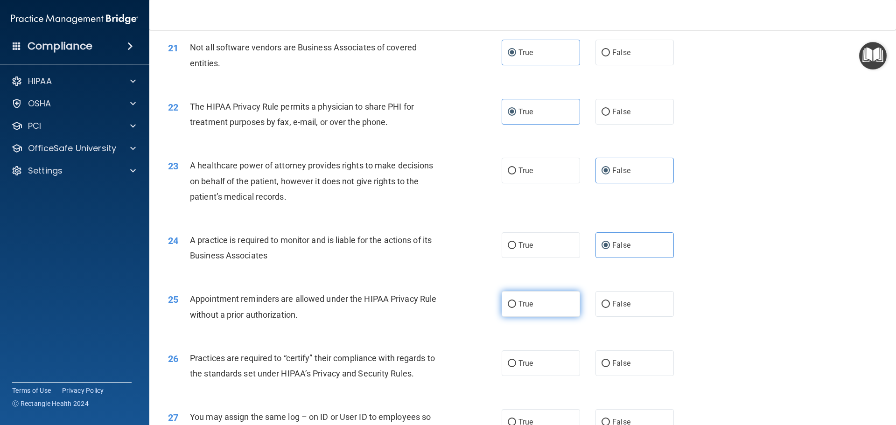
click at [557, 304] on label "True" at bounding box center [540, 304] width 78 height 26
click at [516, 304] on input "True" at bounding box center [511, 304] width 8 height 7
radio input "true"
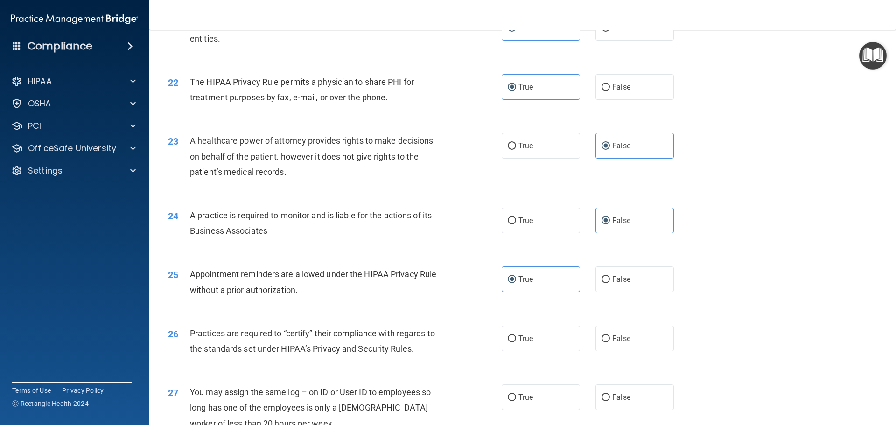
scroll to position [1493, 0]
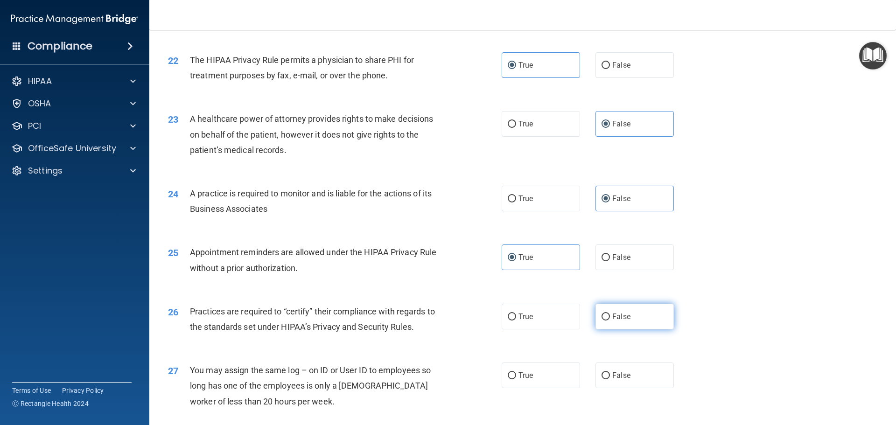
click at [638, 322] on label "False" at bounding box center [634, 317] width 78 height 26
click at [610, 320] on input "False" at bounding box center [605, 316] width 8 height 7
radio input "true"
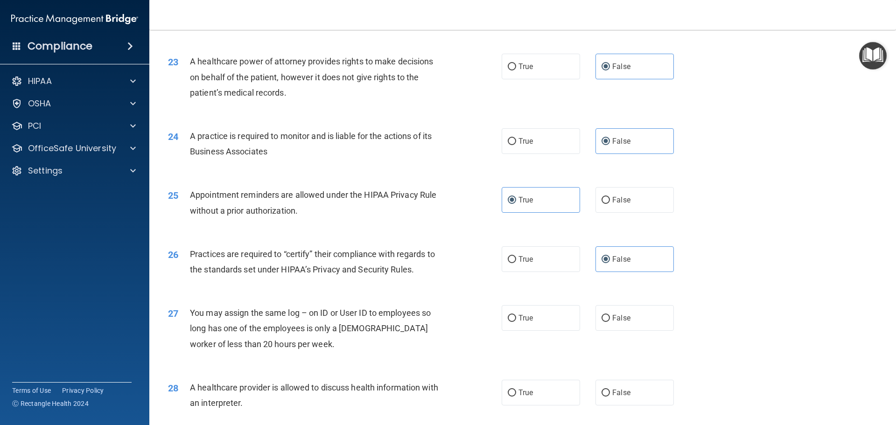
scroll to position [1586, 0]
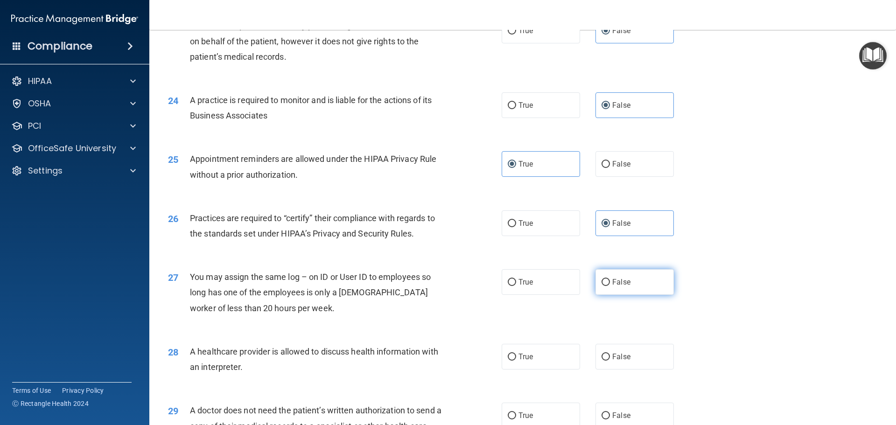
click at [635, 291] on label "False" at bounding box center [634, 282] width 78 height 26
click at [610, 286] on input "False" at bounding box center [605, 282] width 8 height 7
radio input "true"
click at [530, 353] on label "True" at bounding box center [540, 357] width 78 height 26
click at [516, 354] on input "True" at bounding box center [511, 357] width 8 height 7
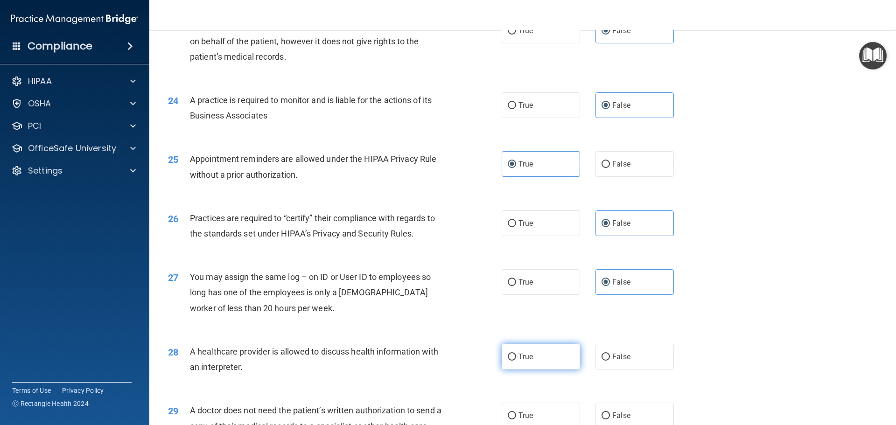
radio input "true"
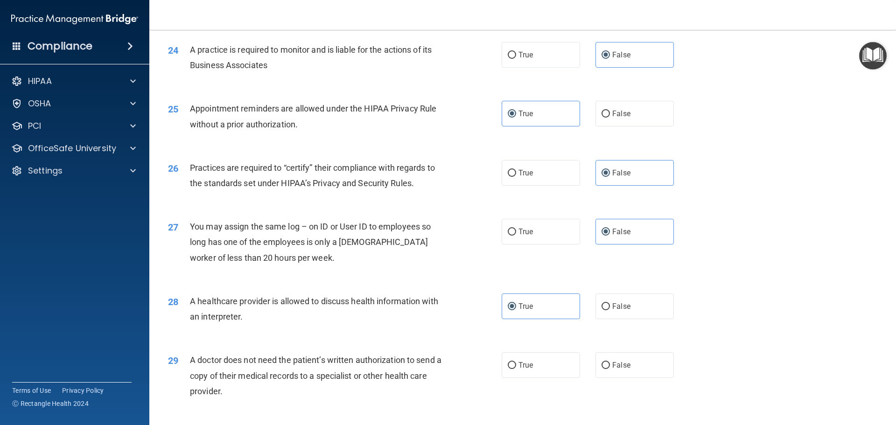
scroll to position [1679, 0]
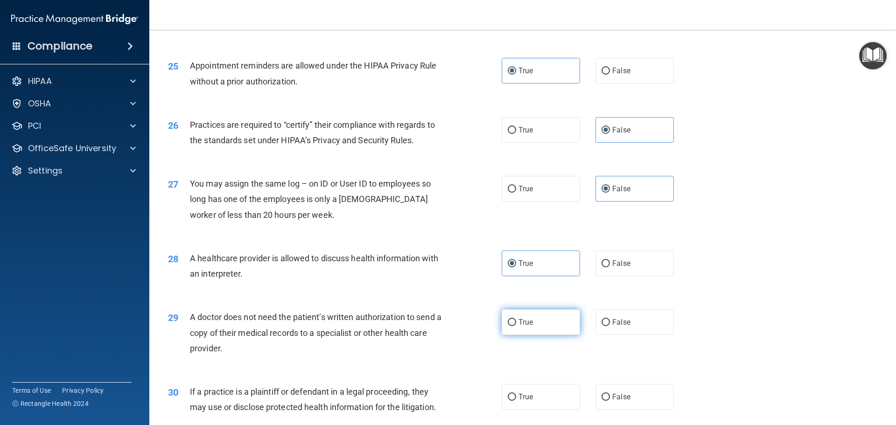
click at [527, 327] on label "True" at bounding box center [540, 322] width 78 height 26
click at [516, 326] on input "True" at bounding box center [511, 322] width 8 height 7
radio input "true"
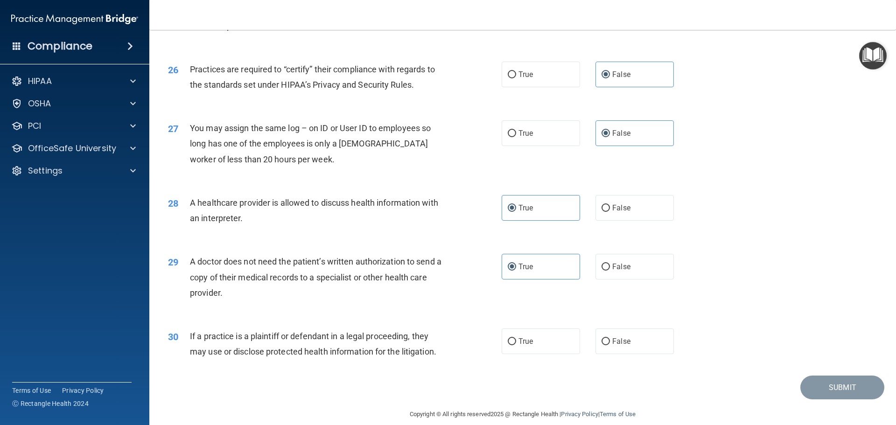
scroll to position [1746, 0]
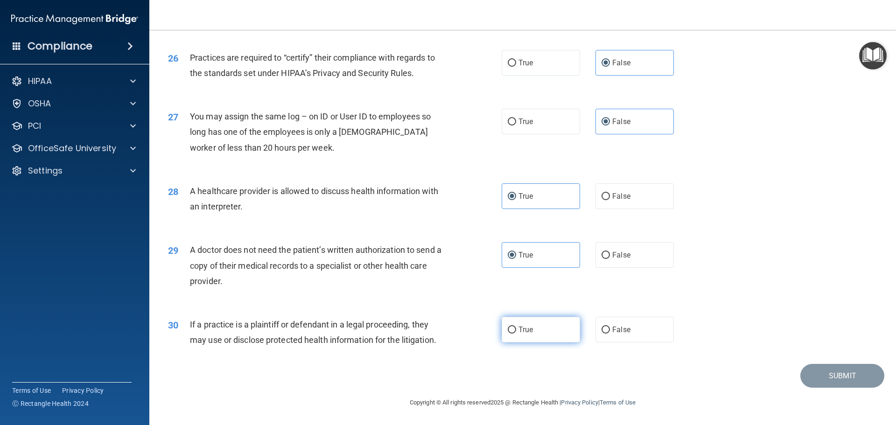
click at [552, 330] on label "True" at bounding box center [540, 330] width 78 height 26
click at [516, 330] on input "True" at bounding box center [511, 329] width 8 height 7
radio input "true"
click at [847, 371] on button "Submit" at bounding box center [842, 376] width 84 height 24
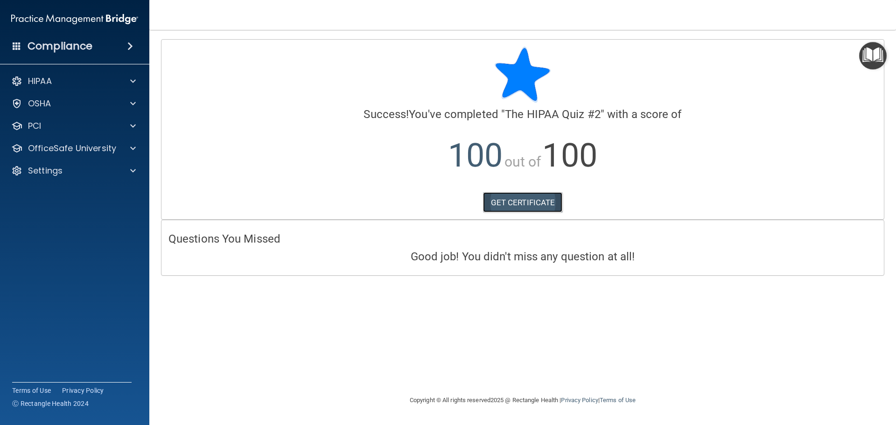
click at [527, 204] on link "GET CERTIFICATE" at bounding box center [523, 202] width 80 height 21
click at [71, 153] on p "OfficeSafe University" at bounding box center [72, 148] width 88 height 11
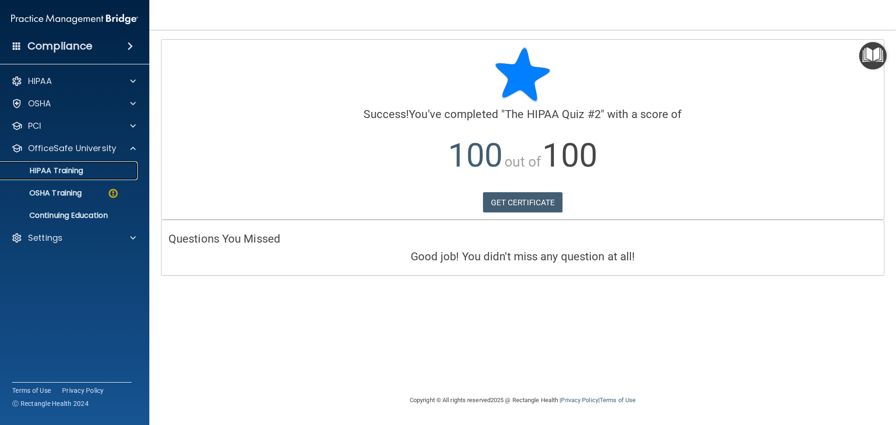
click at [76, 174] on p "HIPAA Training" at bounding box center [44, 170] width 77 height 9
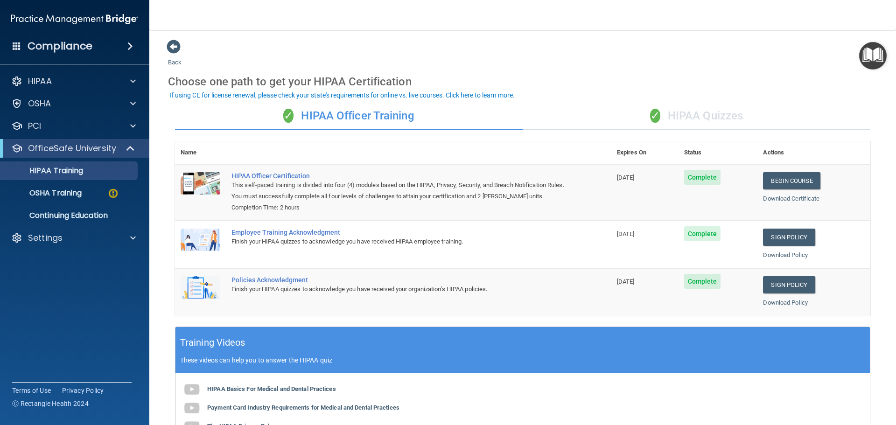
click at [706, 119] on div "✓ HIPAA Quizzes" at bounding box center [695, 116] width 347 height 28
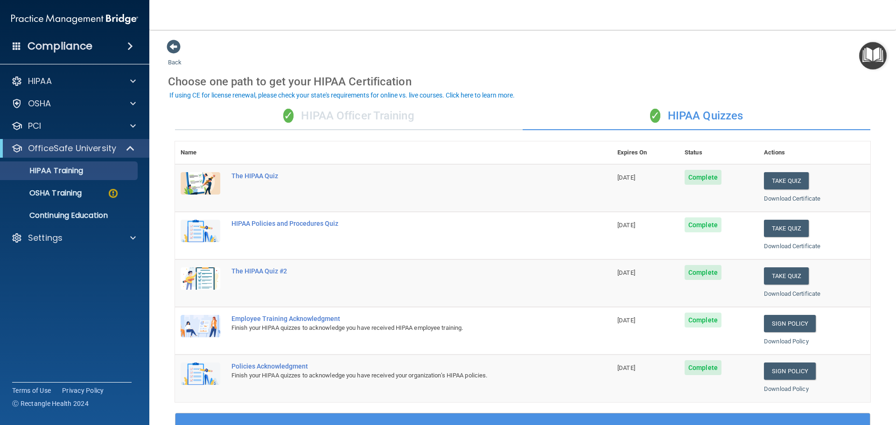
click at [391, 112] on div "✓ HIPAA Officer Training" at bounding box center [348, 116] width 347 height 28
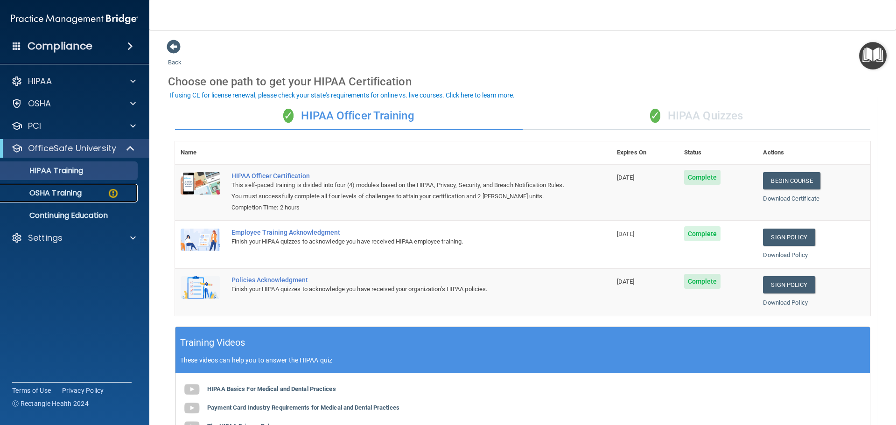
click at [65, 196] on p "OSHA Training" at bounding box center [44, 192] width 76 height 9
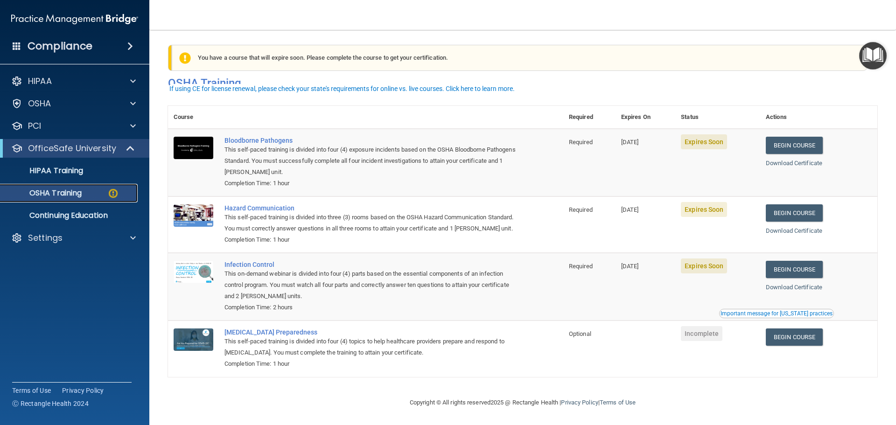
scroll to position [15, 0]
click at [800, 268] on link "Begin Course" at bounding box center [793, 269] width 57 height 17
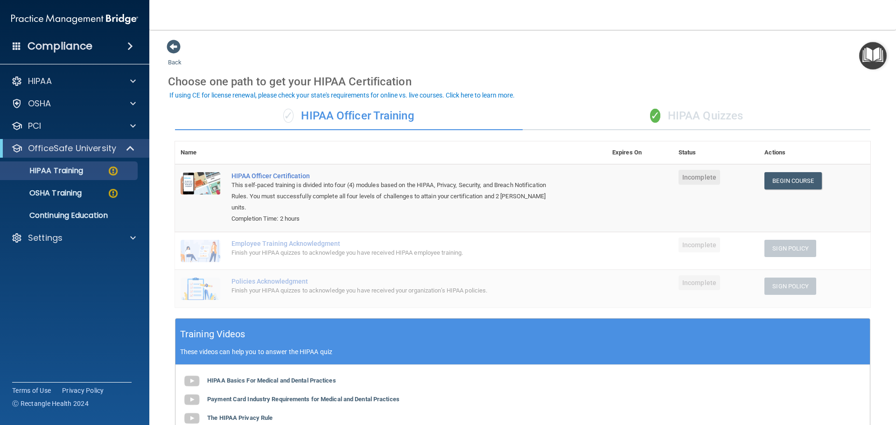
click at [677, 112] on div "✓ HIPAA Quizzes" at bounding box center [695, 116] width 347 height 28
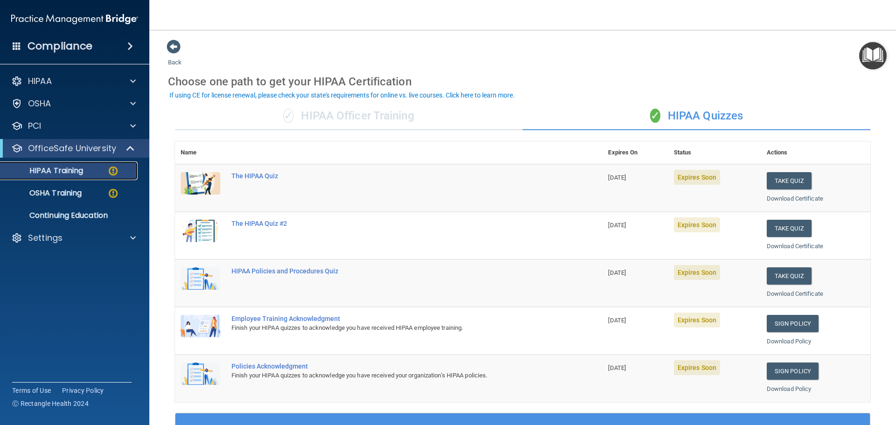
click at [93, 171] on div "HIPAA Training" at bounding box center [69, 170] width 127 height 9
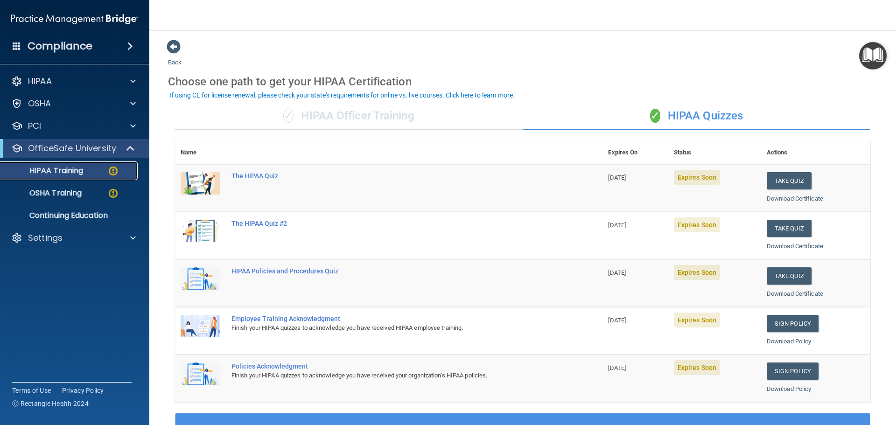
click at [93, 171] on div "HIPAA Training" at bounding box center [69, 170] width 127 height 9
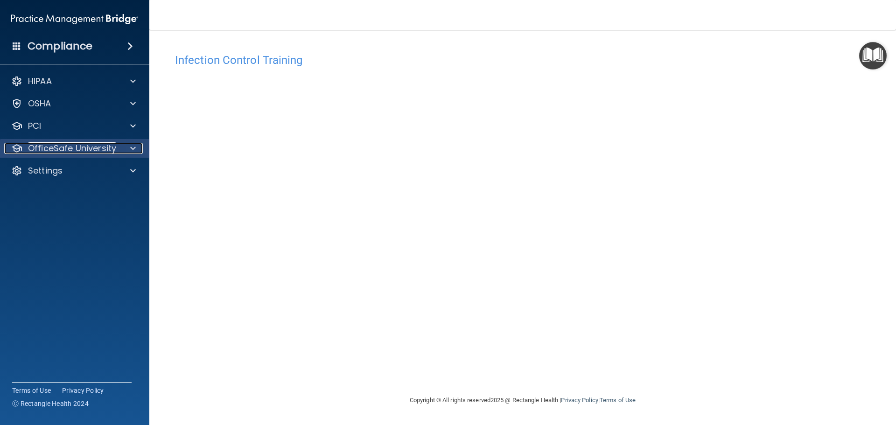
click at [84, 153] on p "OfficeSafe University" at bounding box center [72, 148] width 88 height 11
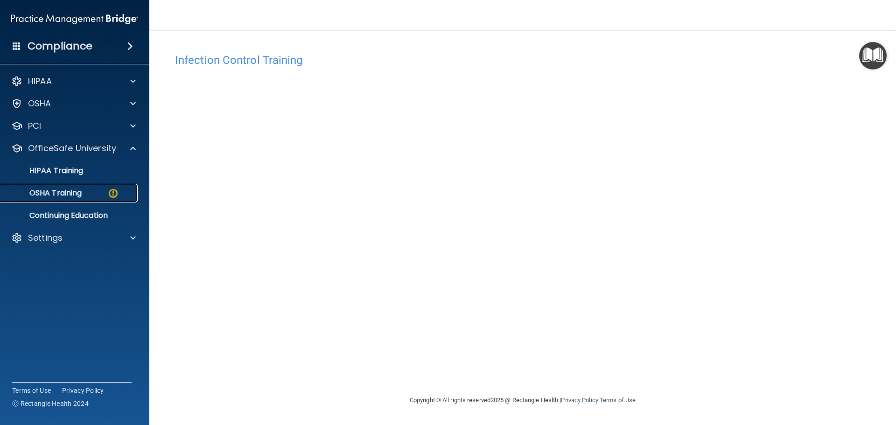
click at [100, 189] on div "OSHA Training" at bounding box center [69, 192] width 127 height 9
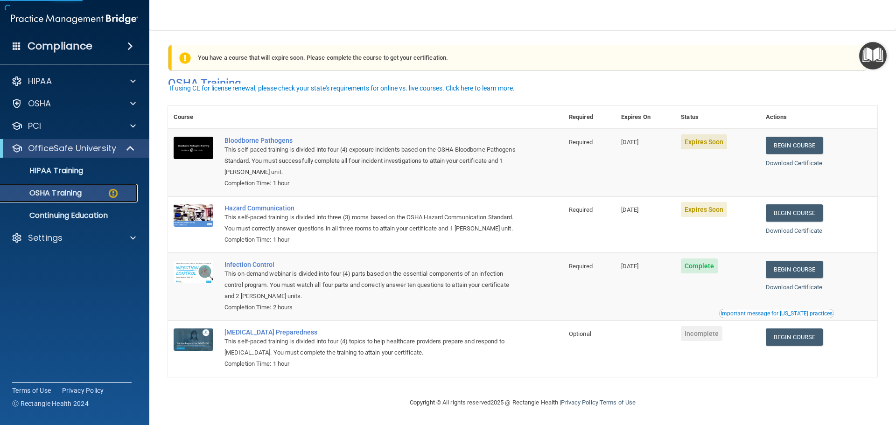
scroll to position [15, 0]
click at [48, 219] on p "Continuing Education" at bounding box center [69, 215] width 127 height 9
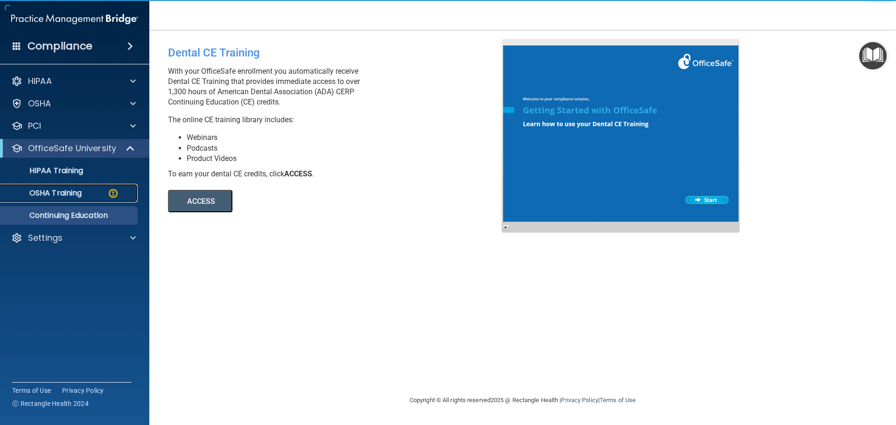
click at [69, 192] on p "OSHA Training" at bounding box center [44, 192] width 76 height 9
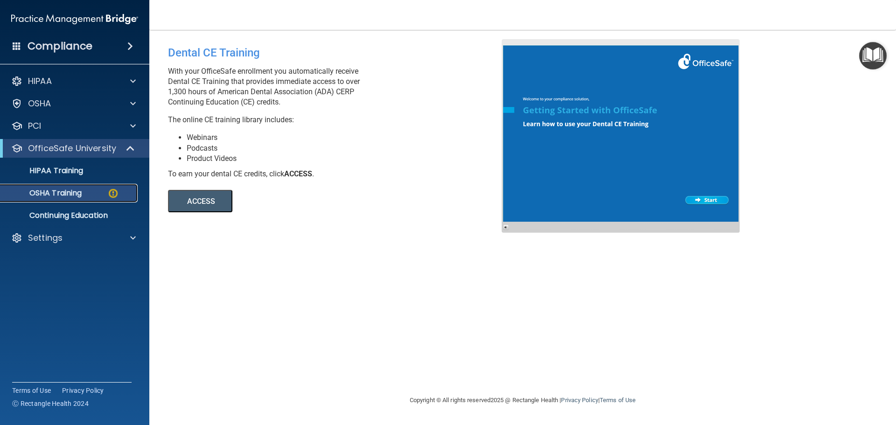
click at [69, 192] on p "OSHA Training" at bounding box center [44, 192] width 76 height 9
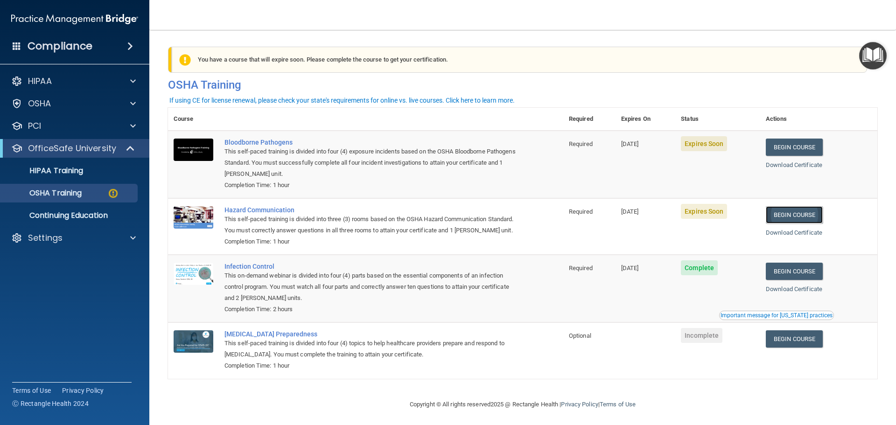
click at [791, 216] on link "Begin Course" at bounding box center [793, 214] width 57 height 17
